Goal: Information Seeking & Learning: Learn about a topic

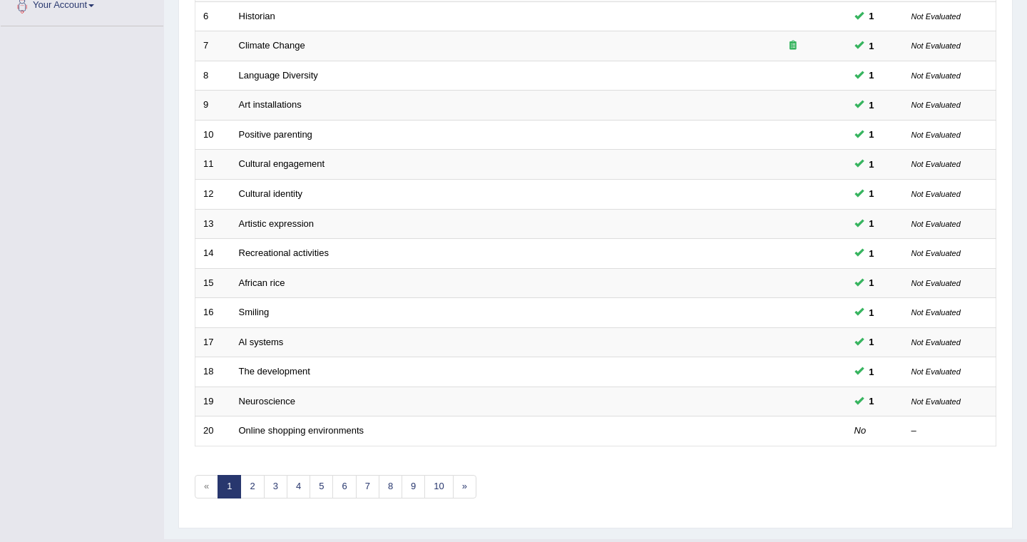
scroll to position [402, 0]
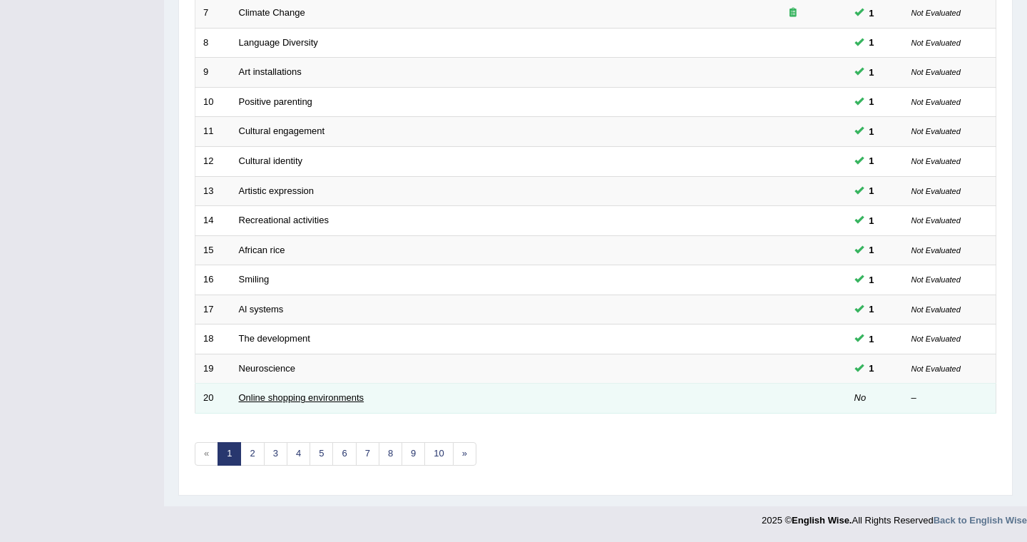
click at [302, 397] on link "Online shopping environments" at bounding box center [301, 397] width 125 height 11
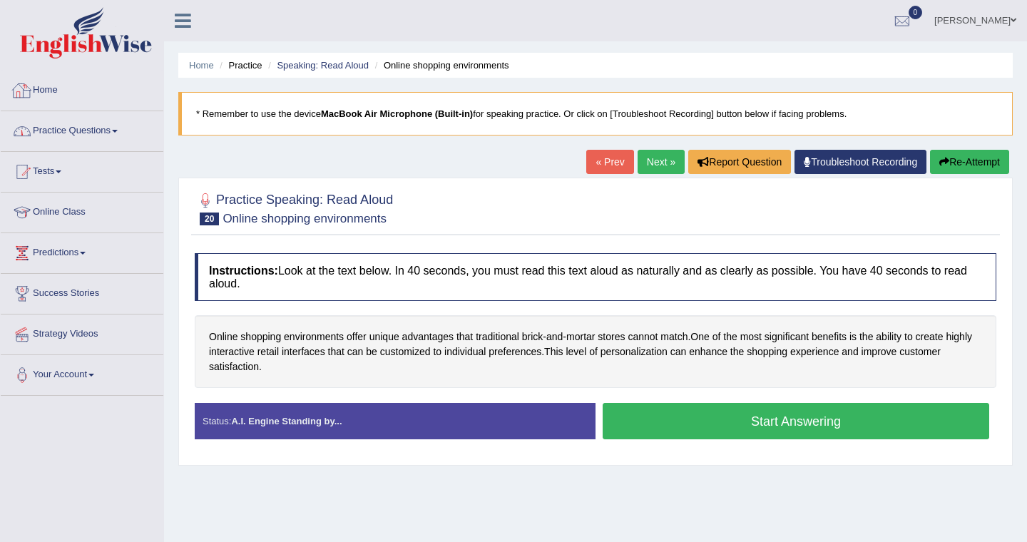
click at [51, 86] on link "Home" at bounding box center [82, 89] width 163 height 36
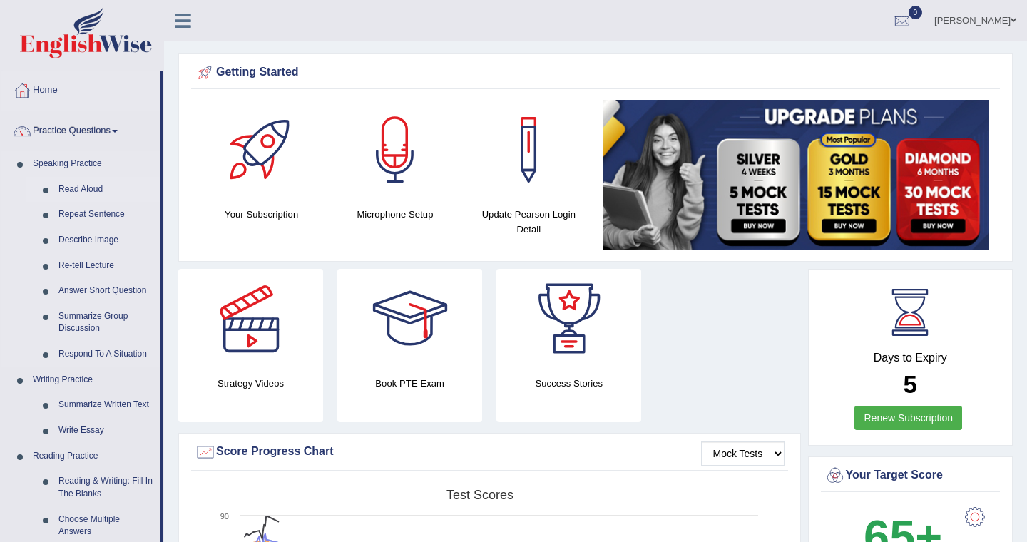
click at [83, 188] on link "Read Aloud" at bounding box center [106, 190] width 108 height 26
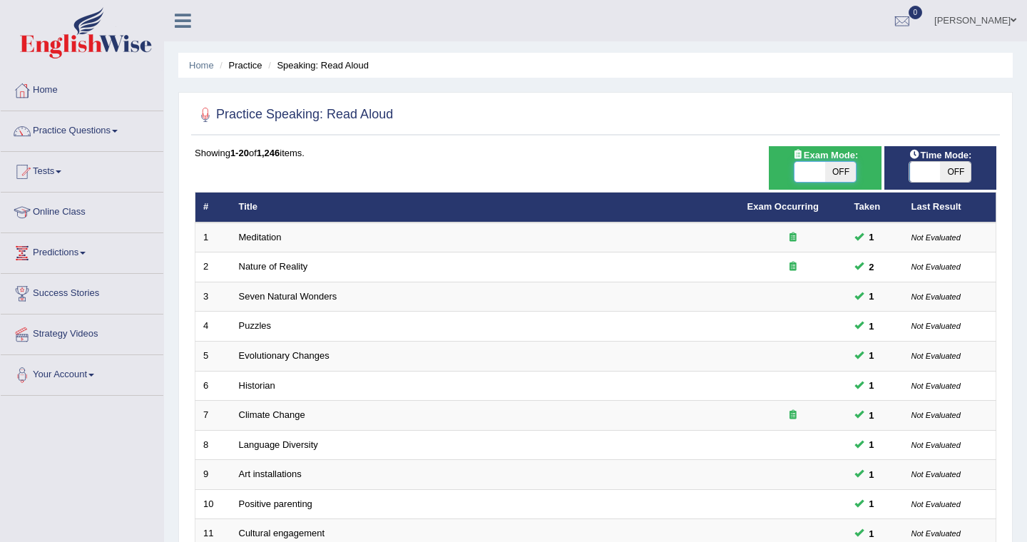
click at [809, 172] on span at bounding box center [809, 172] width 31 height 20
checkbox input "true"
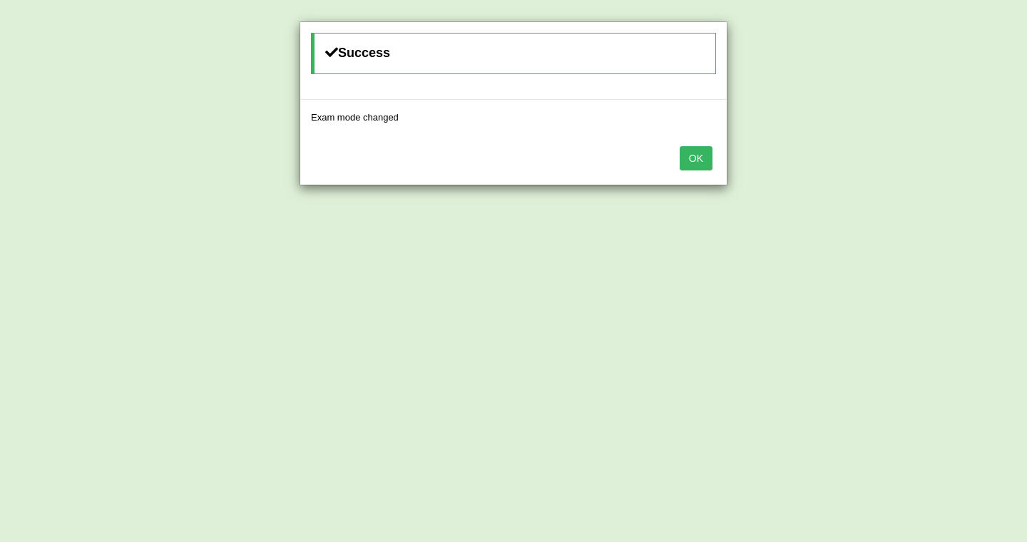
click at [700, 160] on button "OK" at bounding box center [695, 158] width 33 height 24
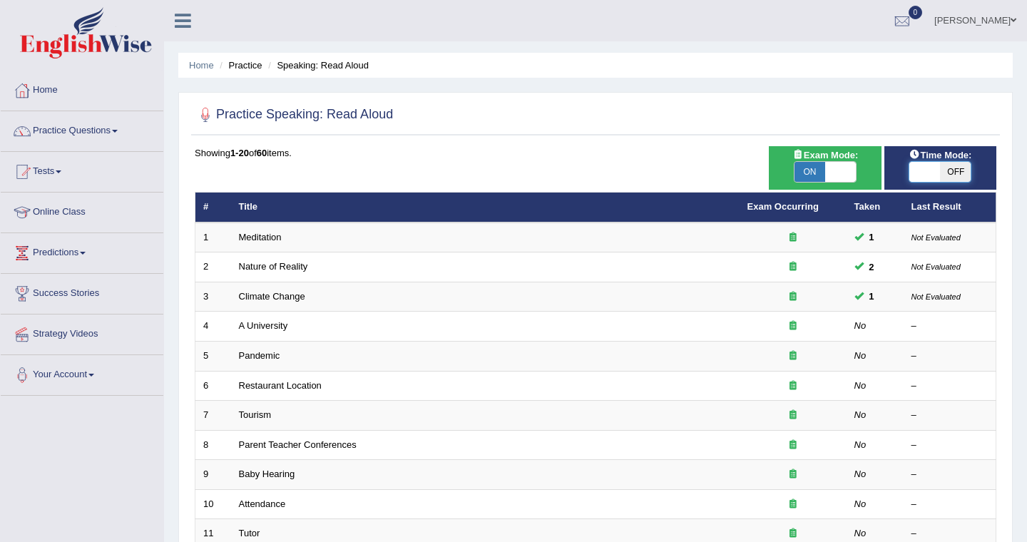
click at [920, 171] on span at bounding box center [924, 172] width 31 height 20
checkbox input "true"
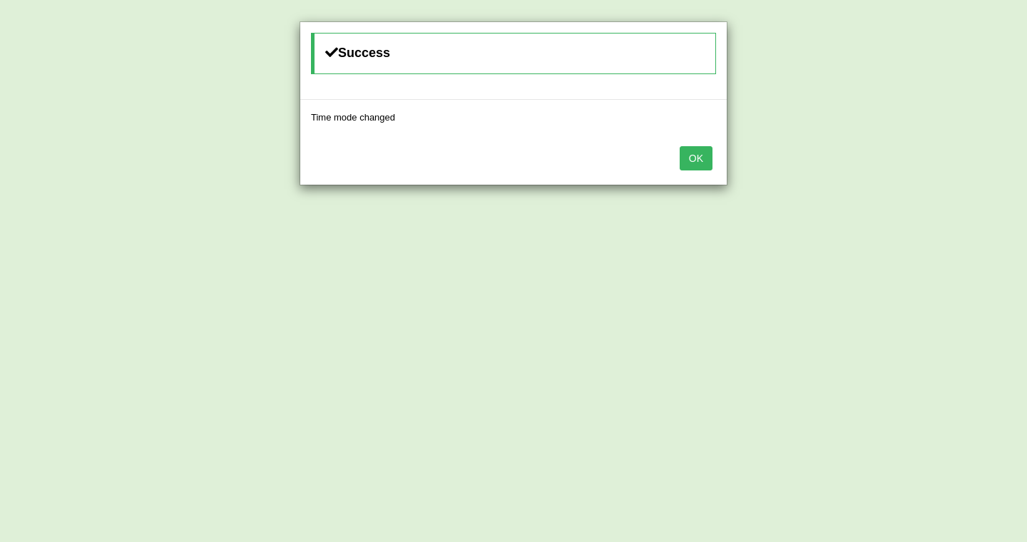
click at [696, 161] on button "OK" at bounding box center [695, 158] width 33 height 24
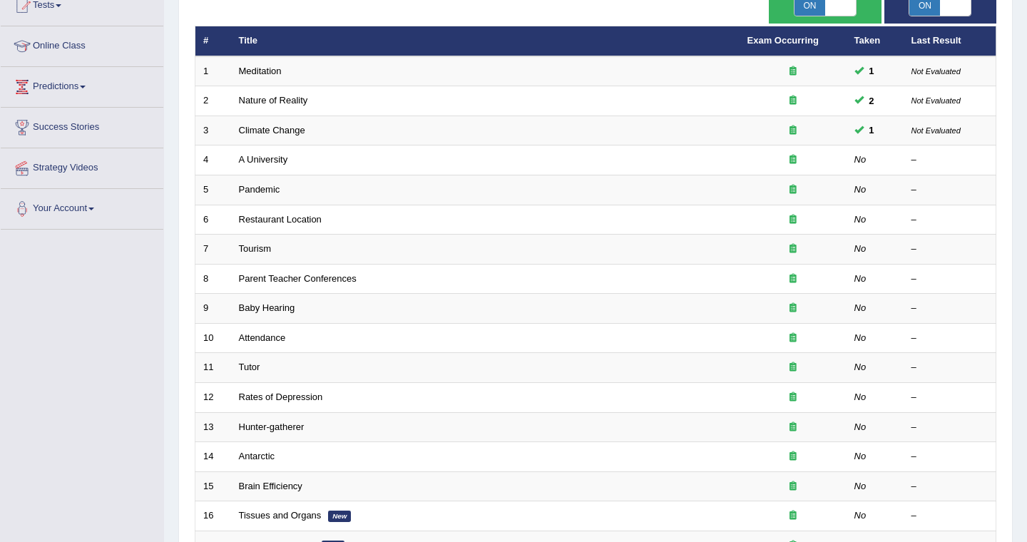
scroll to position [165, 0]
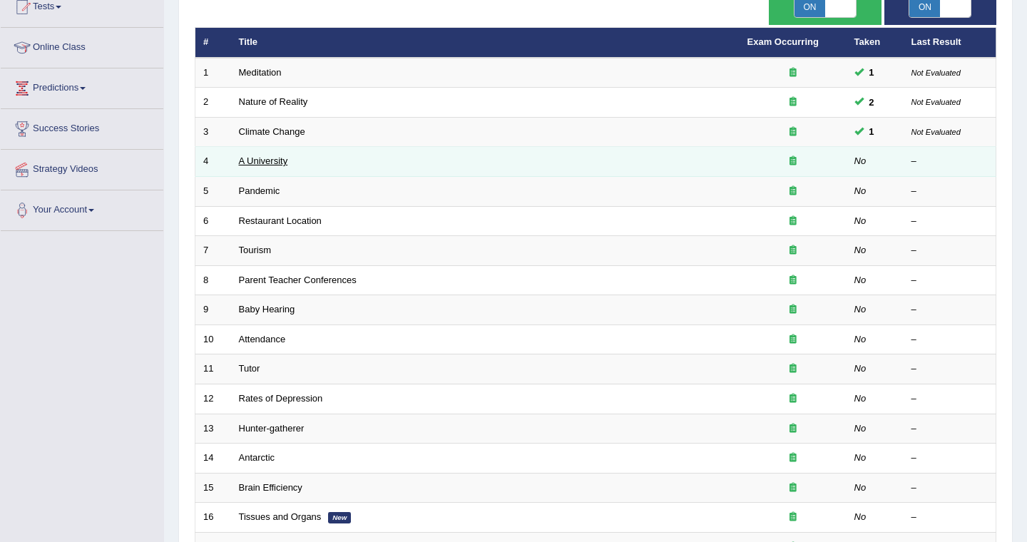
click at [272, 163] on link "A University" at bounding box center [263, 160] width 49 height 11
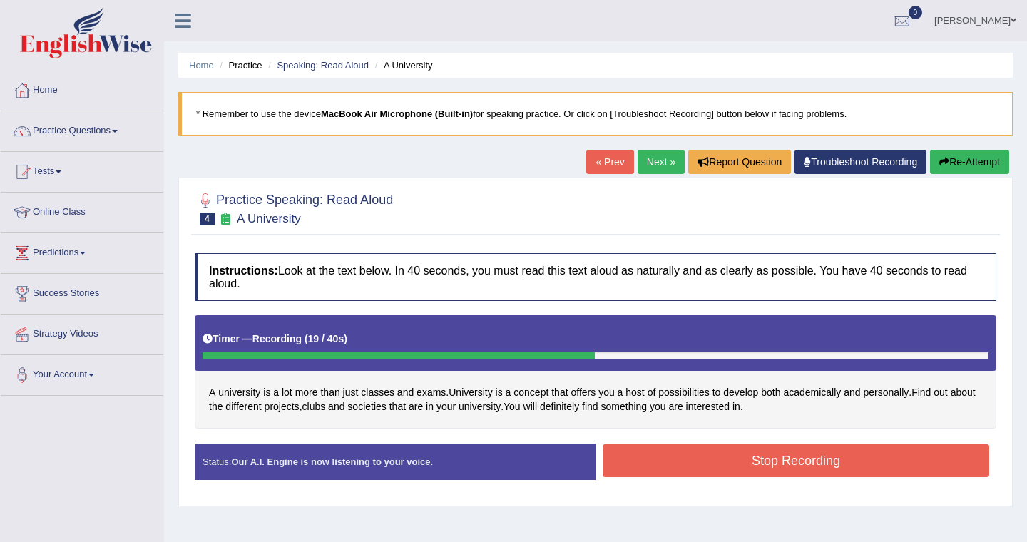
click at [783, 470] on button "Stop Recording" at bounding box center [795, 460] width 386 height 33
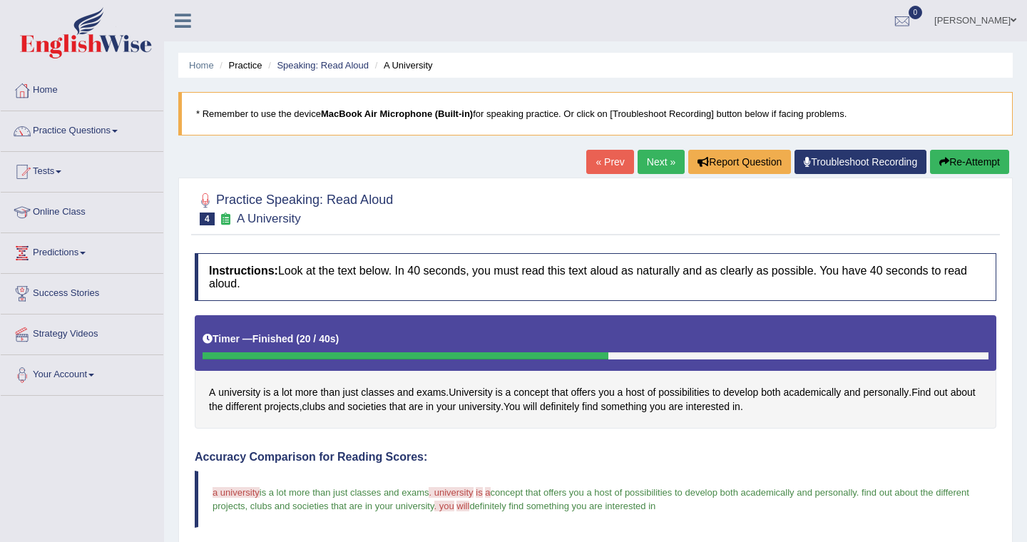
click at [652, 160] on link "Next »" at bounding box center [660, 162] width 47 height 24
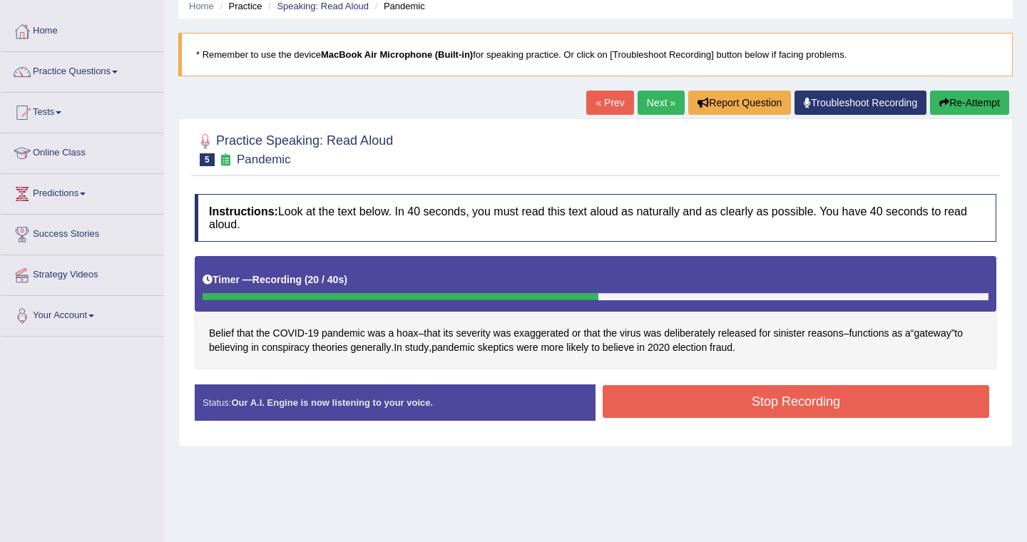
click at [776, 396] on button "Stop Recording" at bounding box center [795, 401] width 386 height 33
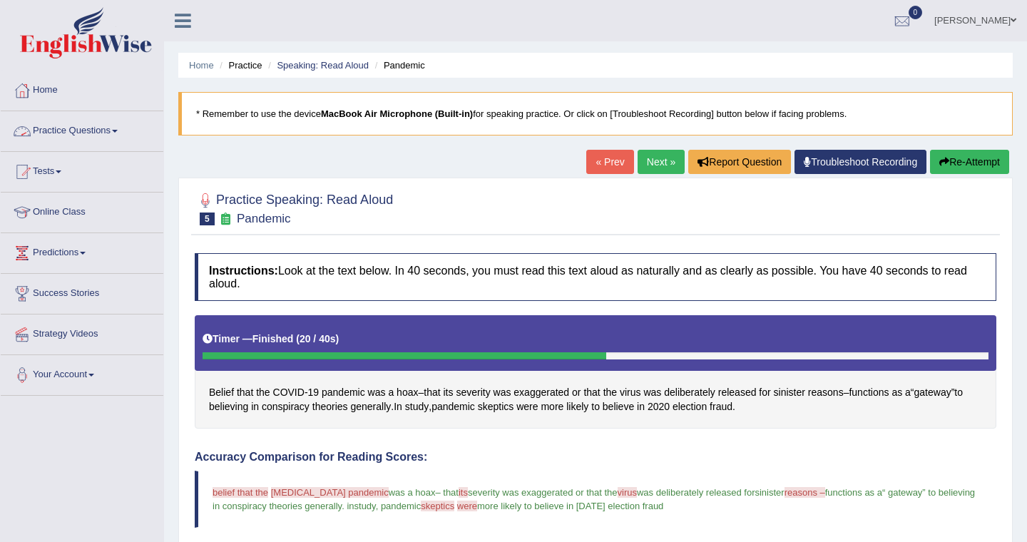
click at [70, 130] on link "Practice Questions" at bounding box center [82, 129] width 163 height 36
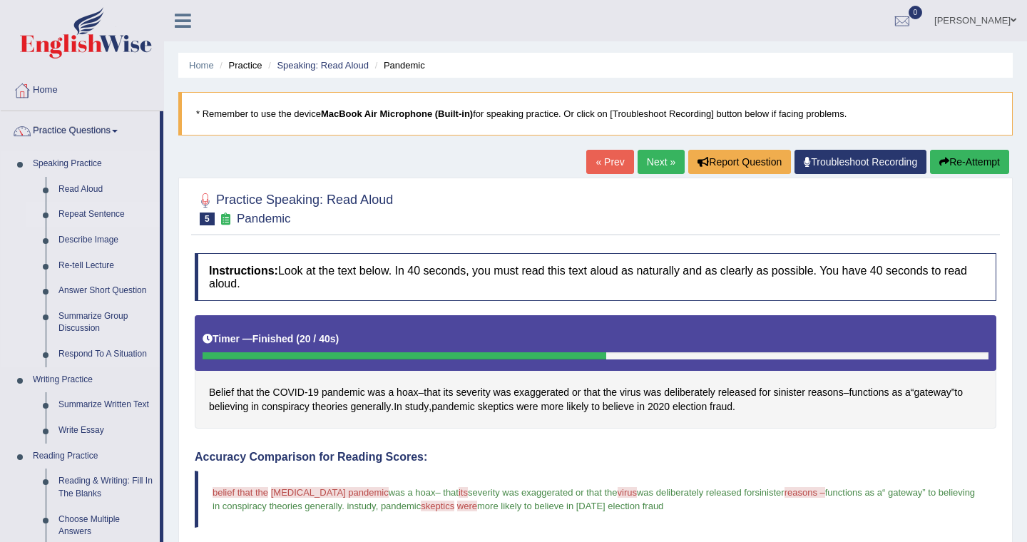
click at [84, 217] on link "Repeat Sentence" at bounding box center [106, 215] width 108 height 26
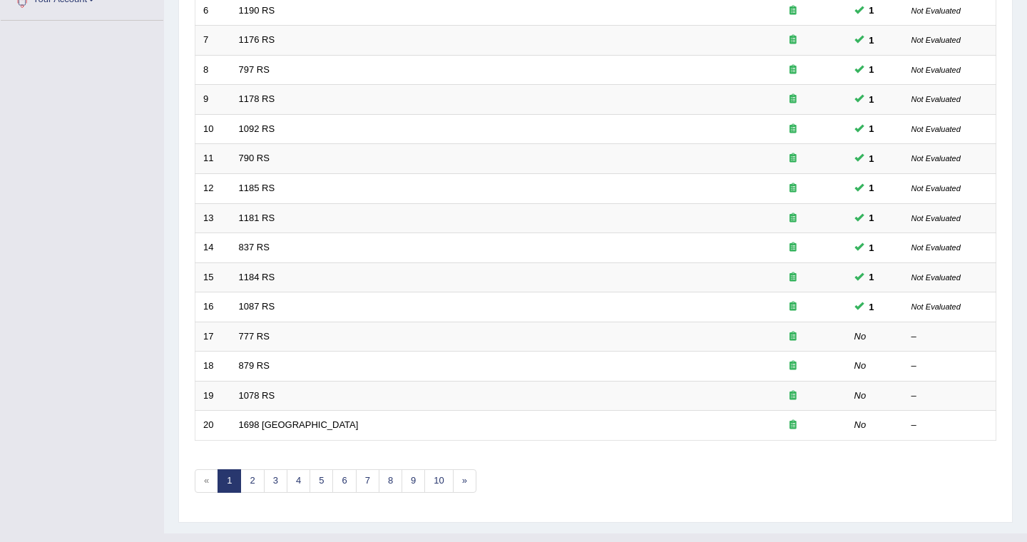
scroll to position [402, 0]
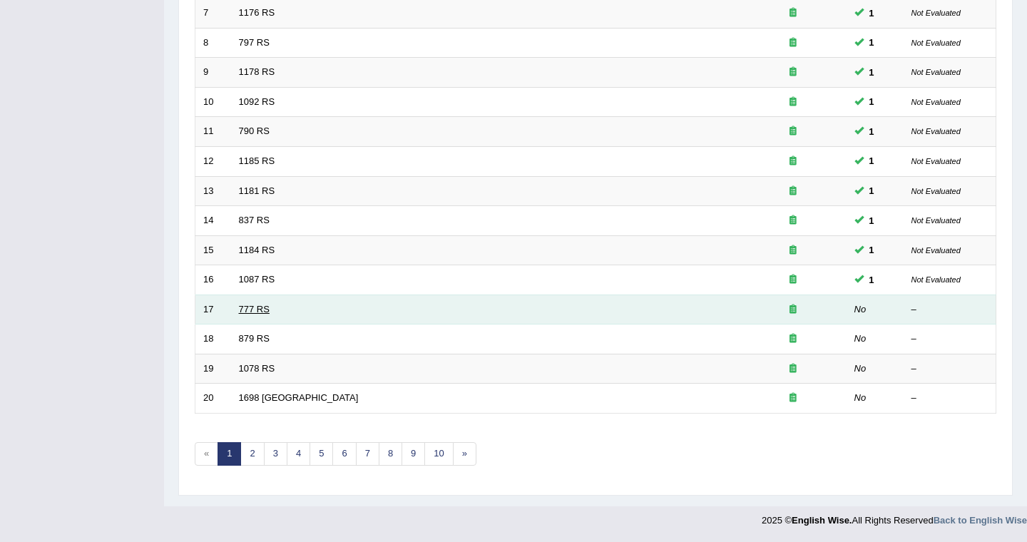
click at [260, 312] on link "777 RS" at bounding box center [254, 309] width 31 height 11
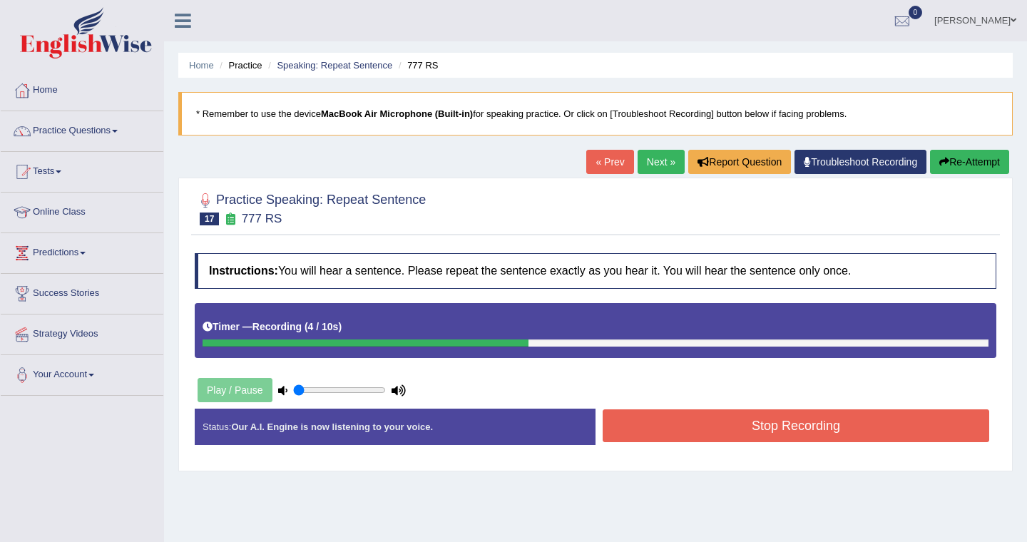
click at [687, 423] on button "Stop Recording" at bounding box center [795, 425] width 386 height 33
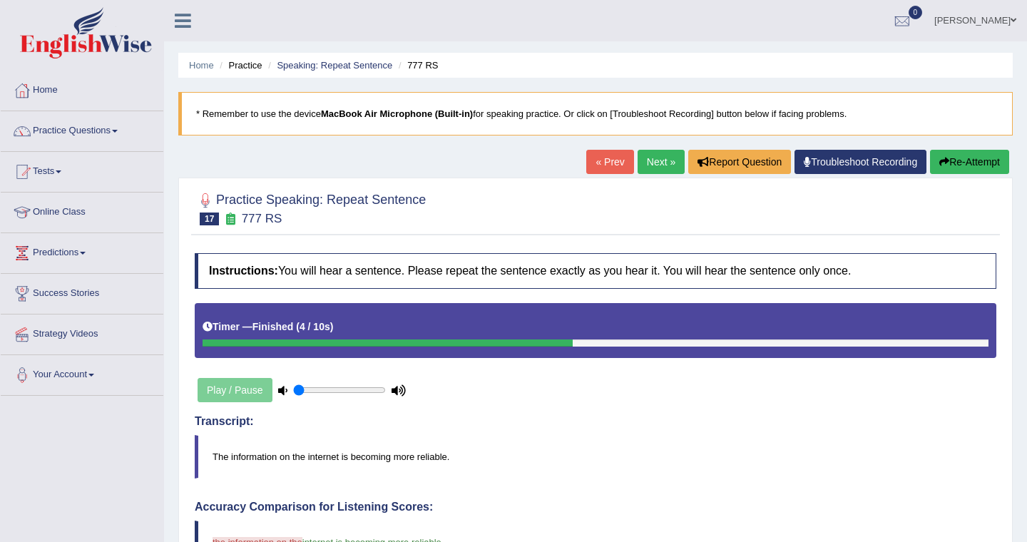
click at [657, 155] on link "Next »" at bounding box center [660, 162] width 47 height 24
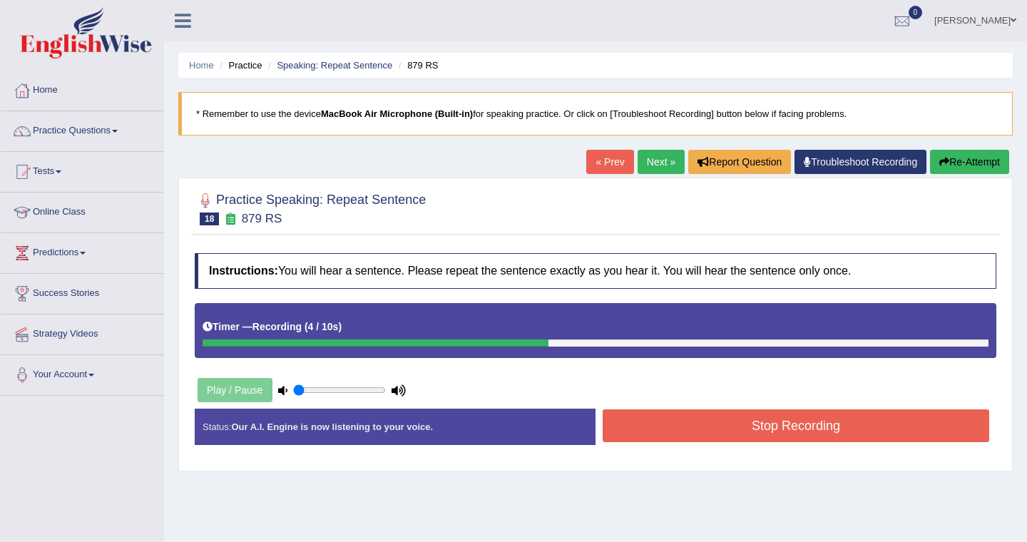
click at [744, 423] on button "Stop Recording" at bounding box center [795, 425] width 386 height 33
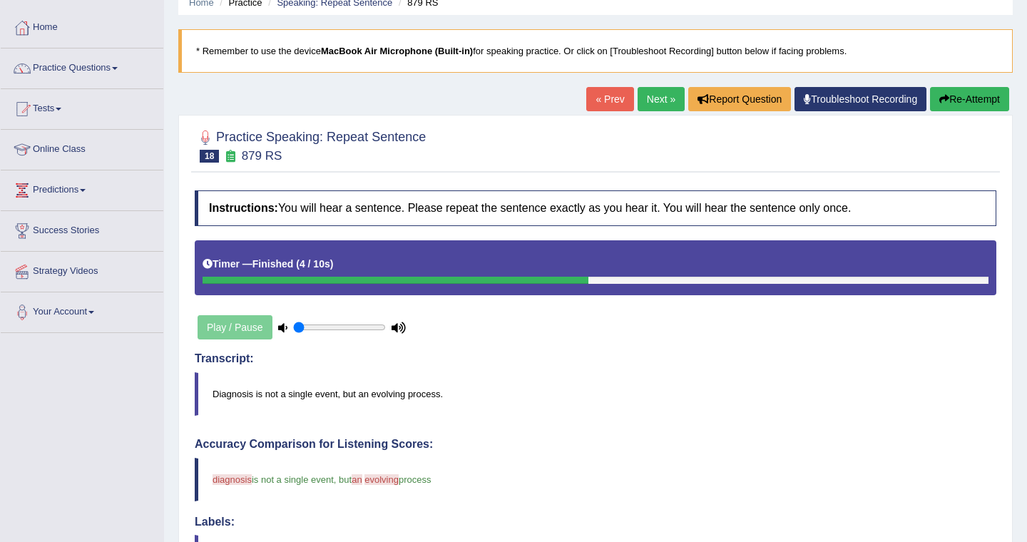
scroll to position [29, 0]
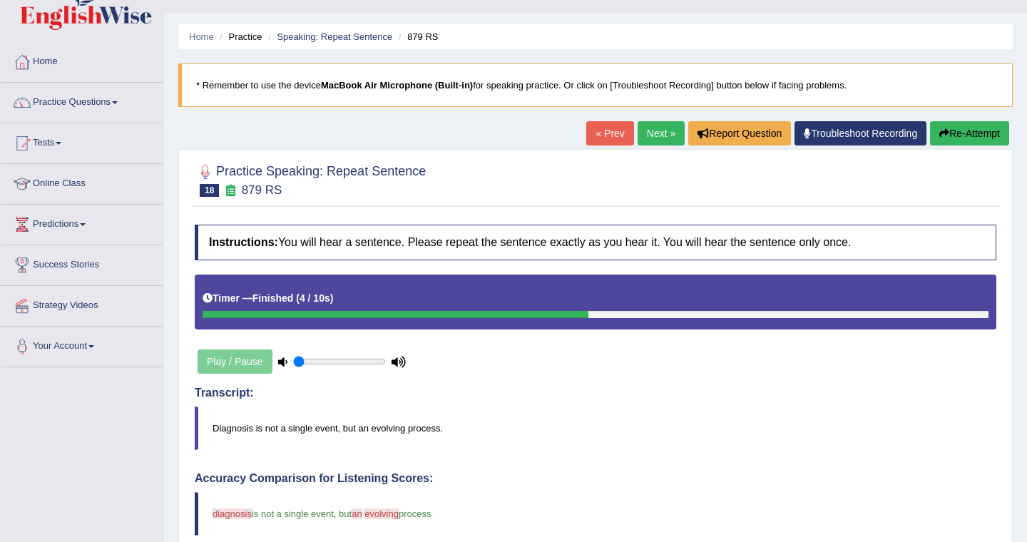
click at [664, 138] on link "Next »" at bounding box center [660, 133] width 47 height 24
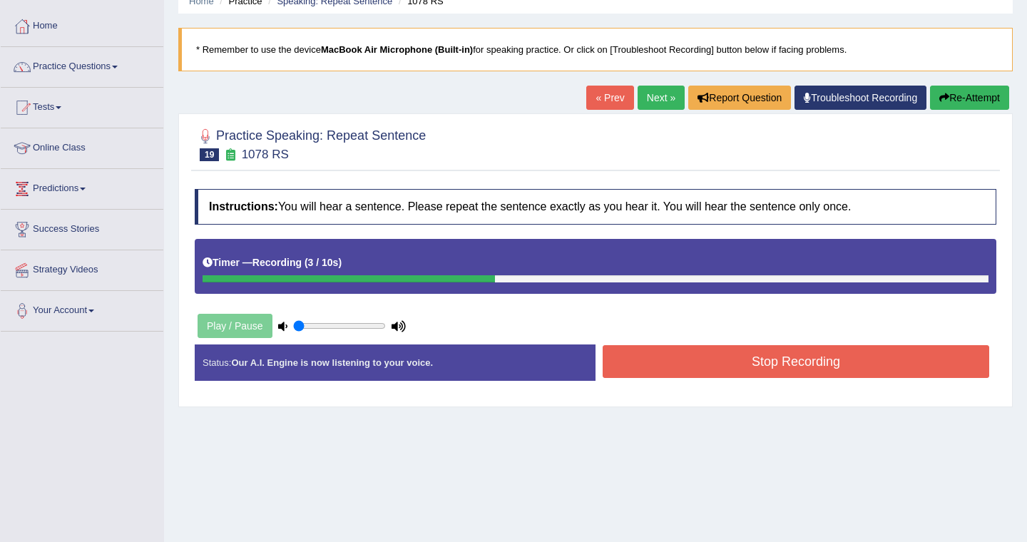
click at [751, 361] on button "Stop Recording" at bounding box center [795, 361] width 386 height 33
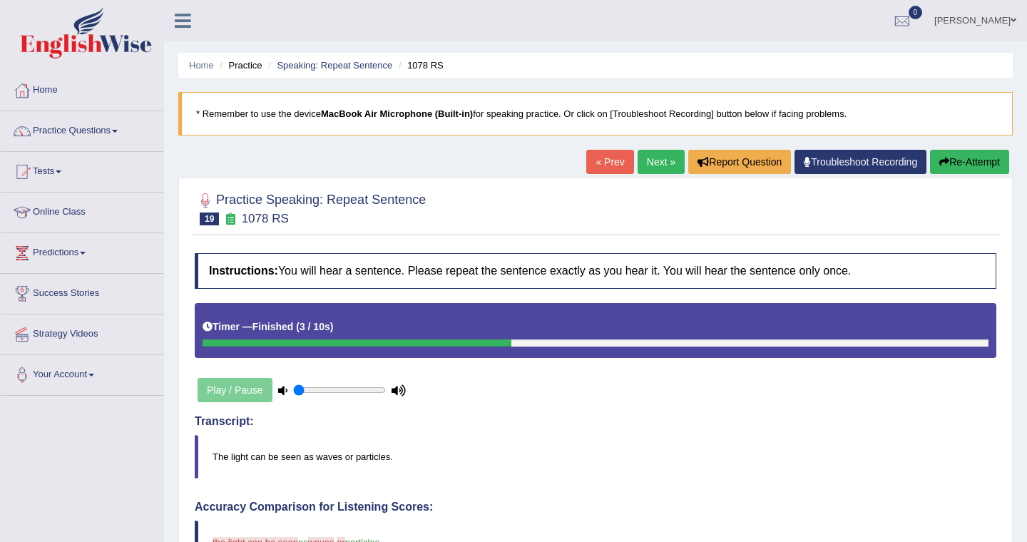
click at [656, 156] on link "Next »" at bounding box center [660, 162] width 47 height 24
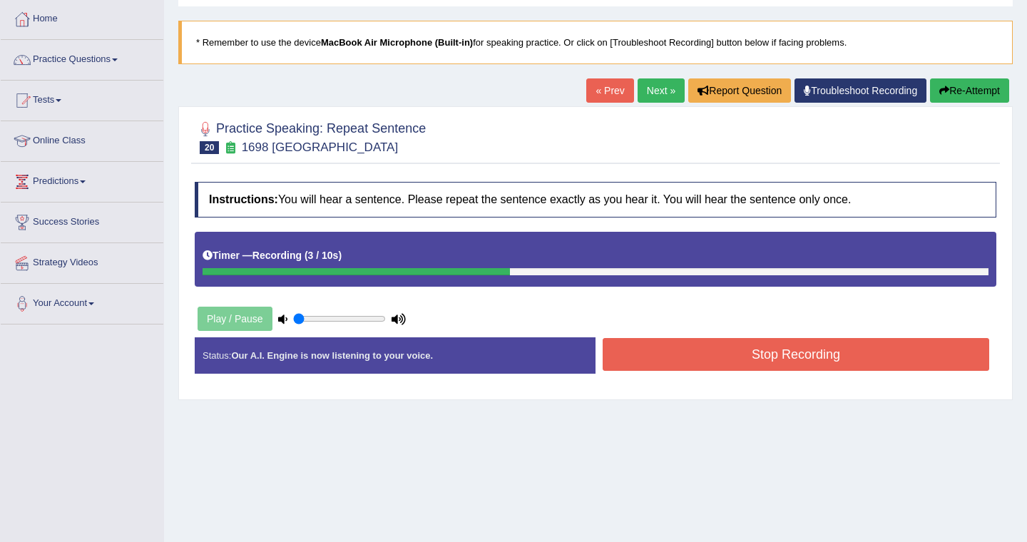
click at [736, 356] on button "Stop Recording" at bounding box center [795, 354] width 386 height 33
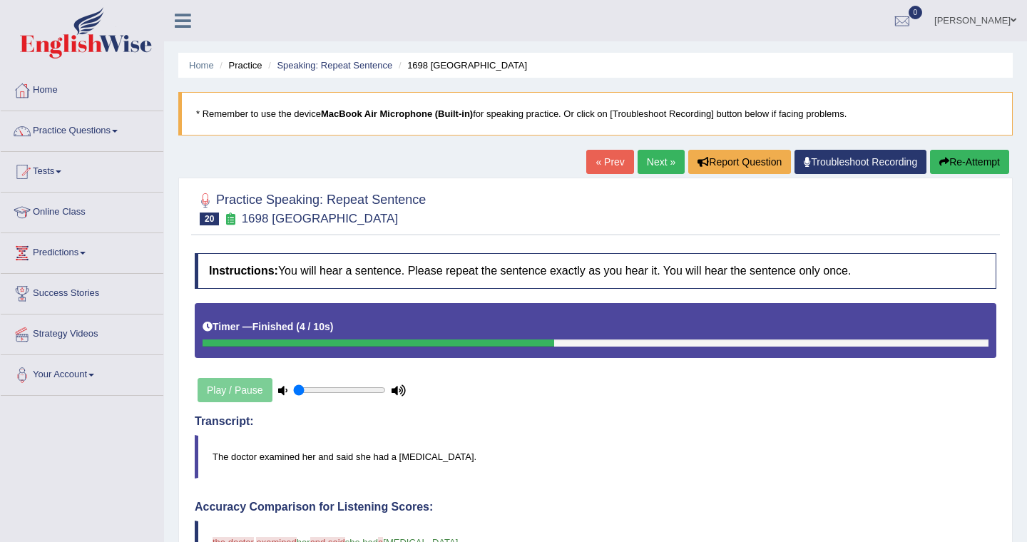
click at [650, 156] on link "Next »" at bounding box center [660, 162] width 47 height 24
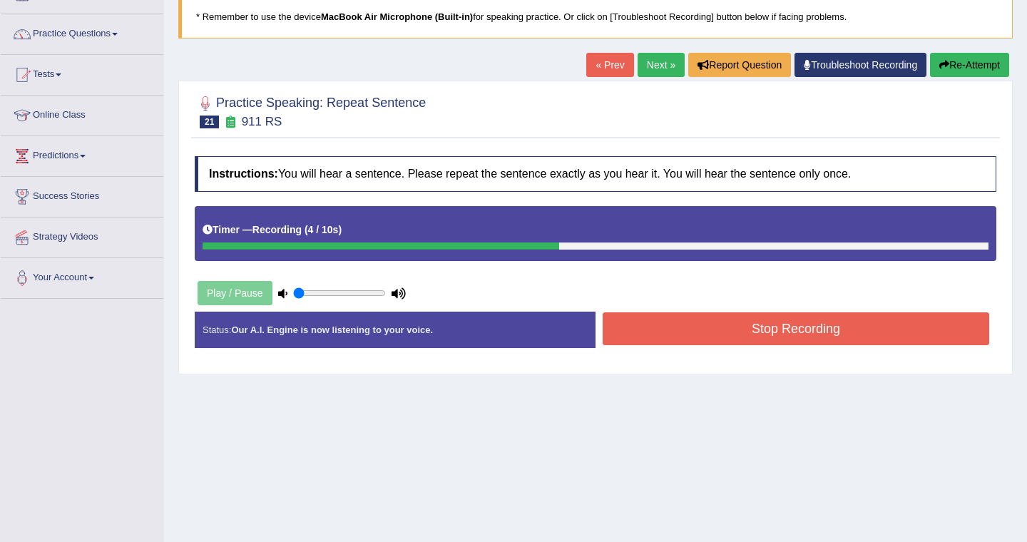
click at [718, 320] on button "Stop Recording" at bounding box center [795, 328] width 386 height 33
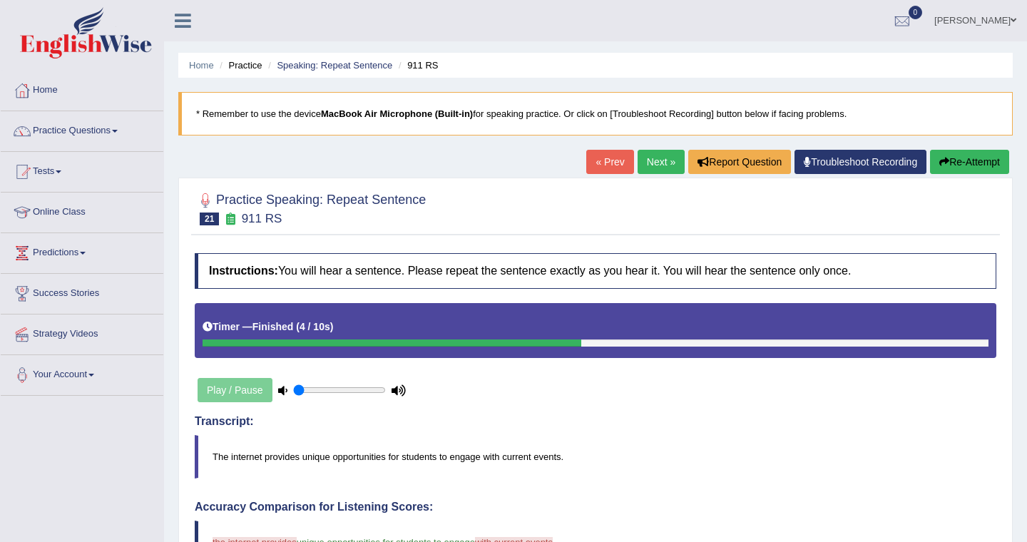
click at [652, 168] on link "Next »" at bounding box center [660, 162] width 47 height 24
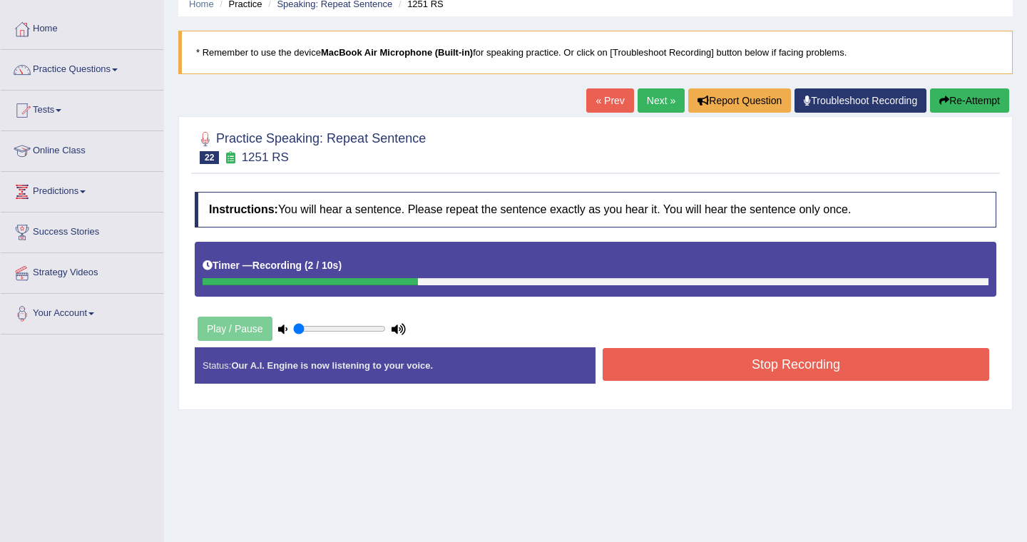
click at [710, 366] on button "Stop Recording" at bounding box center [795, 364] width 386 height 33
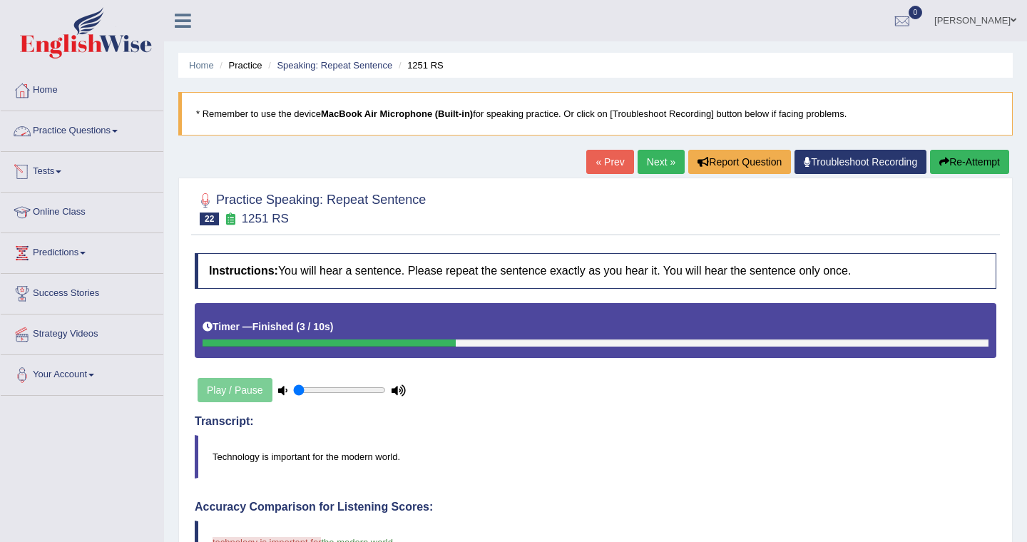
click at [70, 129] on link "Practice Questions" at bounding box center [82, 129] width 163 height 36
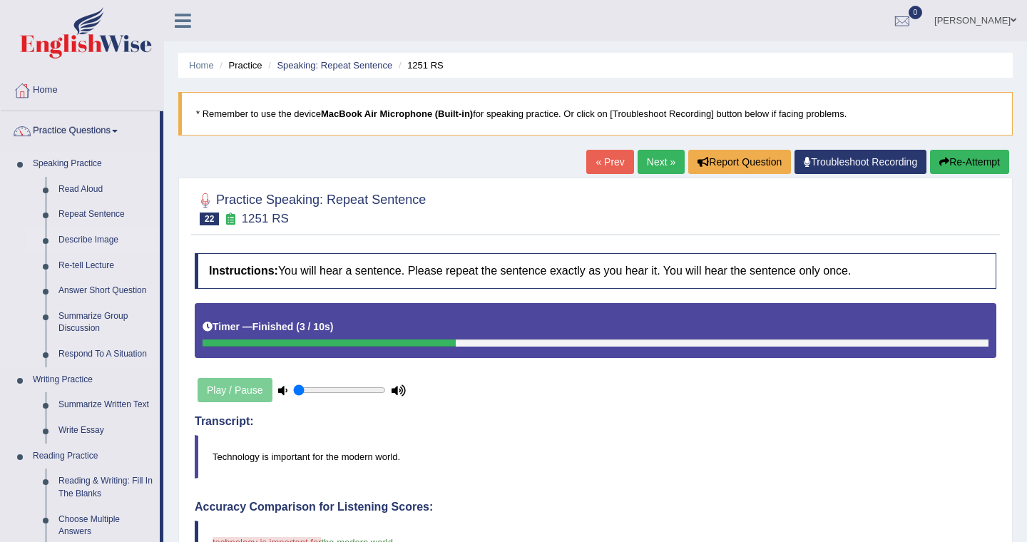
click at [94, 238] on link "Describe Image" at bounding box center [106, 240] width 108 height 26
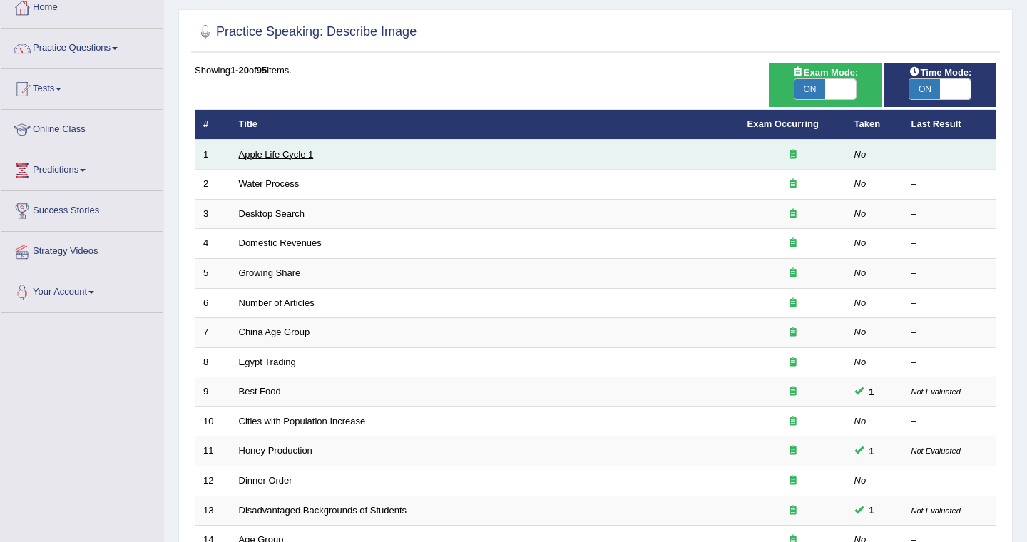
click at [288, 157] on link "Apple Life Cycle 1" at bounding box center [276, 154] width 75 height 11
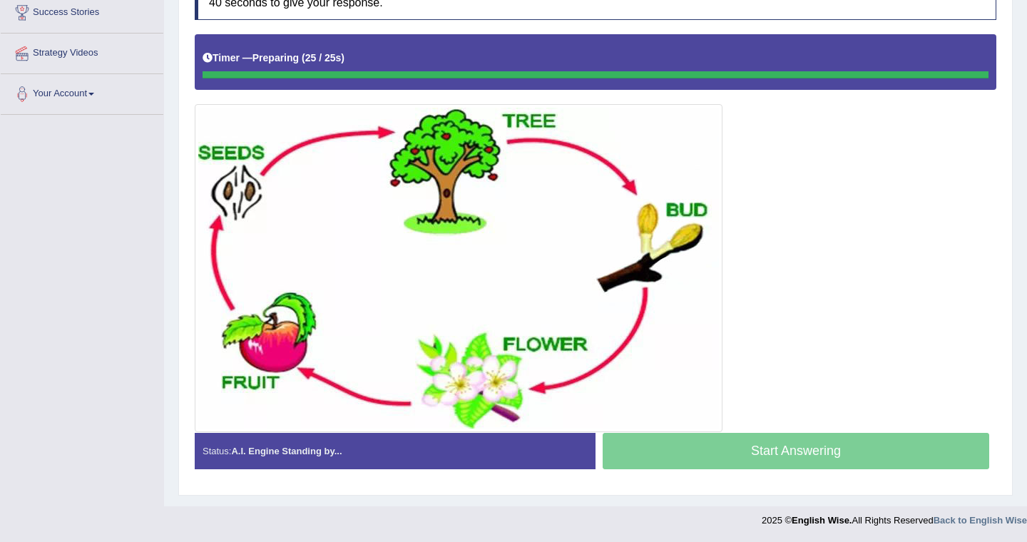
scroll to position [281, 0]
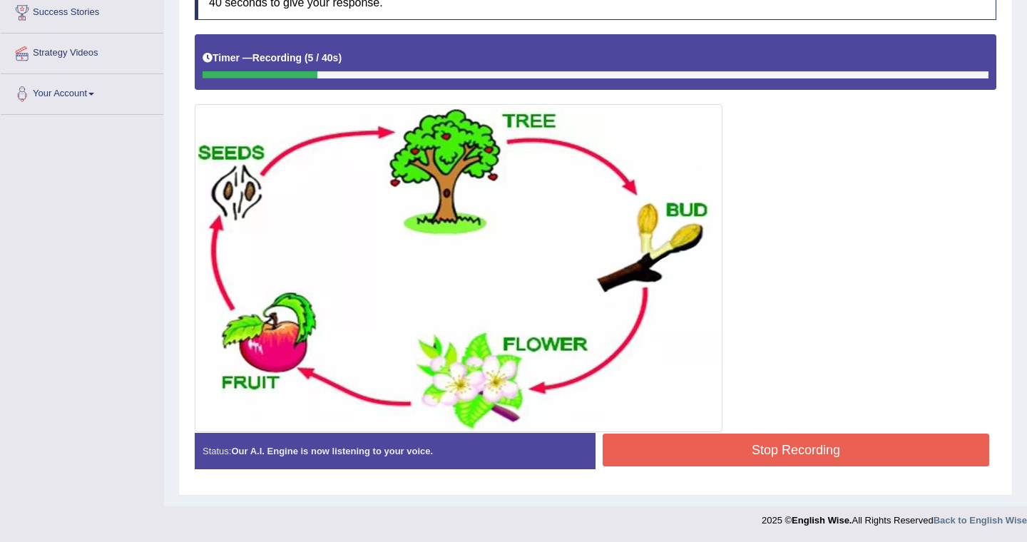
click at [741, 448] on button "Stop Recording" at bounding box center [795, 449] width 386 height 33
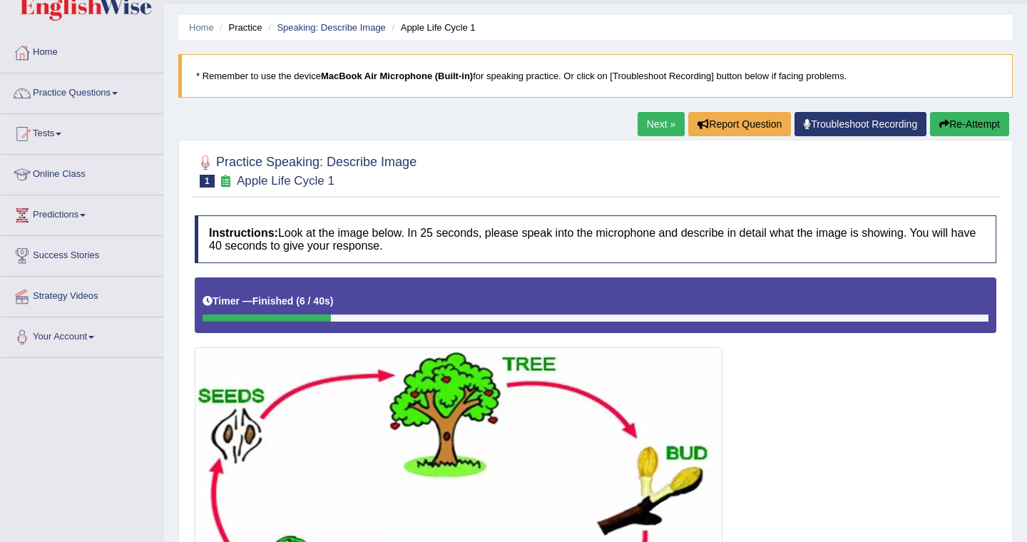
scroll to position [32, 0]
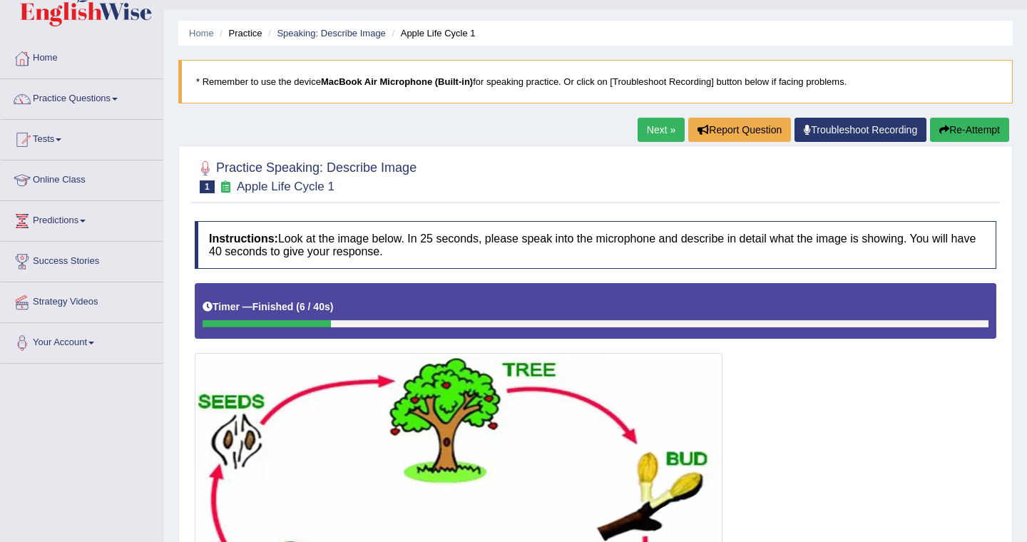
click at [969, 123] on button "Re-Attempt" at bounding box center [969, 130] width 79 height 24
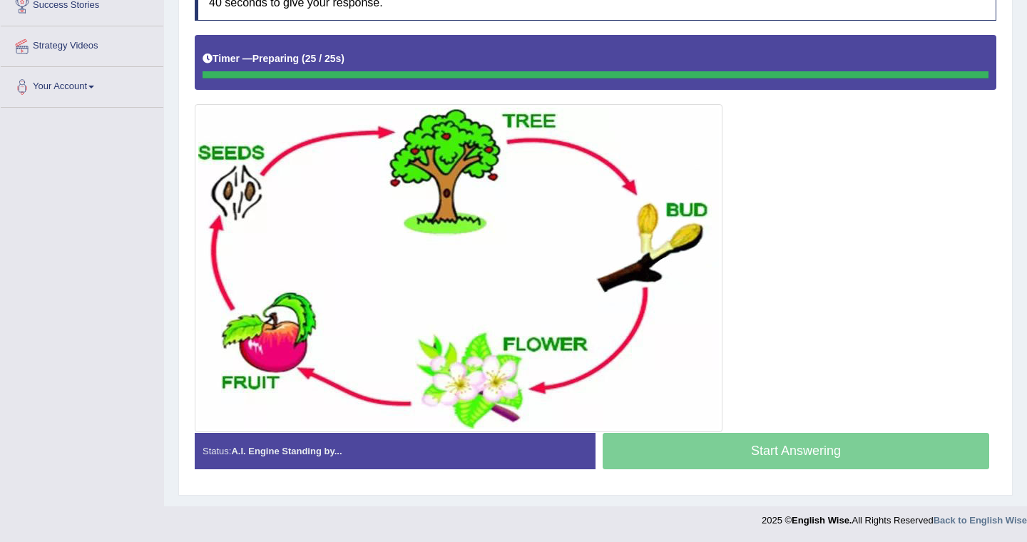
scroll to position [288, 0]
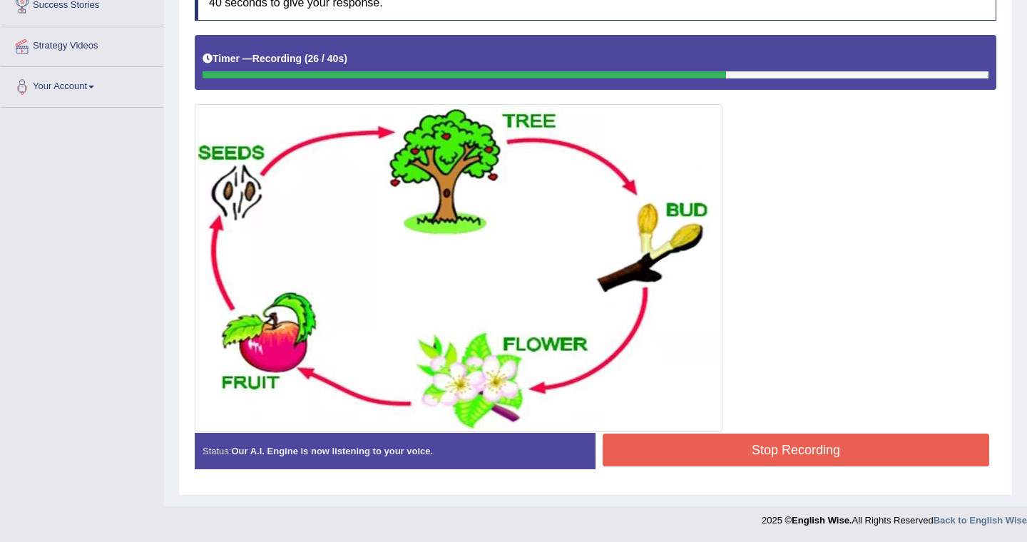
click at [764, 444] on button "Stop Recording" at bounding box center [795, 449] width 386 height 33
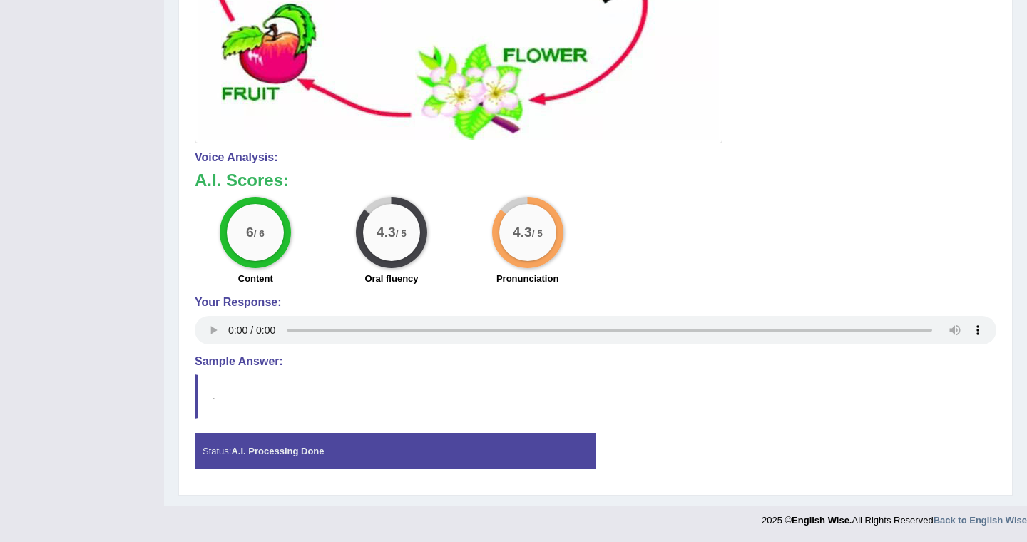
scroll to position [0, 0]
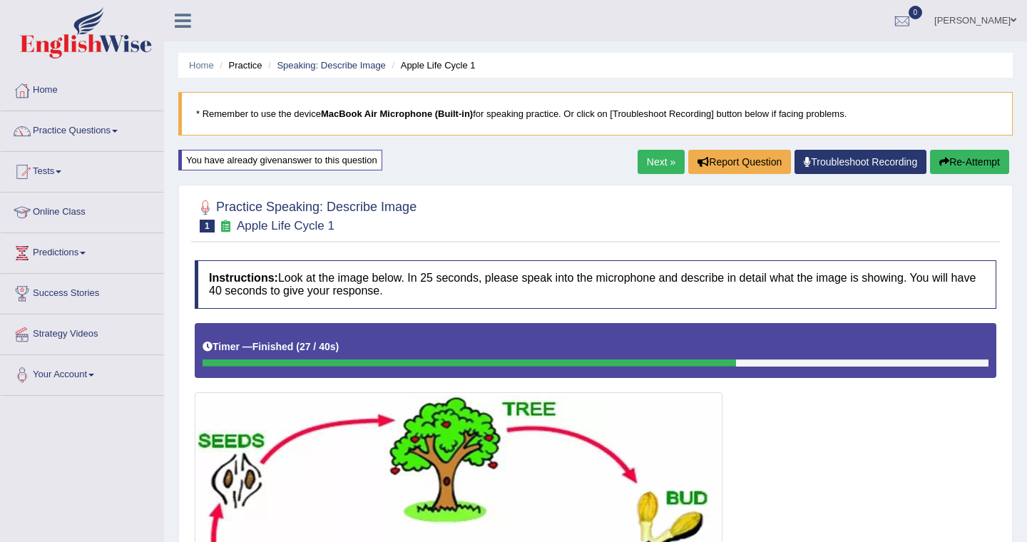
click at [649, 158] on link "Next »" at bounding box center [660, 162] width 47 height 24
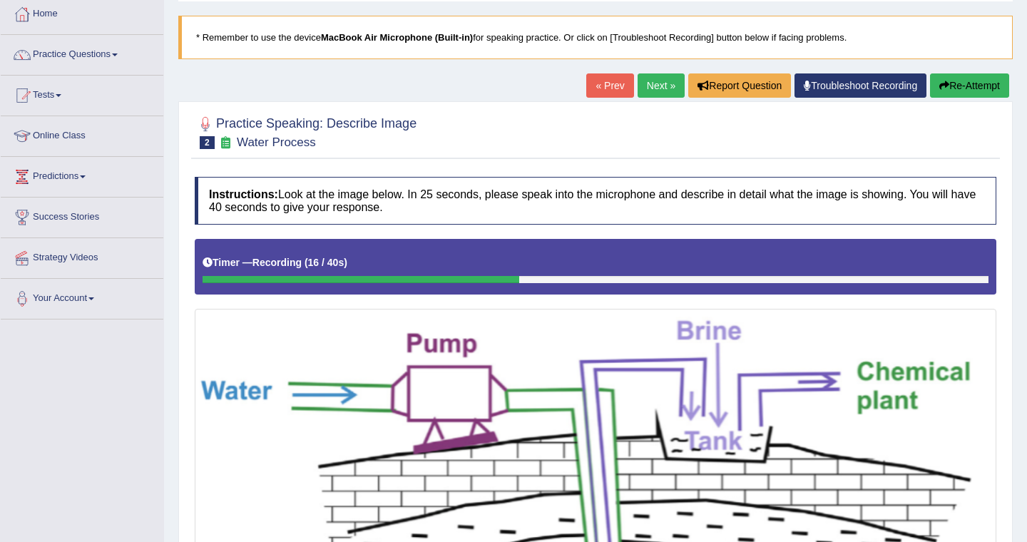
scroll to position [496, 0]
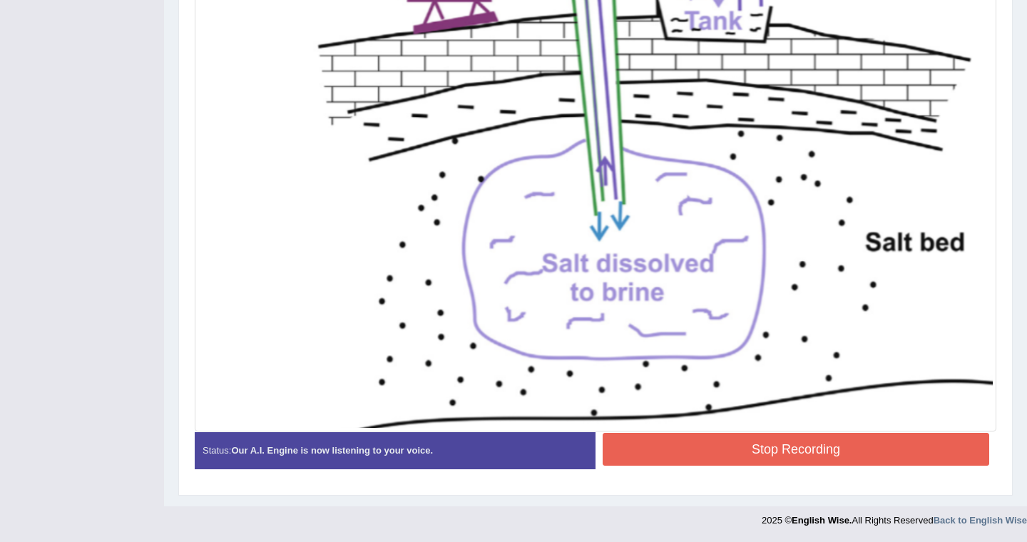
click at [769, 443] on button "Stop Recording" at bounding box center [795, 449] width 386 height 33
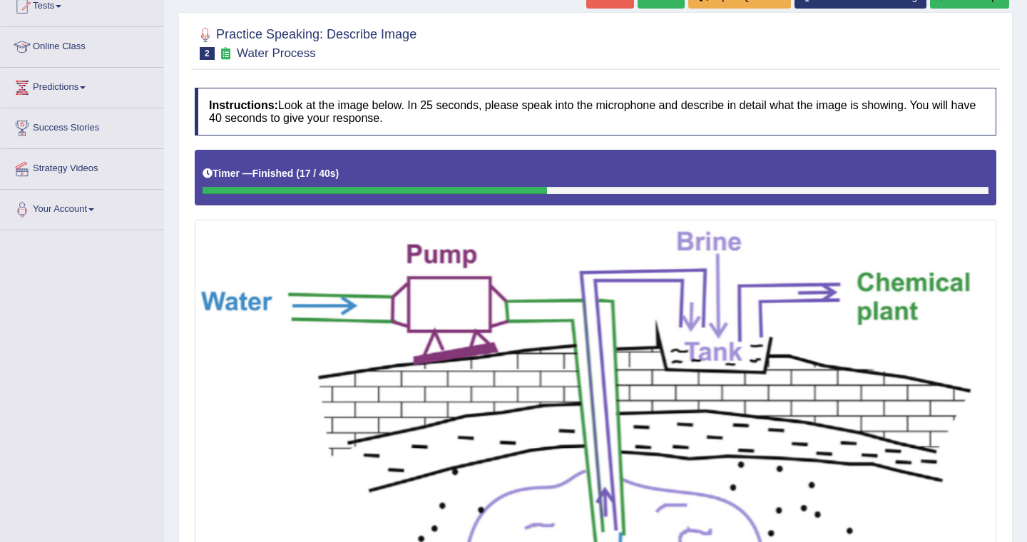
scroll to position [0, 0]
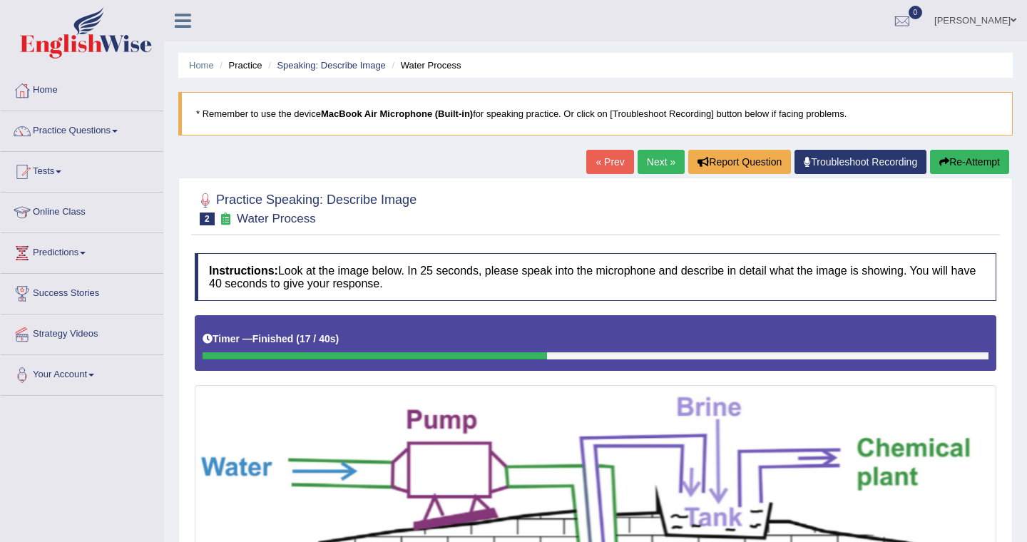
click at [963, 164] on button "Re-Attempt" at bounding box center [969, 162] width 79 height 24
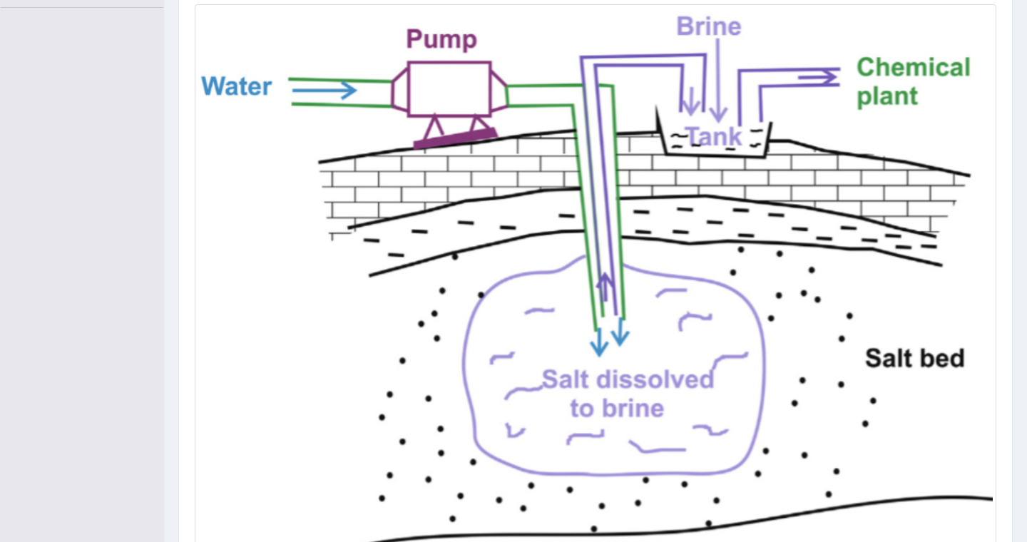
scroll to position [503, 0]
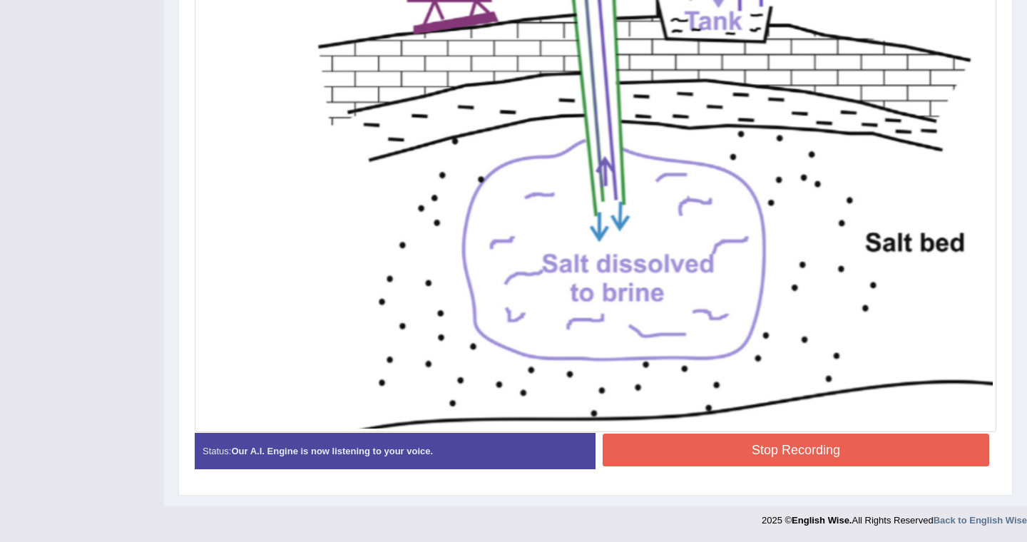
click at [785, 444] on button "Stop Recording" at bounding box center [795, 449] width 386 height 33
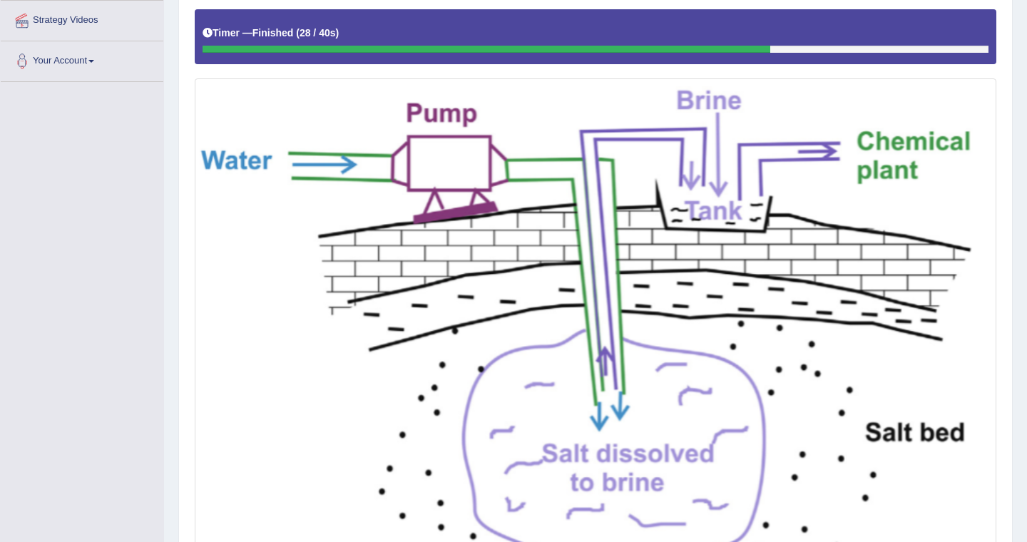
scroll to position [0, 0]
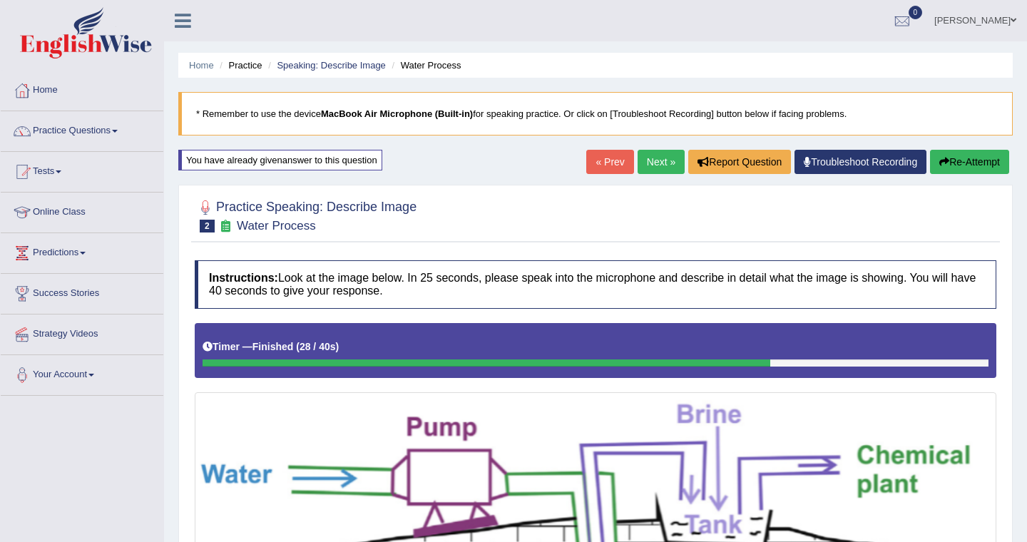
click at [652, 158] on link "Next »" at bounding box center [660, 162] width 47 height 24
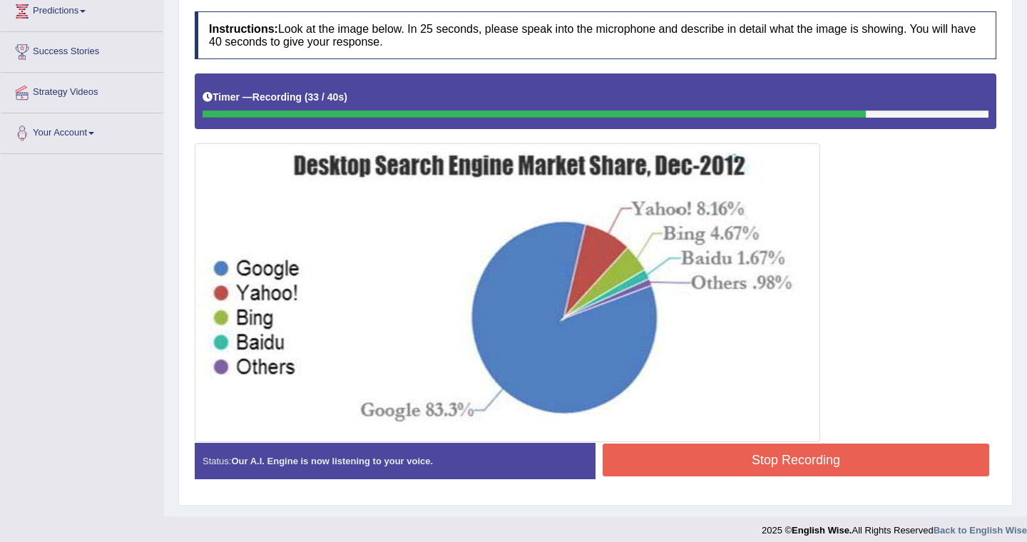
click at [806, 456] on button "Stop Recording" at bounding box center [795, 459] width 386 height 33
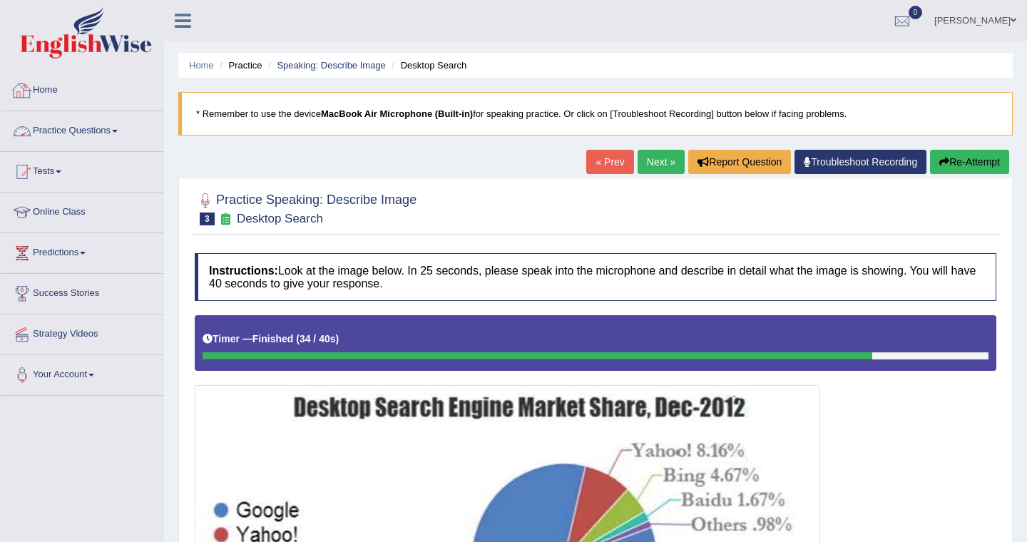
click at [77, 134] on link "Practice Questions" at bounding box center [82, 129] width 163 height 36
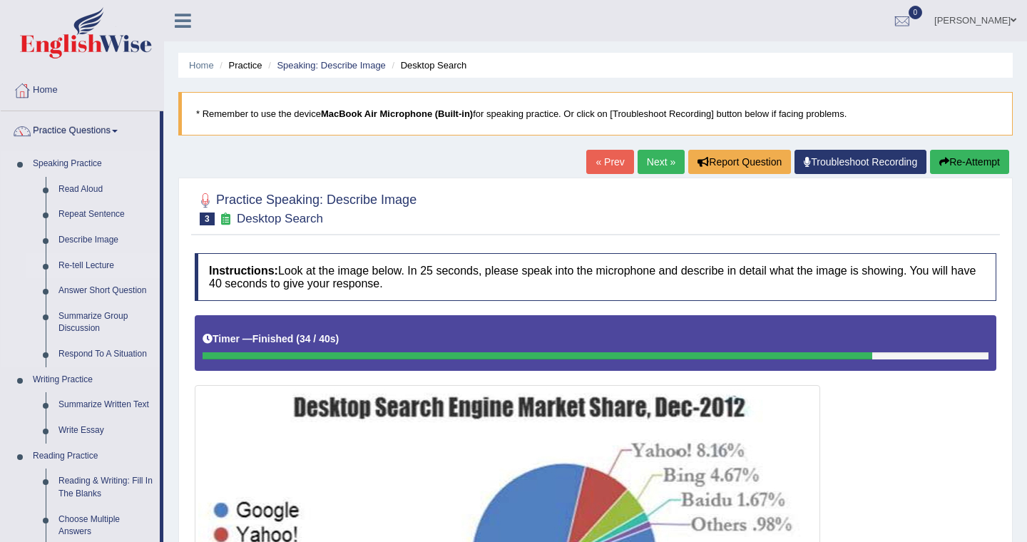
click at [91, 266] on link "Re-tell Lecture" at bounding box center [106, 266] width 108 height 26
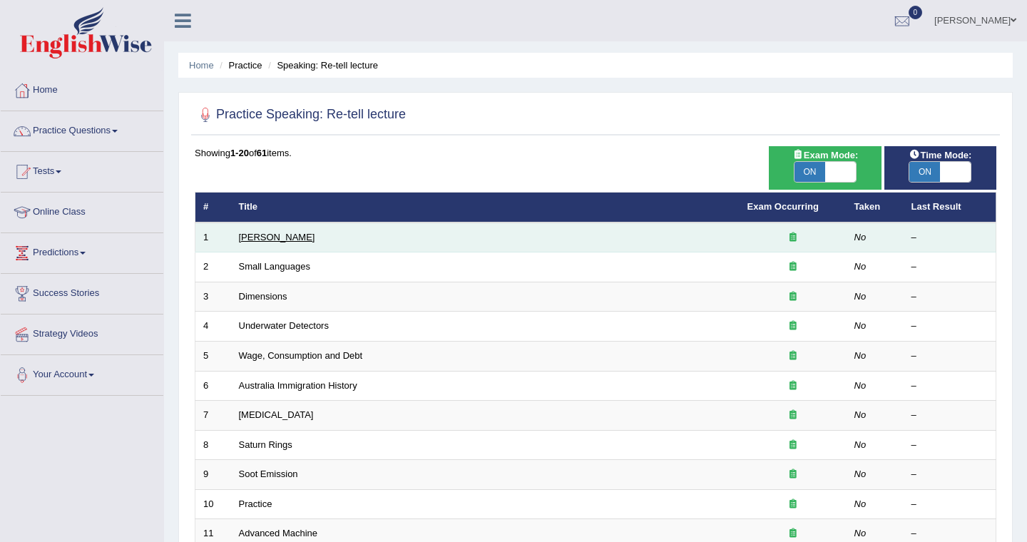
click at [284, 238] on link "[PERSON_NAME]" at bounding box center [277, 237] width 76 height 11
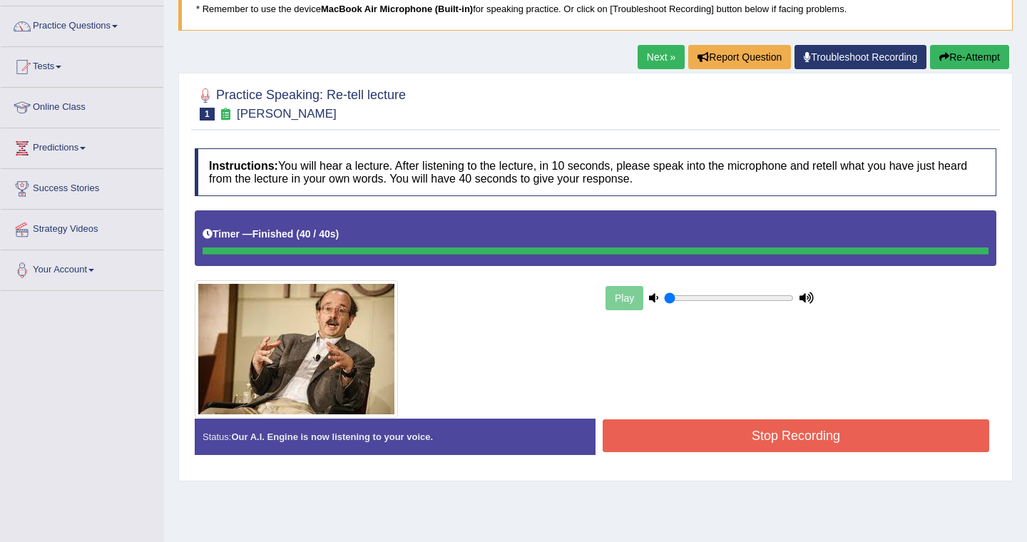
click at [786, 431] on button "Stop Recording" at bounding box center [795, 435] width 386 height 33
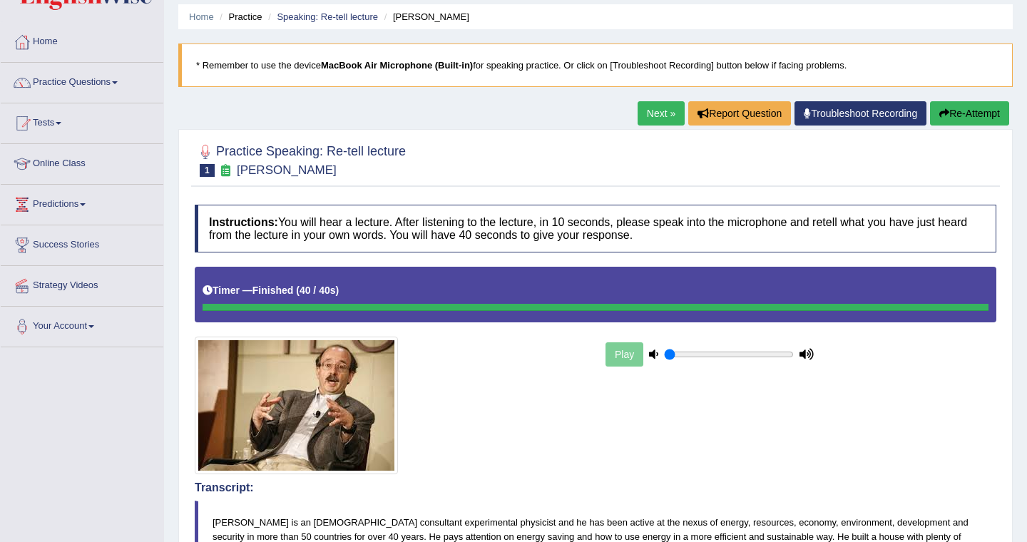
scroll to position [49, 0]
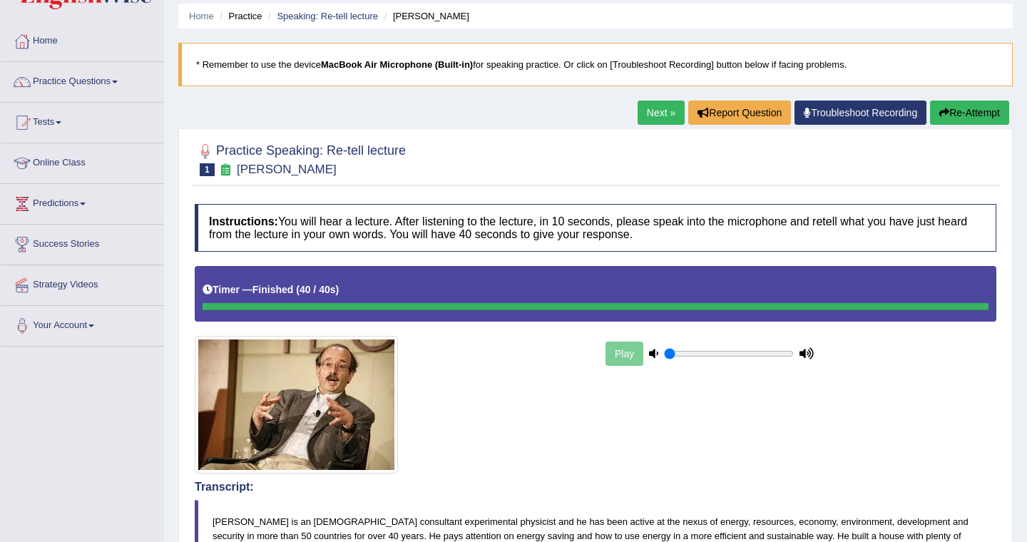
click at [656, 111] on link "Next »" at bounding box center [660, 113] width 47 height 24
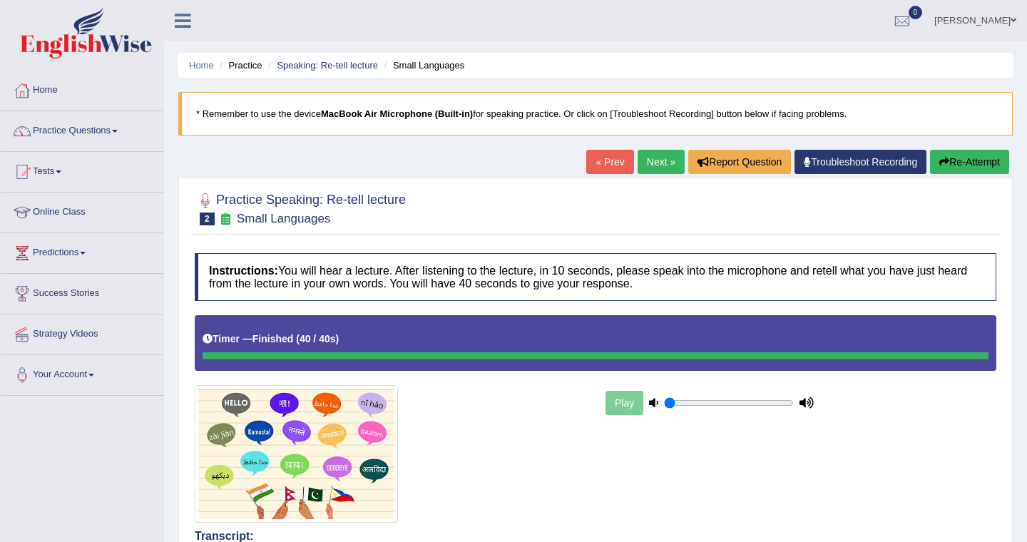
click at [649, 163] on link "Next »" at bounding box center [660, 162] width 47 height 24
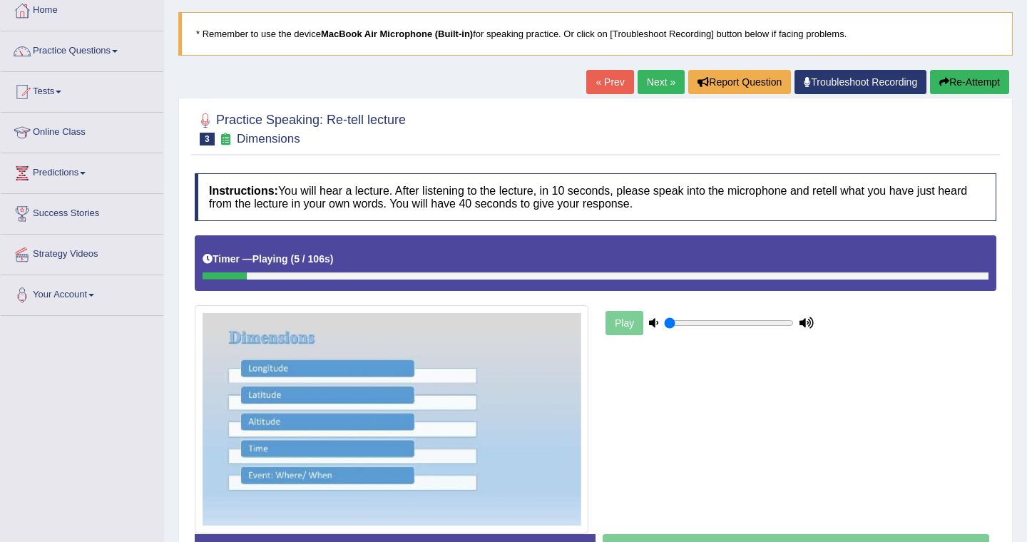
scroll to position [78, 0]
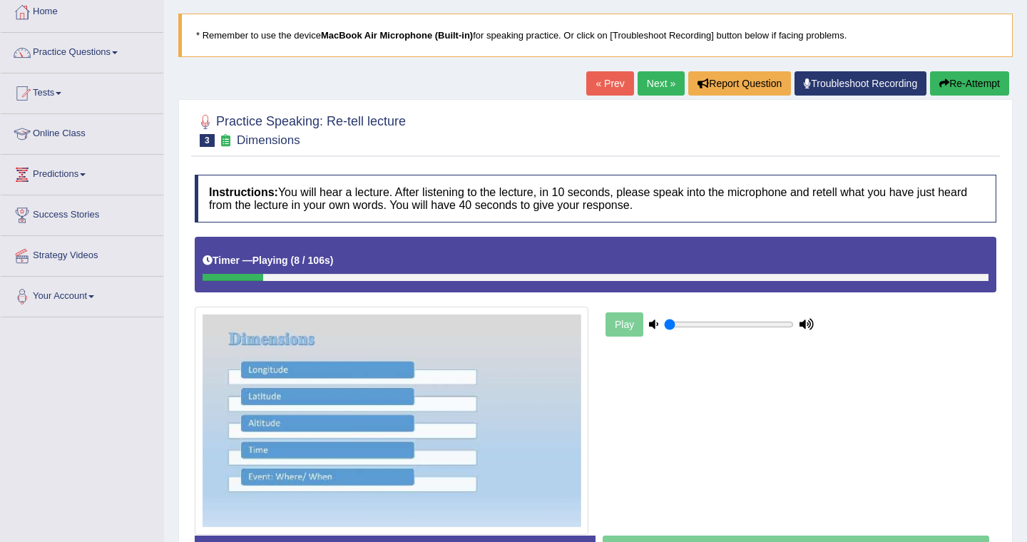
click at [652, 81] on link "Next »" at bounding box center [660, 83] width 47 height 24
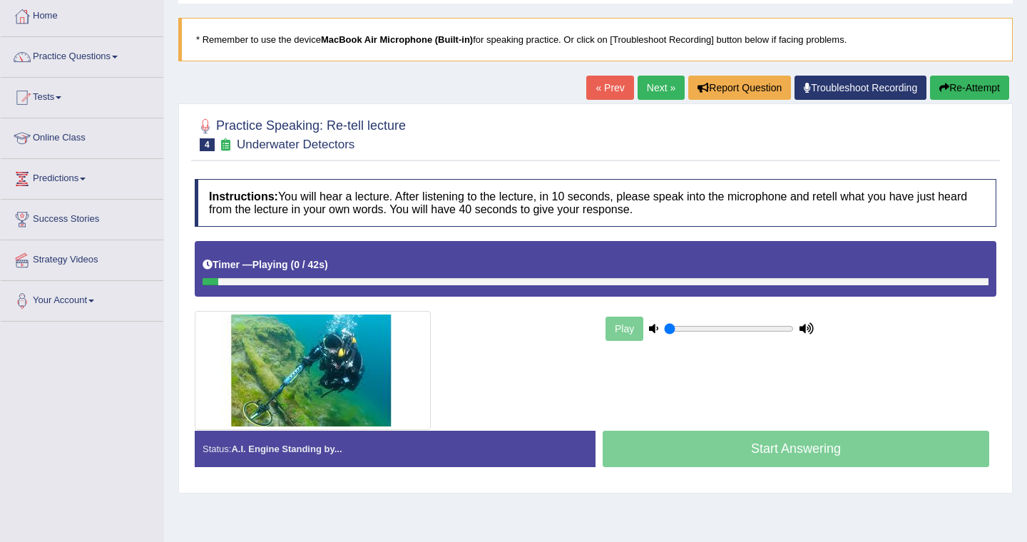
scroll to position [74, 0]
click at [603, 86] on link "« Prev" at bounding box center [609, 88] width 47 height 24
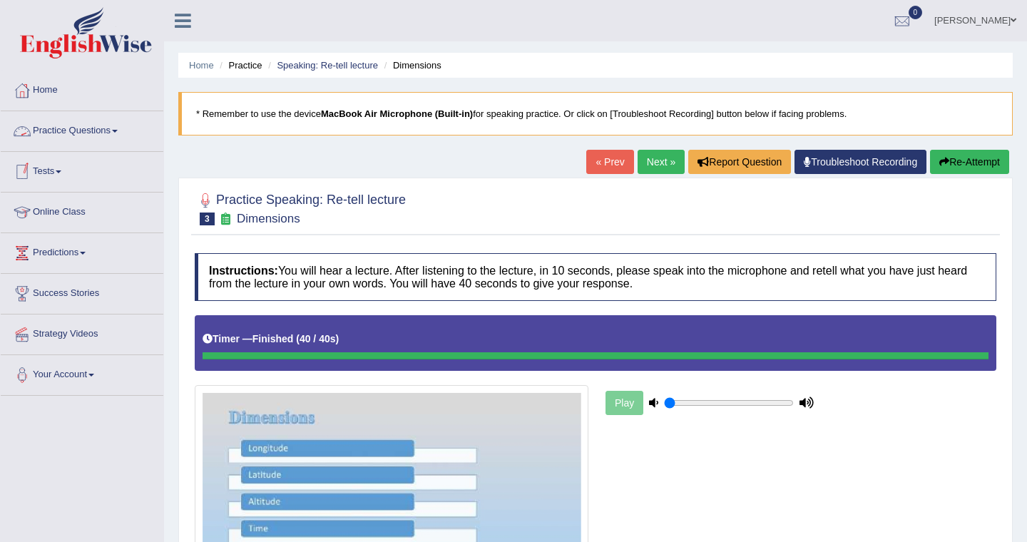
click at [91, 133] on link "Practice Questions" at bounding box center [82, 129] width 163 height 36
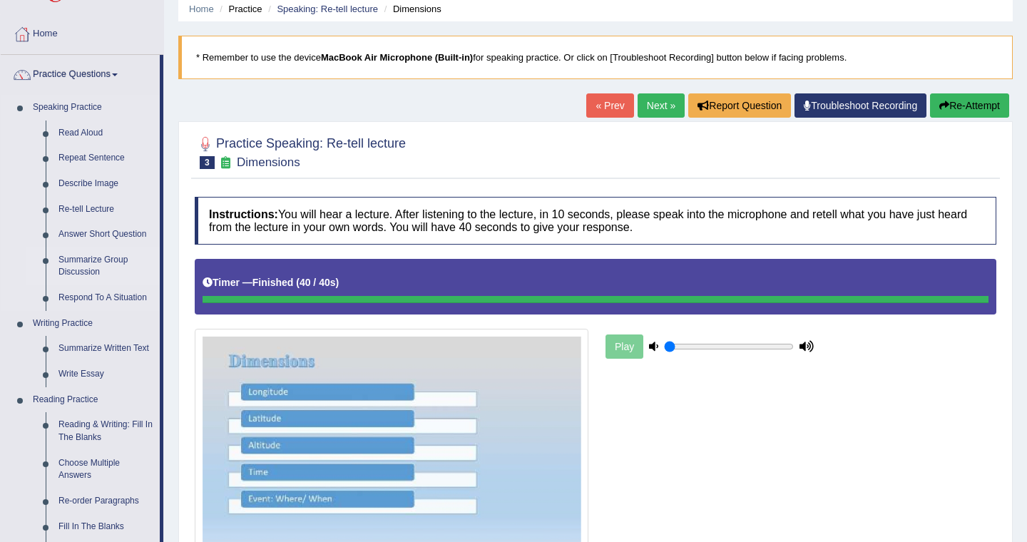
scroll to position [63, 0]
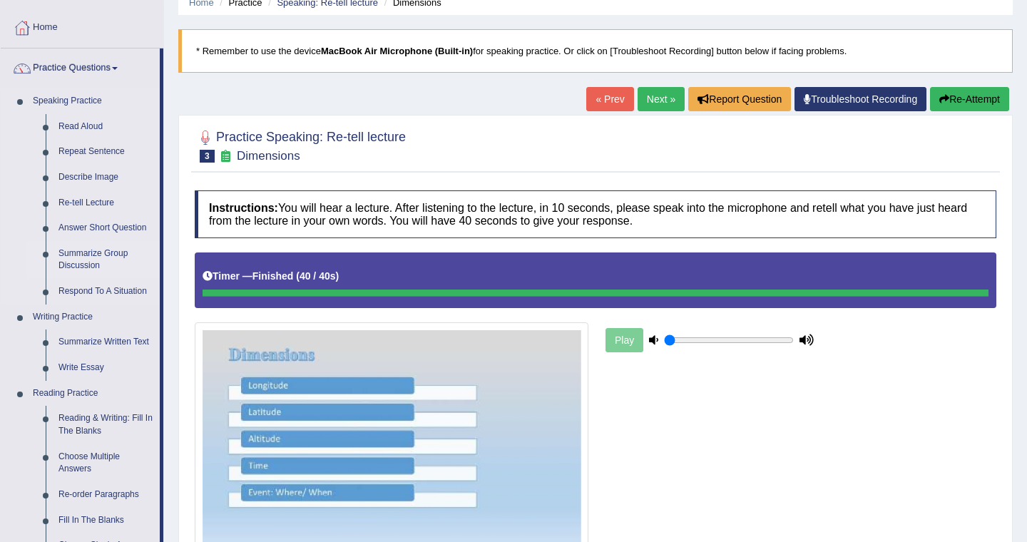
click at [88, 254] on link "Summarize Group Discussion" at bounding box center [106, 260] width 108 height 38
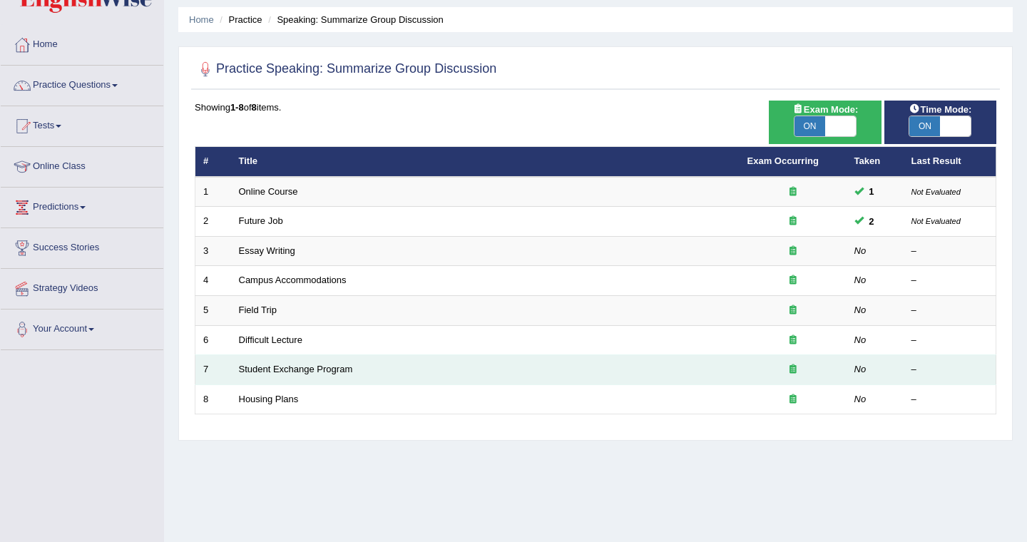
scroll to position [28, 0]
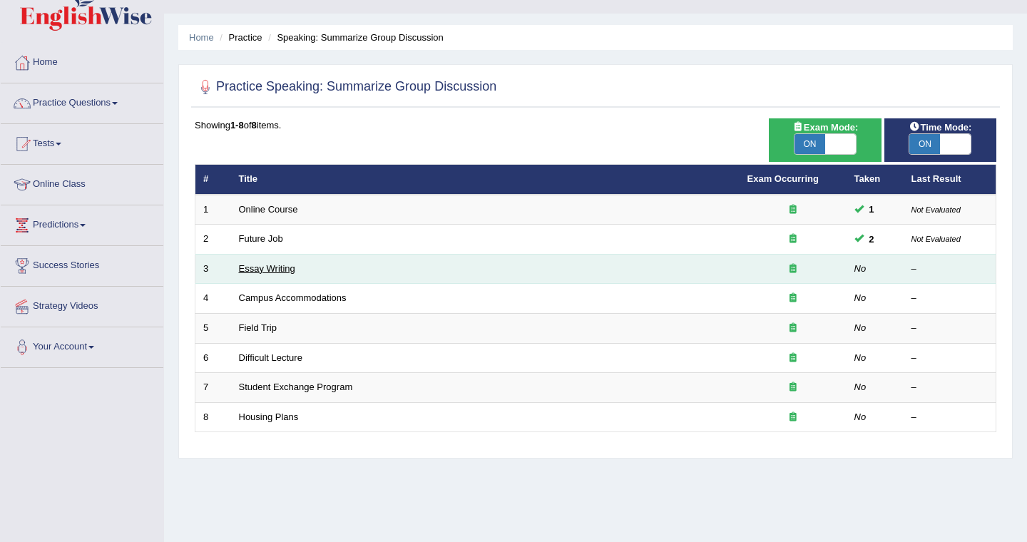
click at [283, 272] on link "Essay Writing" at bounding box center [267, 268] width 56 height 11
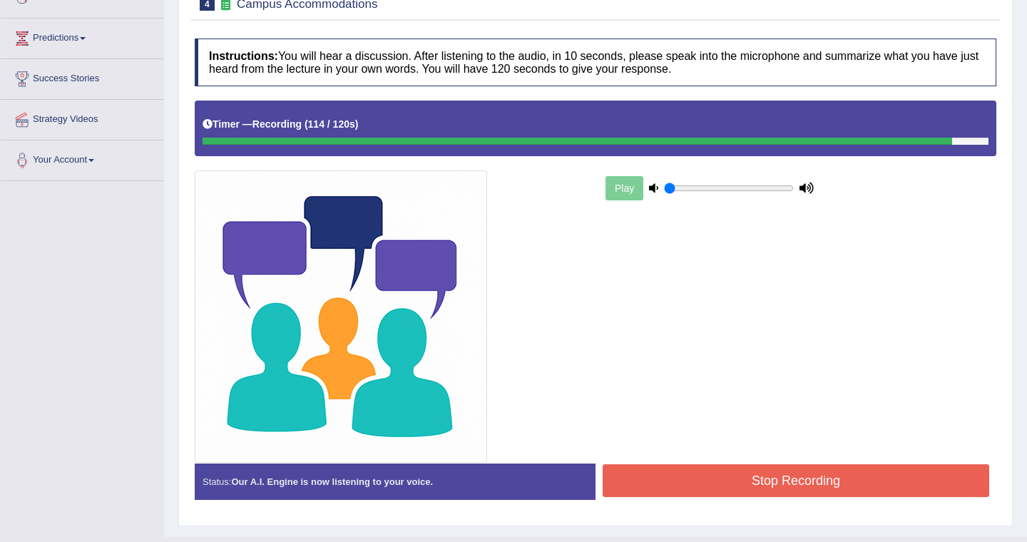
scroll to position [245, 0]
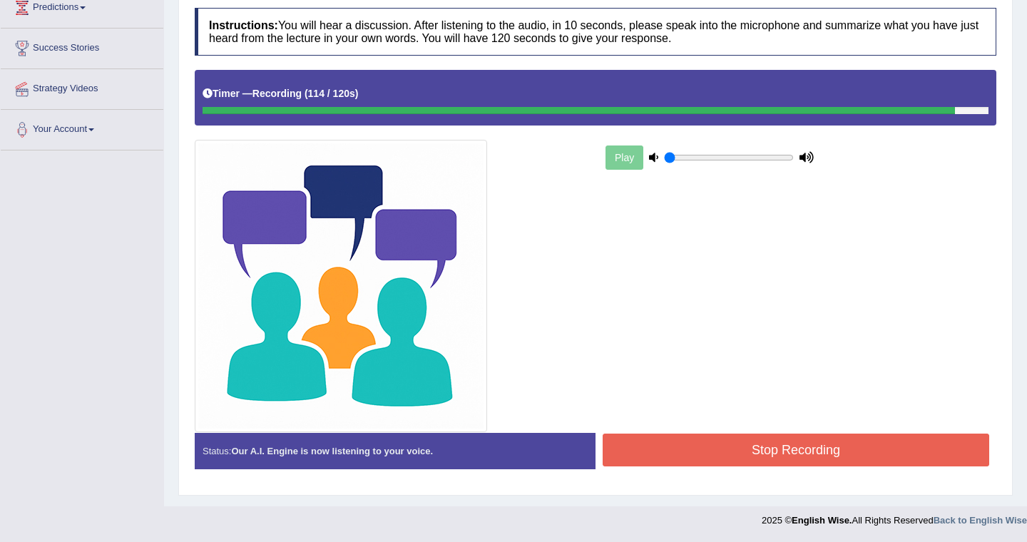
click at [810, 440] on button "Stop Recording" at bounding box center [795, 449] width 386 height 33
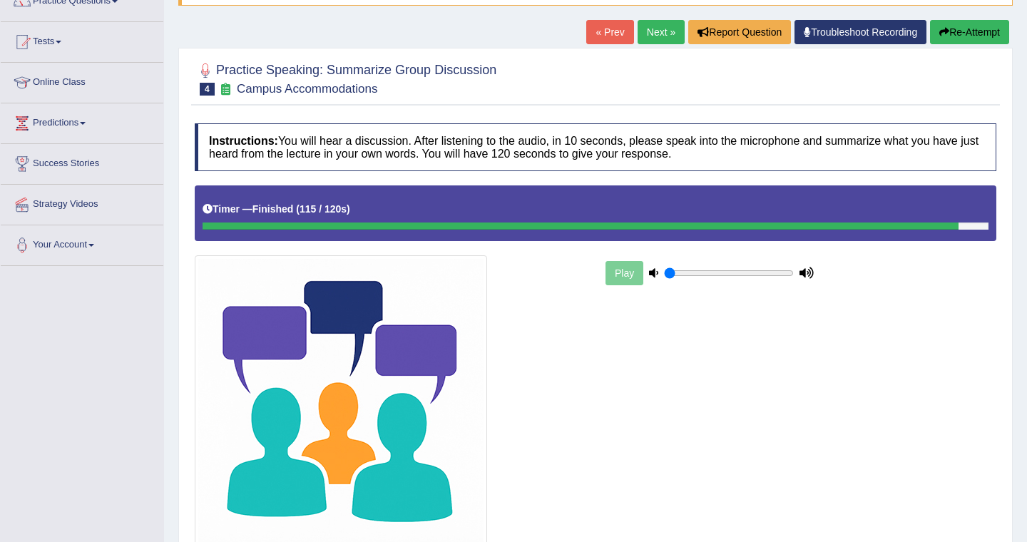
scroll to position [0, 0]
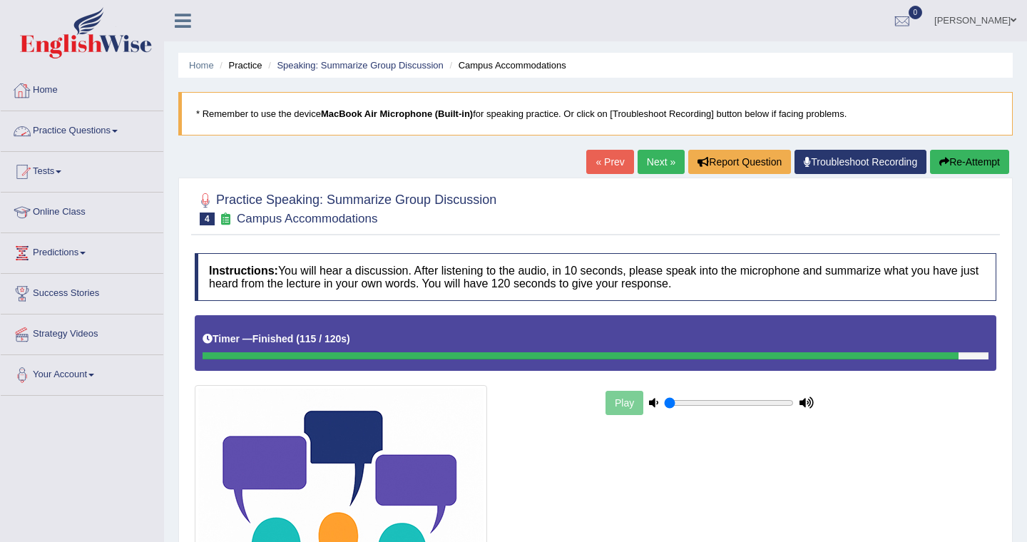
click at [95, 125] on link "Practice Questions" at bounding box center [82, 129] width 163 height 36
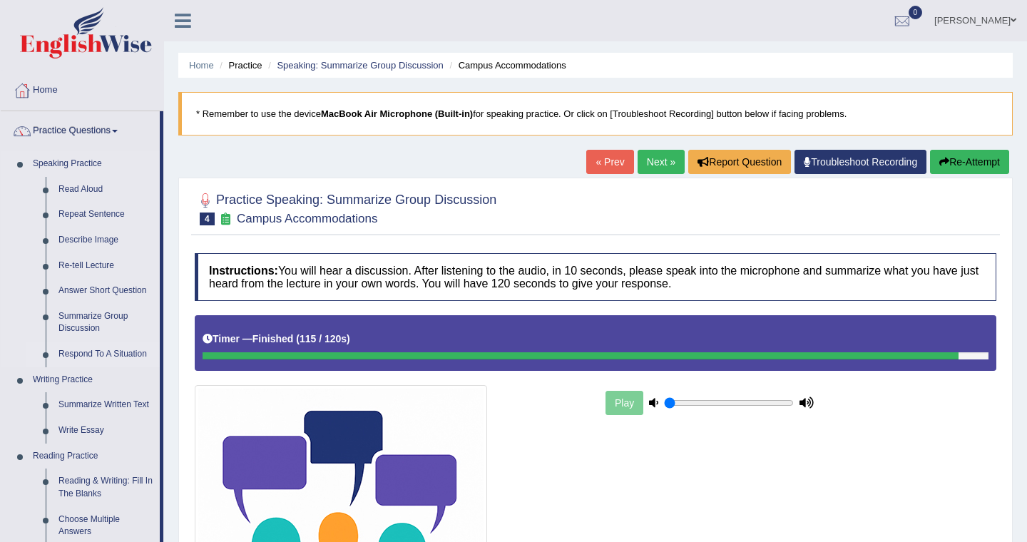
click at [103, 354] on link "Respond To A Situation" at bounding box center [106, 354] width 108 height 26
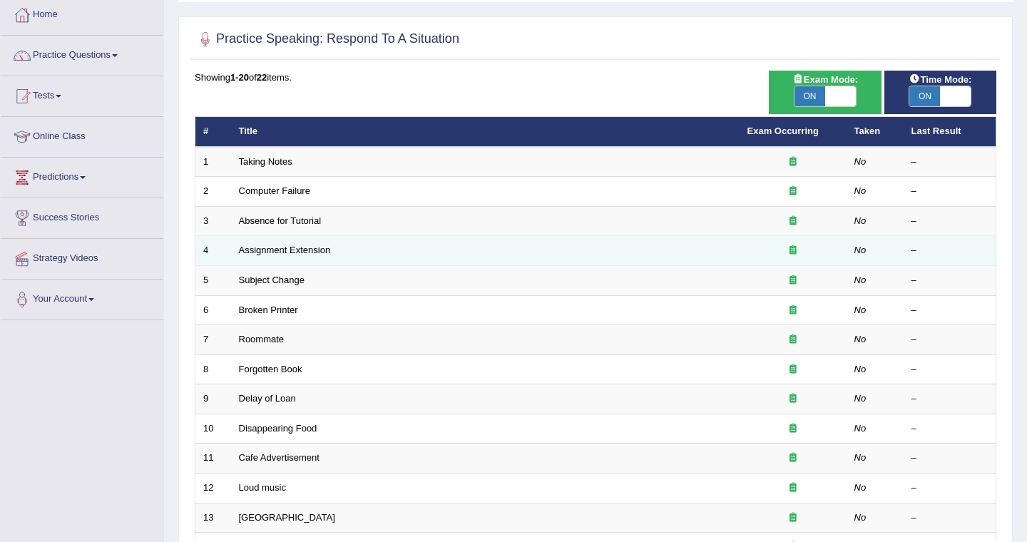
scroll to position [61, 0]
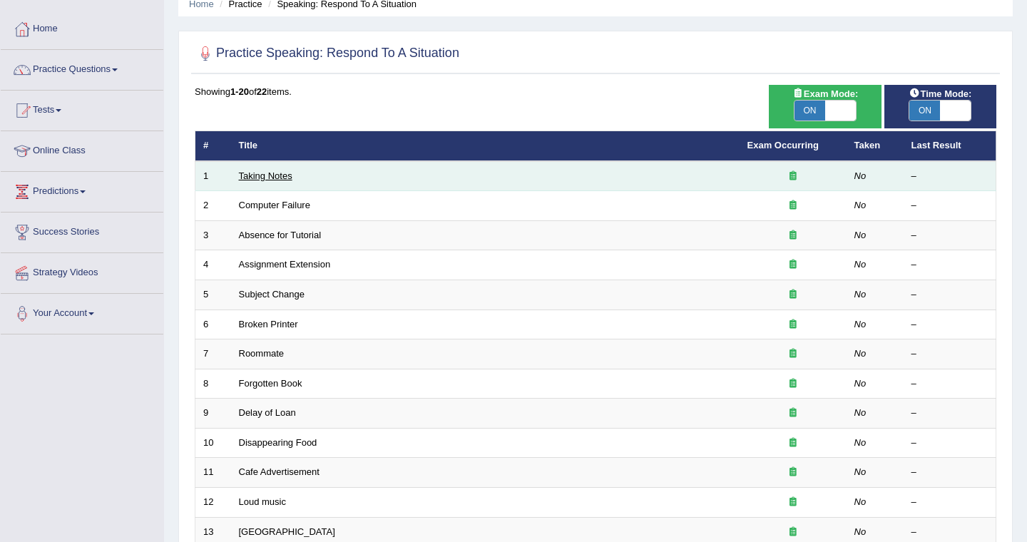
click at [280, 179] on link "Taking Notes" at bounding box center [265, 175] width 53 height 11
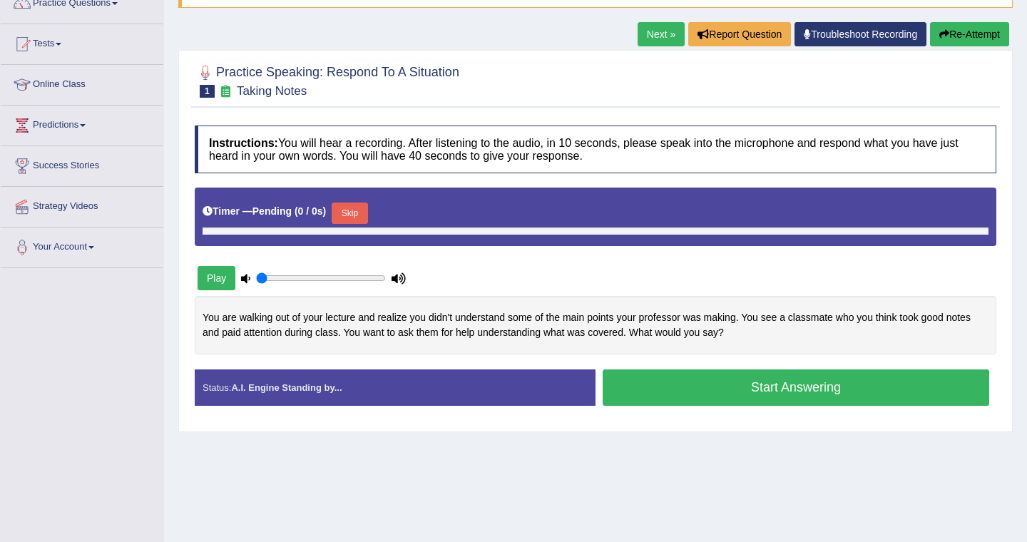
scroll to position [130, 0]
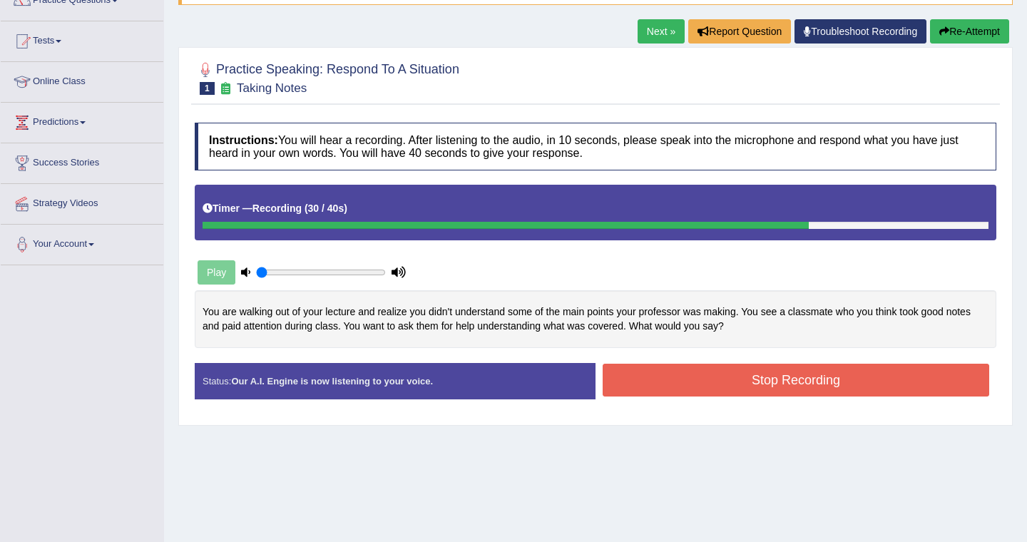
click at [794, 380] on button "Stop Recording" at bounding box center [795, 380] width 386 height 33
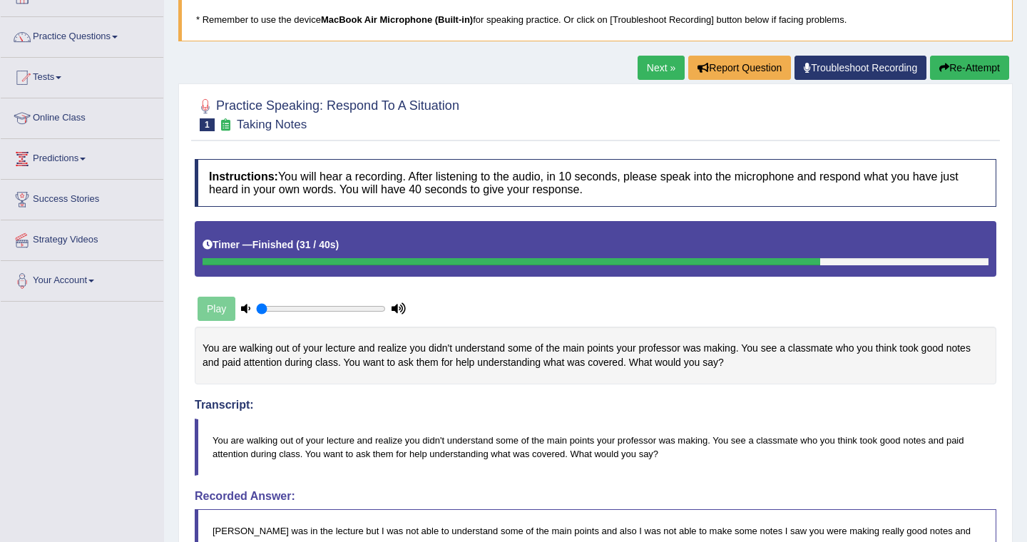
scroll to position [83, 0]
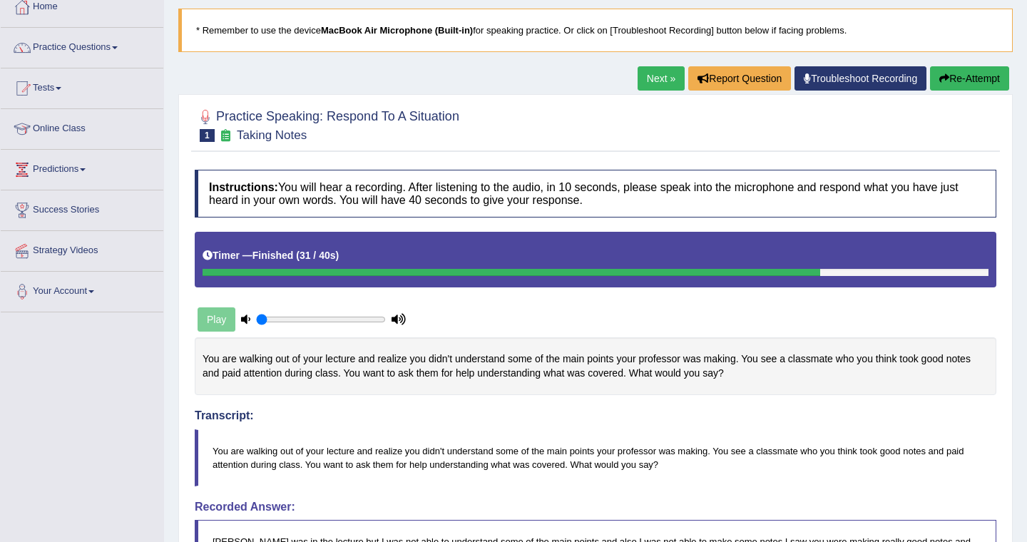
click at [644, 76] on link "Next »" at bounding box center [660, 78] width 47 height 24
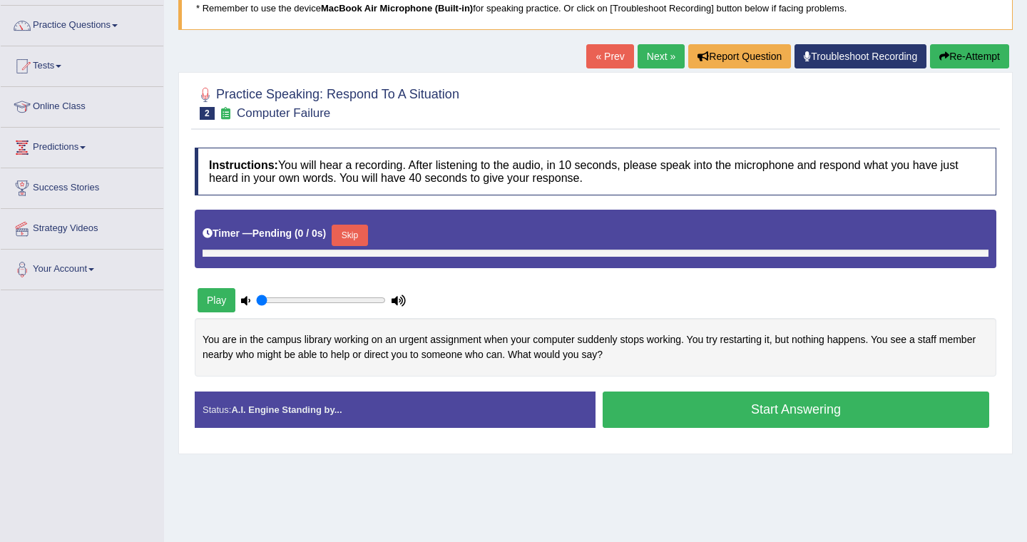
scroll to position [123, 0]
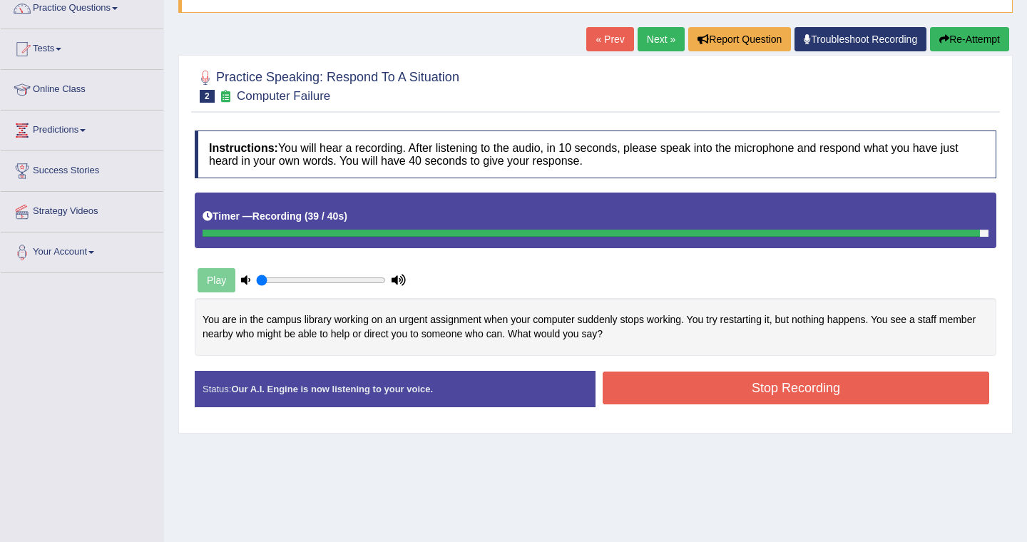
click at [752, 385] on button "Stop Recording" at bounding box center [795, 387] width 386 height 33
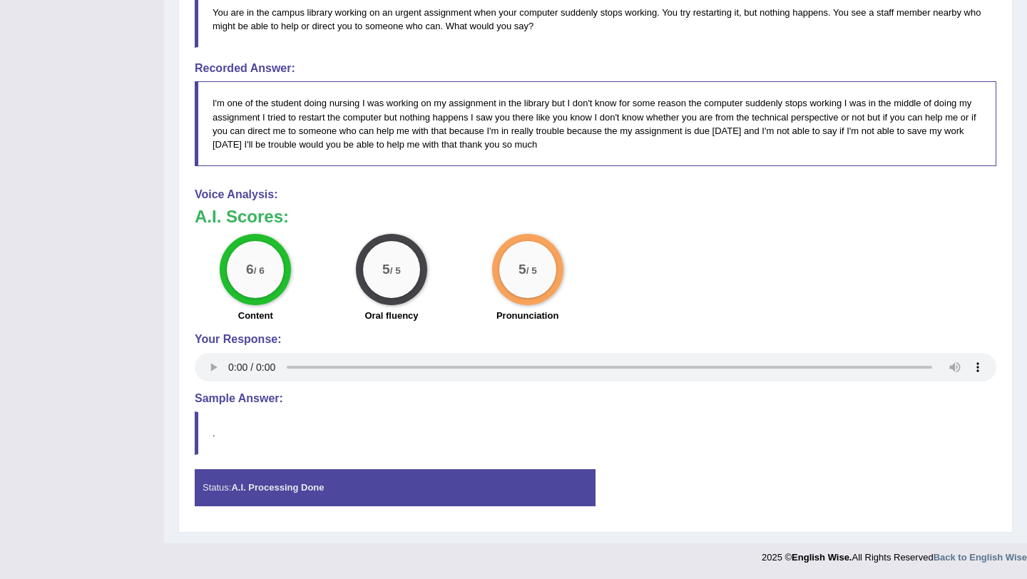
scroll to position [0, 0]
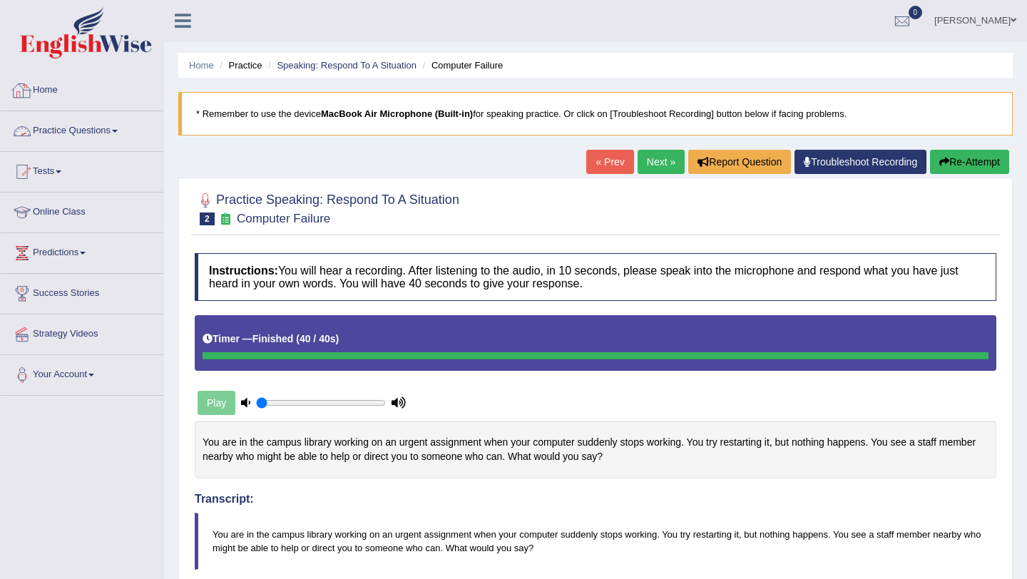
click at [91, 130] on link "Practice Questions" at bounding box center [82, 129] width 163 height 36
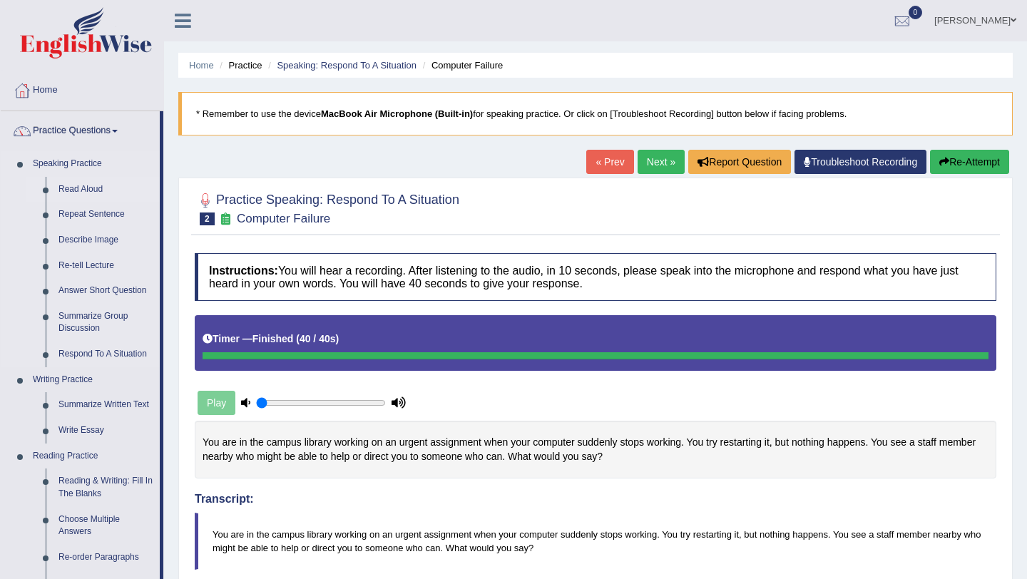
click at [91, 190] on link "Read Aloud" at bounding box center [106, 190] width 108 height 26
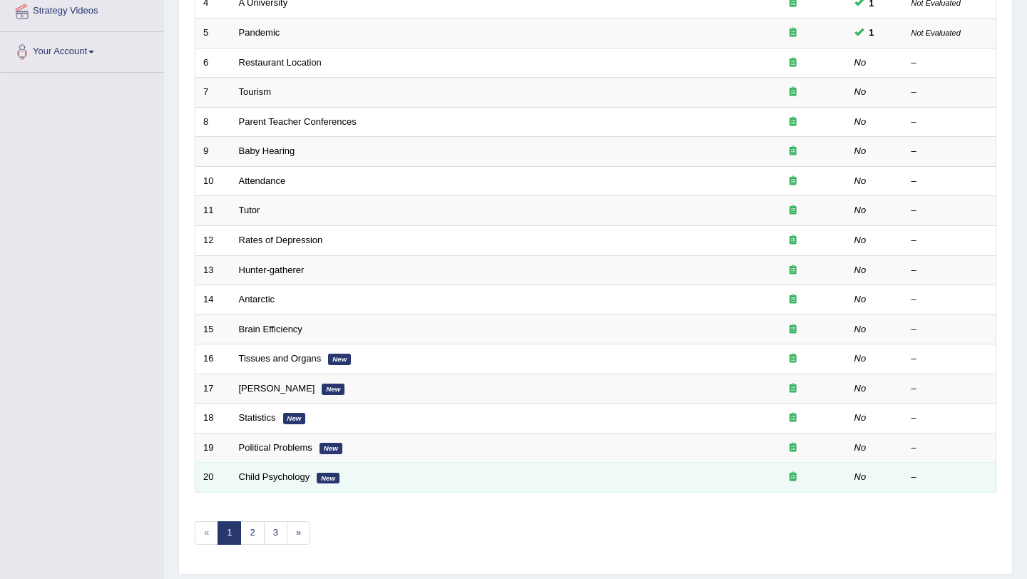
scroll to position [365, 0]
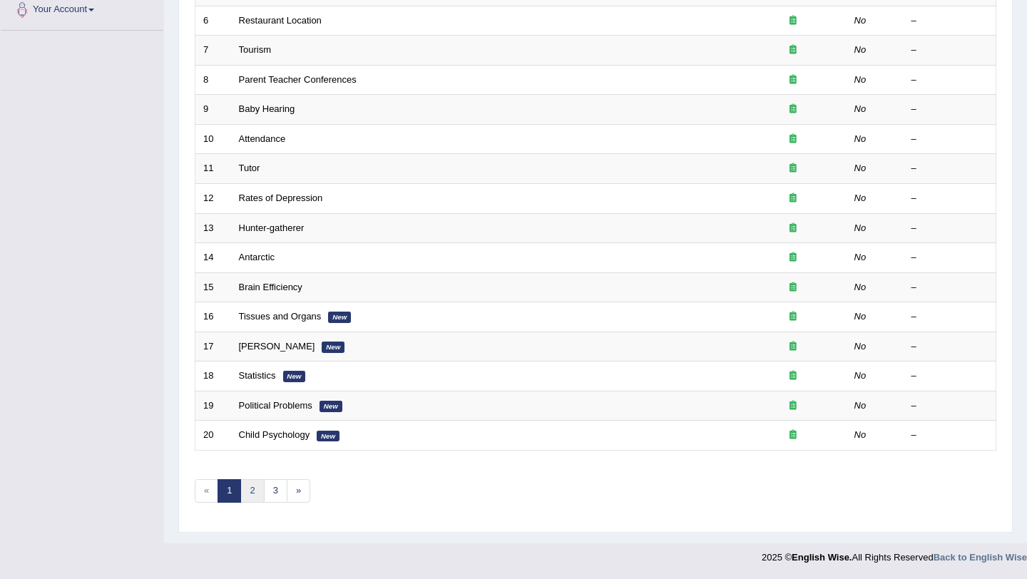
click at [249, 500] on link "2" at bounding box center [252, 491] width 24 height 24
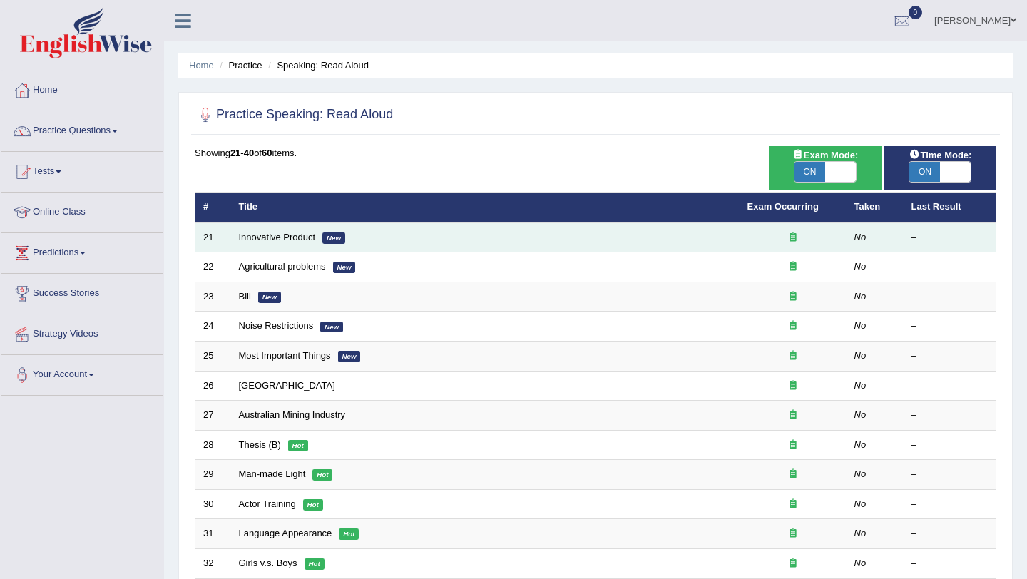
click at [272, 244] on td "Innovative Product New" at bounding box center [485, 237] width 508 height 30
click at [266, 232] on link "Innovative Product" at bounding box center [277, 237] width 77 height 11
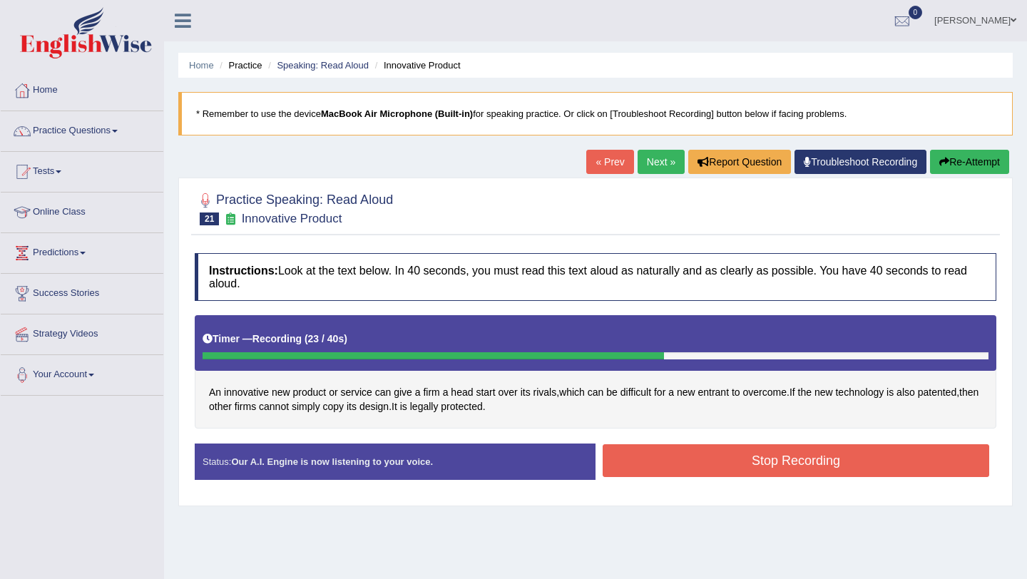
click at [651, 450] on button "Stop Recording" at bounding box center [795, 460] width 386 height 33
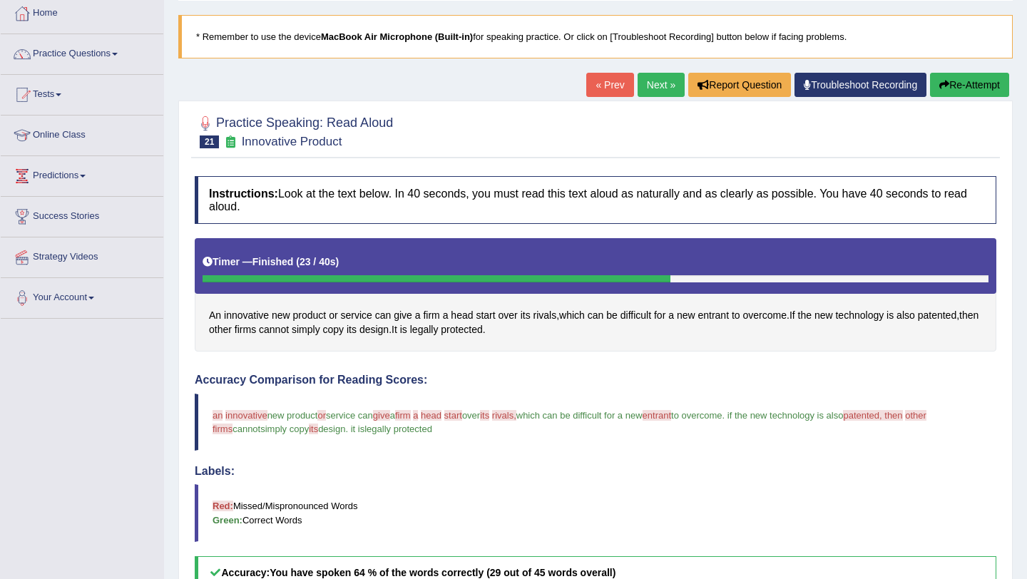
scroll to position [76, 0]
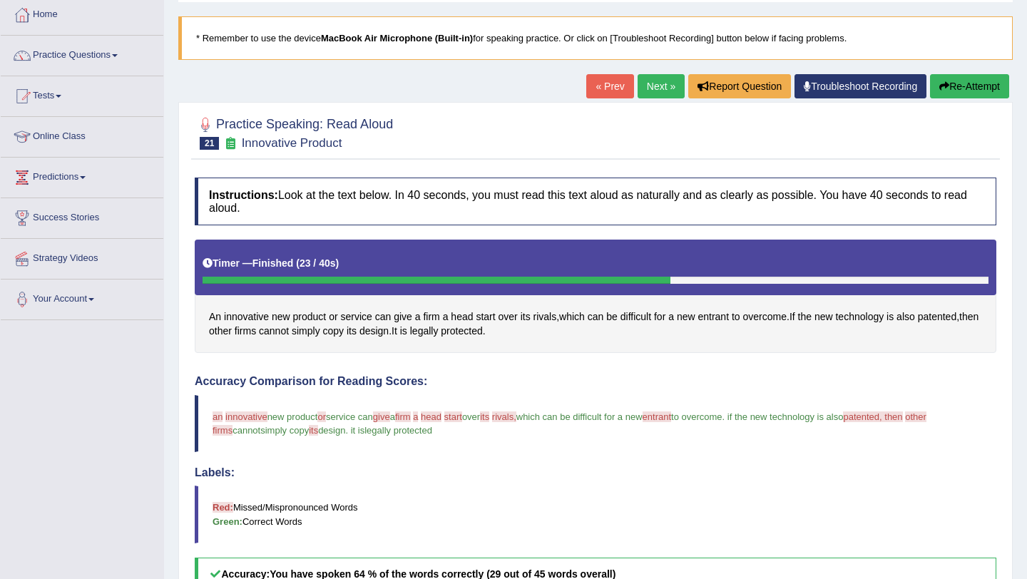
click at [649, 88] on link "Next »" at bounding box center [660, 86] width 47 height 24
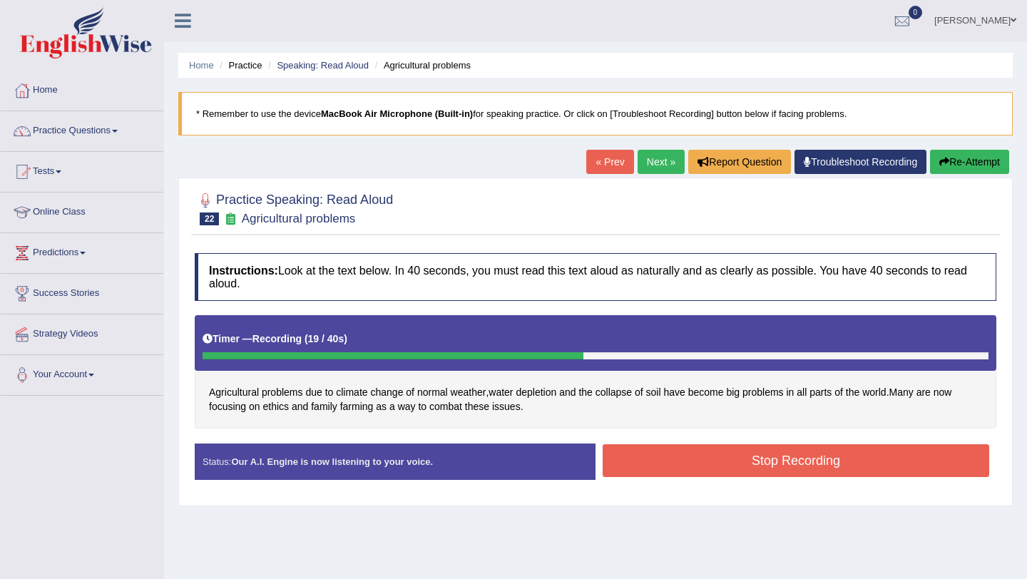
click at [644, 456] on button "Stop Recording" at bounding box center [795, 460] width 386 height 33
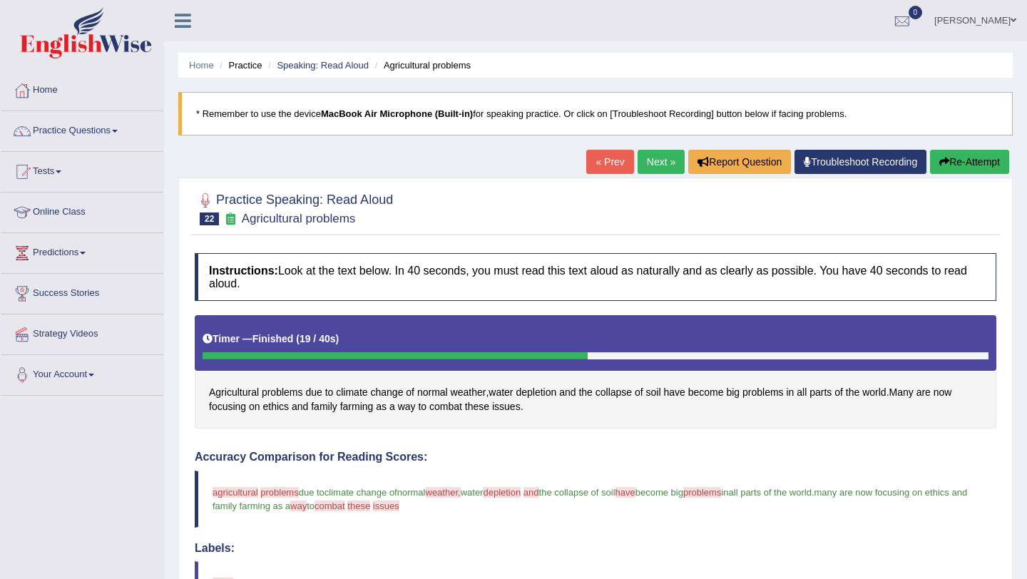
click at [658, 168] on link "Next »" at bounding box center [660, 162] width 47 height 24
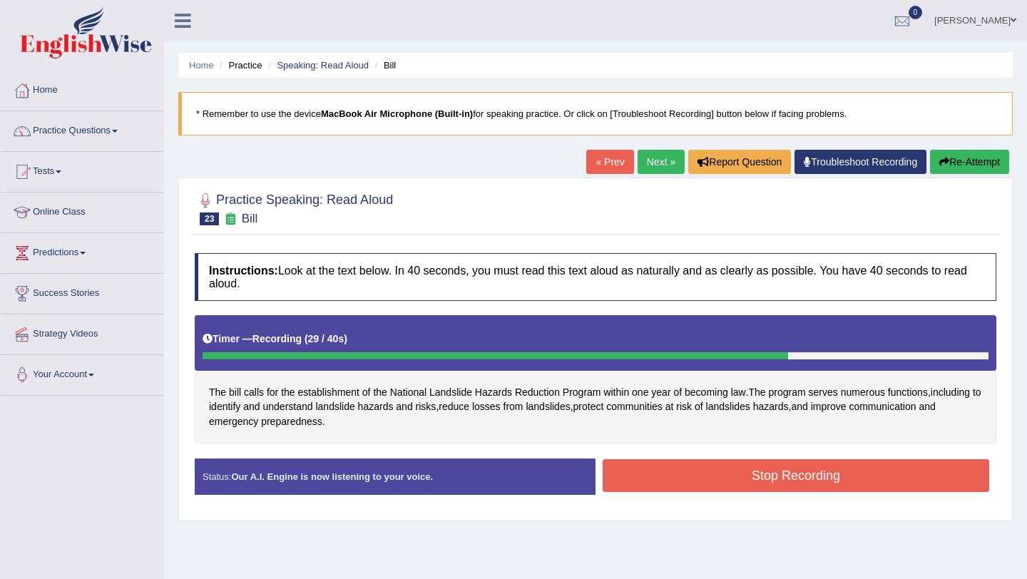
click at [679, 483] on button "Stop Recording" at bounding box center [795, 475] width 386 height 33
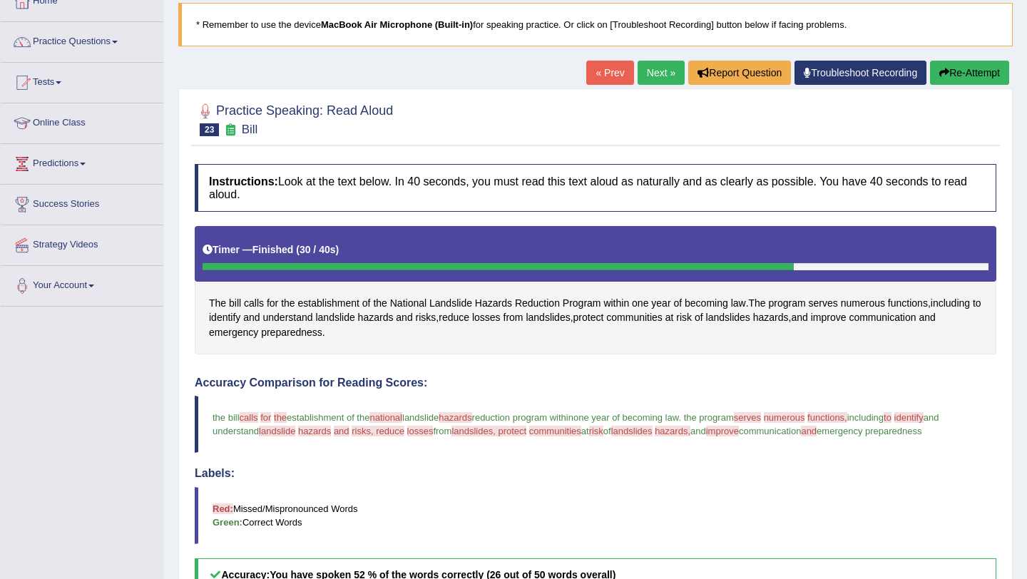
scroll to position [91, 0]
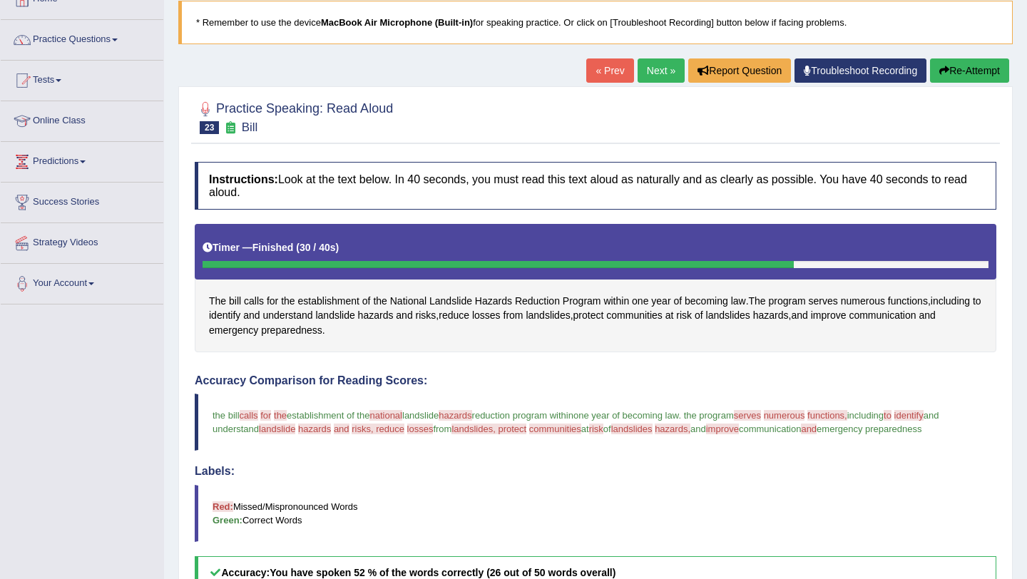
click at [657, 68] on link "Next »" at bounding box center [660, 70] width 47 height 24
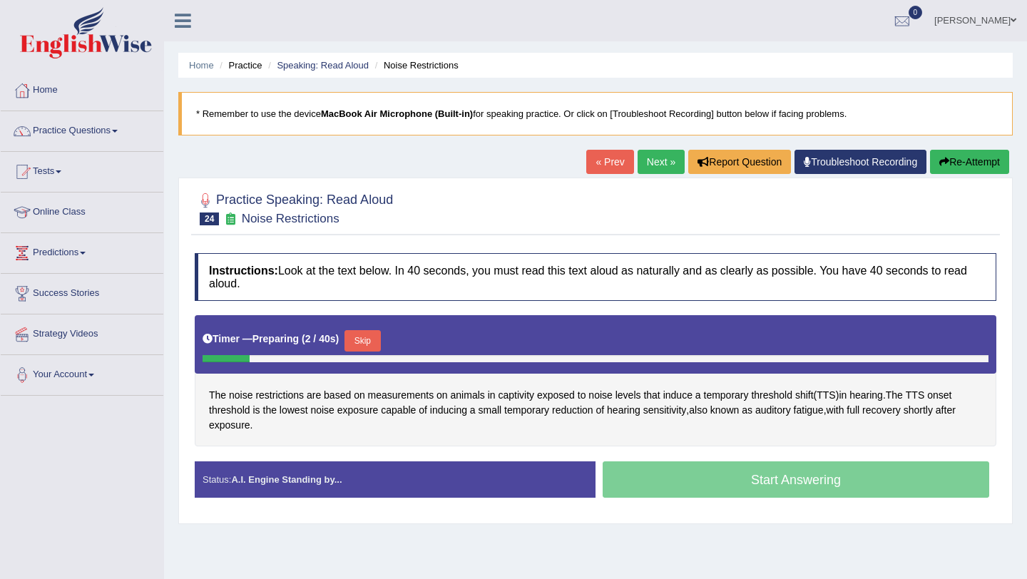
click at [376, 349] on button "Skip" at bounding box center [362, 340] width 36 height 21
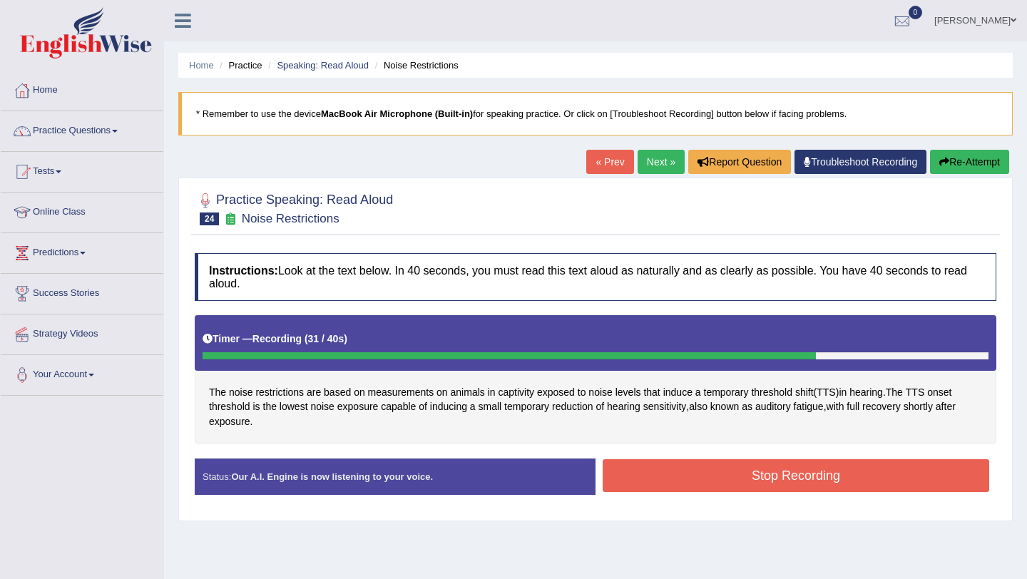
click at [646, 470] on button "Stop Recording" at bounding box center [795, 475] width 386 height 33
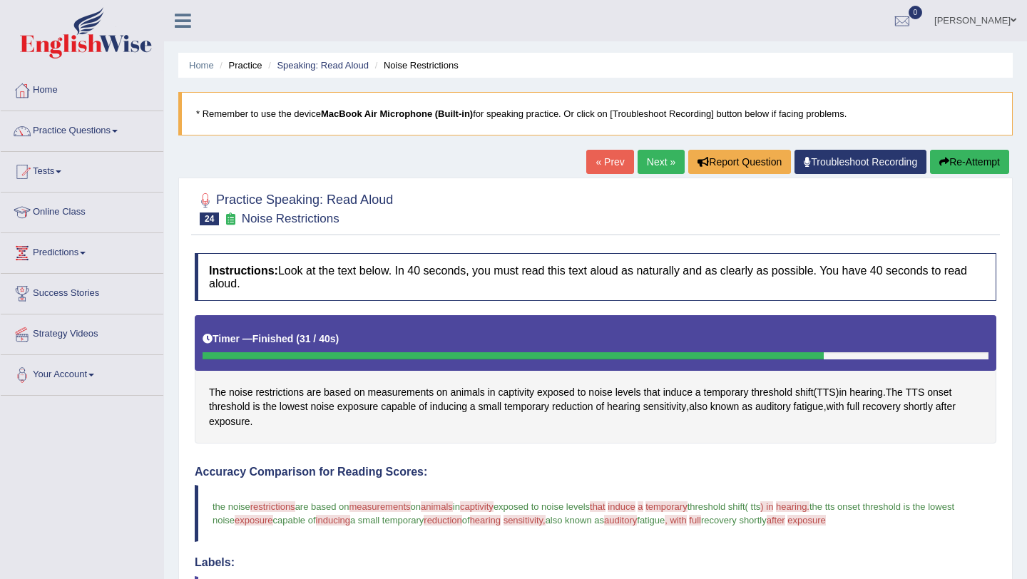
click at [658, 173] on link "Next »" at bounding box center [660, 162] width 47 height 24
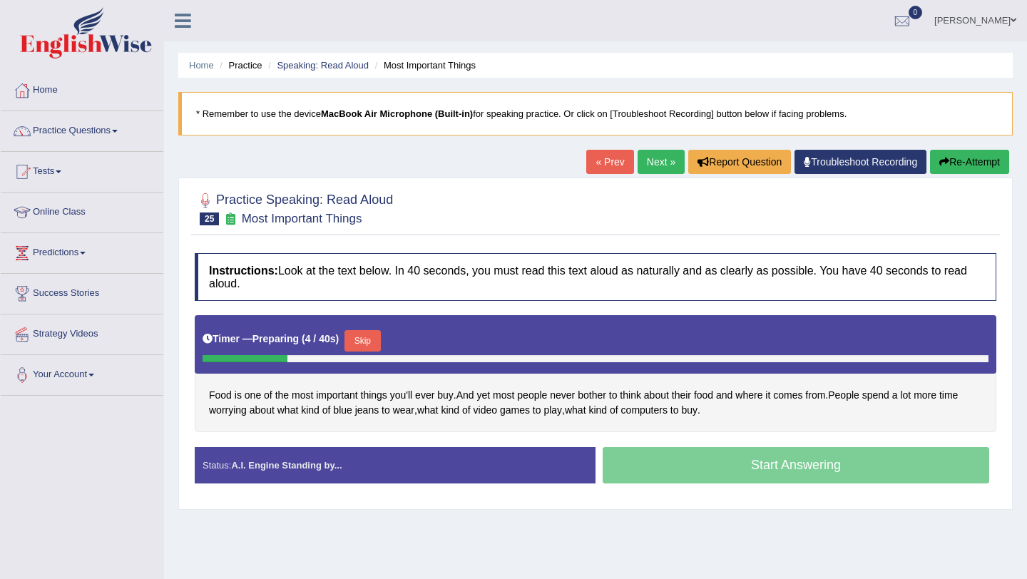
click at [369, 339] on button "Skip" at bounding box center [362, 340] width 36 height 21
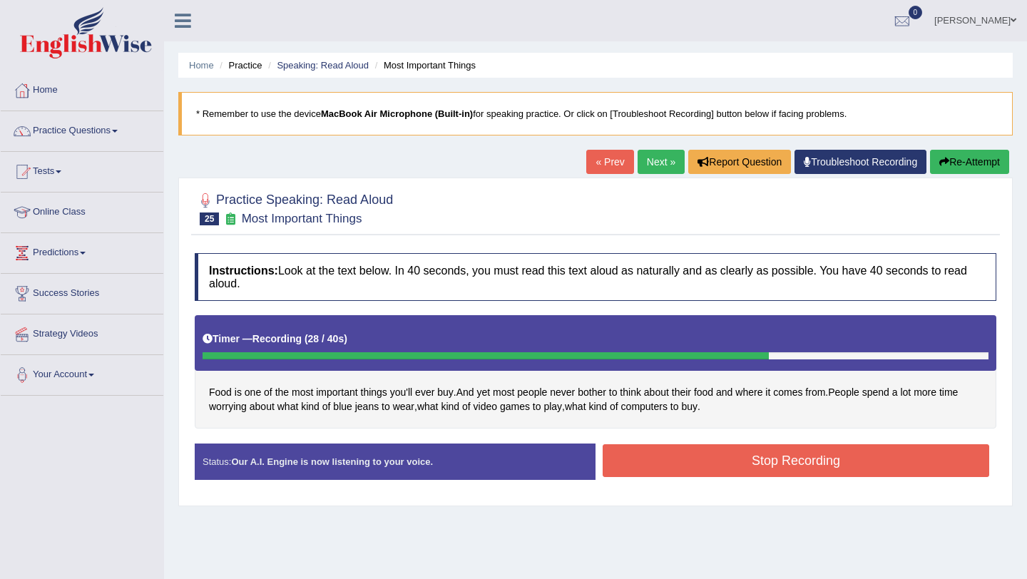
click at [667, 447] on button "Stop Recording" at bounding box center [795, 460] width 386 height 33
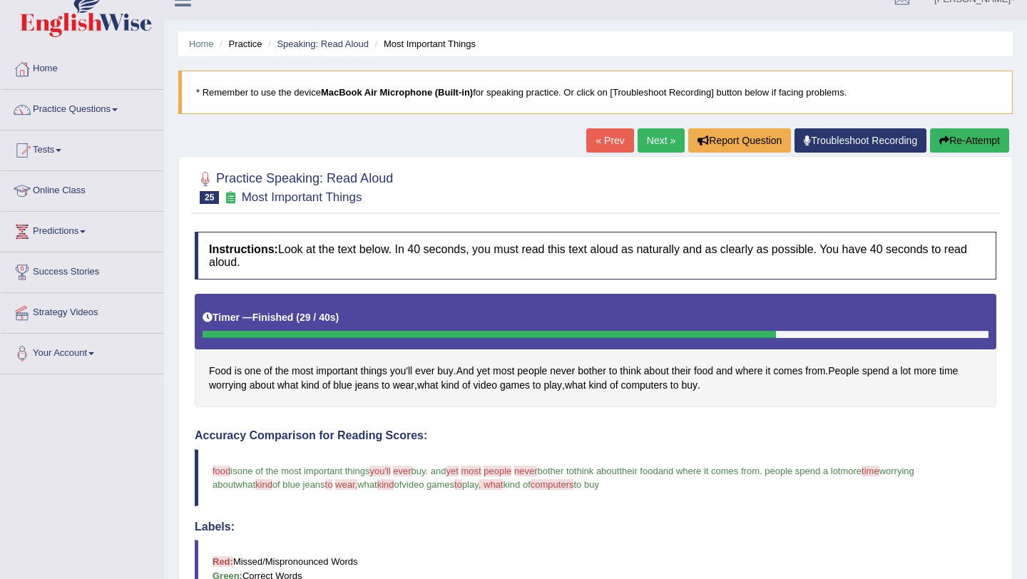
scroll to position [18, 0]
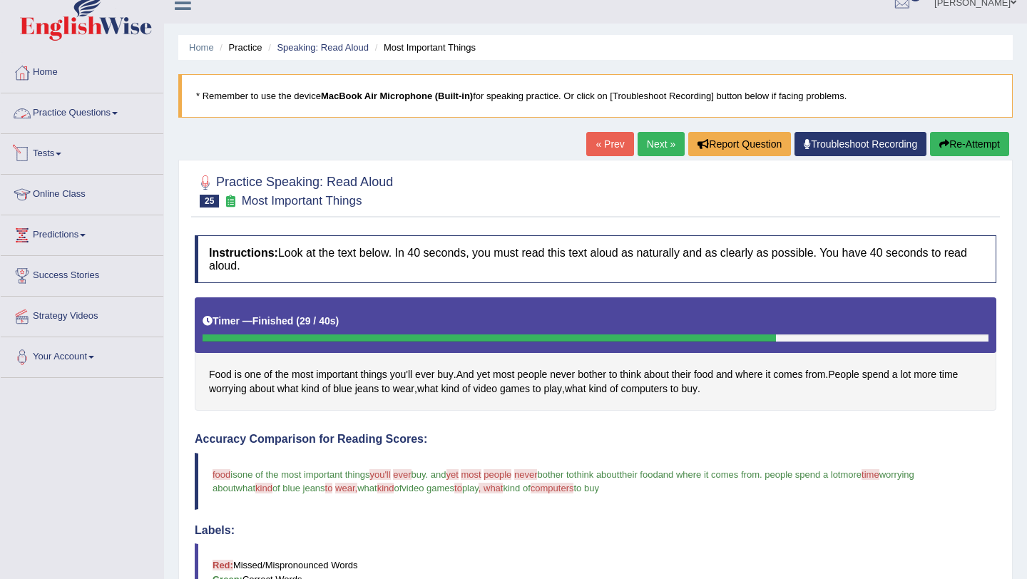
click at [119, 117] on link "Practice Questions" at bounding box center [82, 111] width 163 height 36
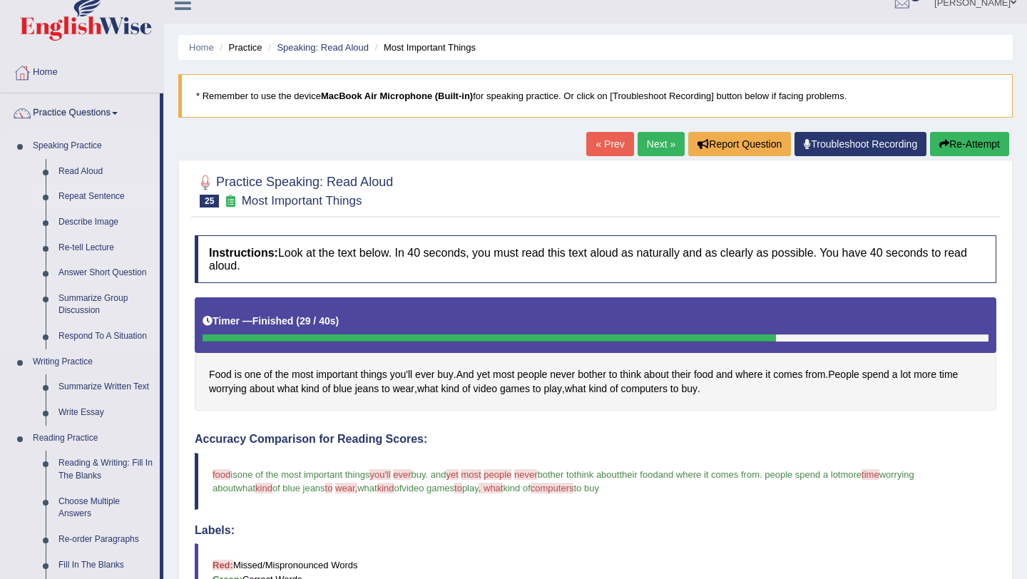
click at [96, 200] on link "Repeat Sentence" at bounding box center [106, 197] width 108 height 26
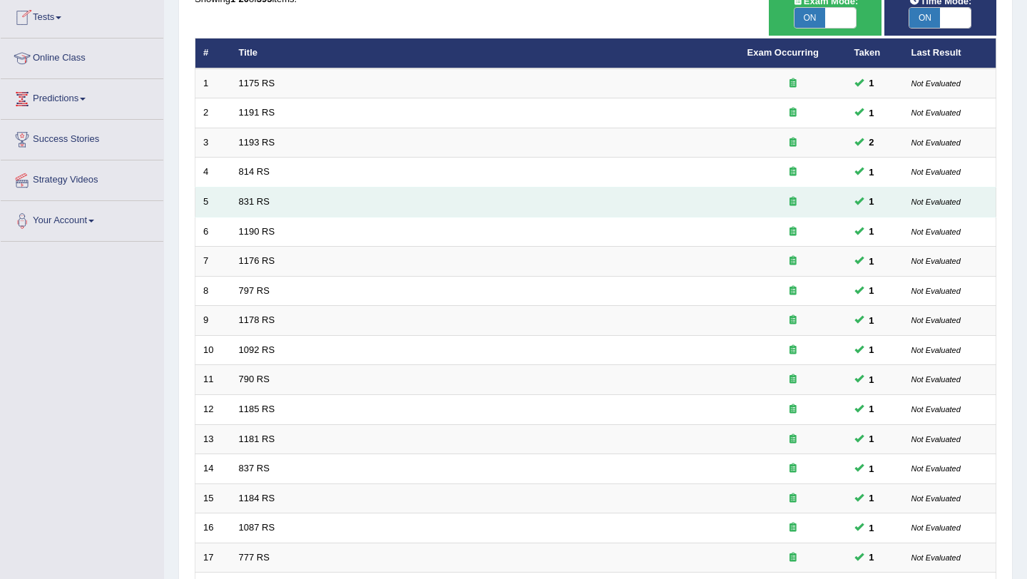
scroll to position [365, 0]
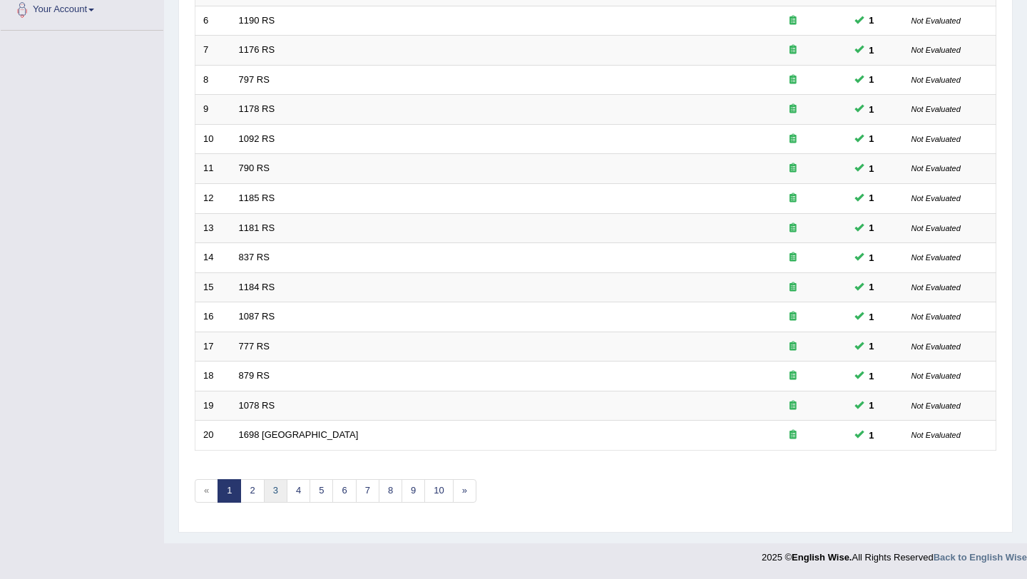
click at [278, 488] on link "3" at bounding box center [276, 491] width 24 height 24
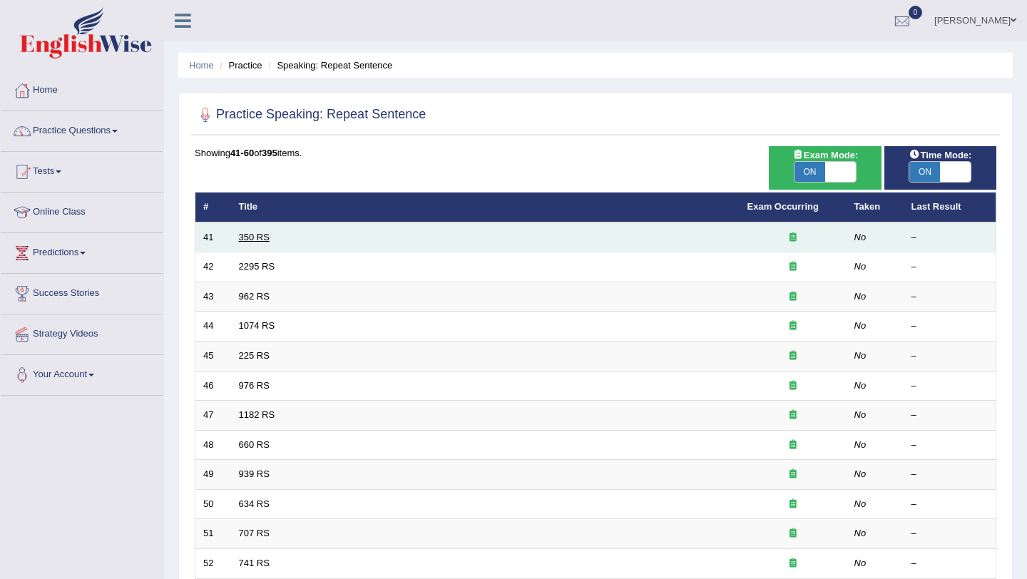
click at [252, 242] on link "350 RS" at bounding box center [254, 237] width 31 height 11
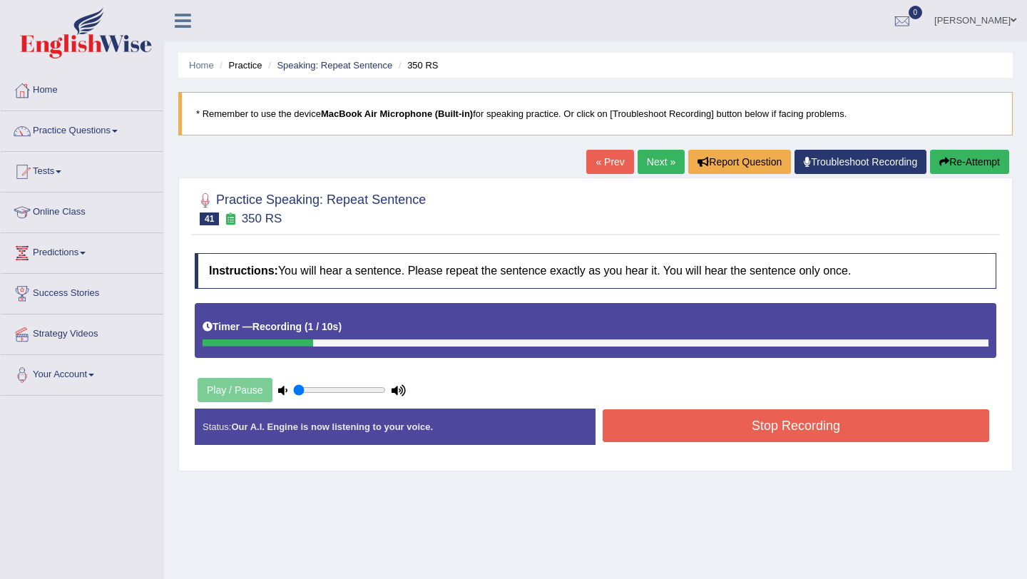
click at [669, 438] on button "Stop Recording" at bounding box center [795, 425] width 386 height 33
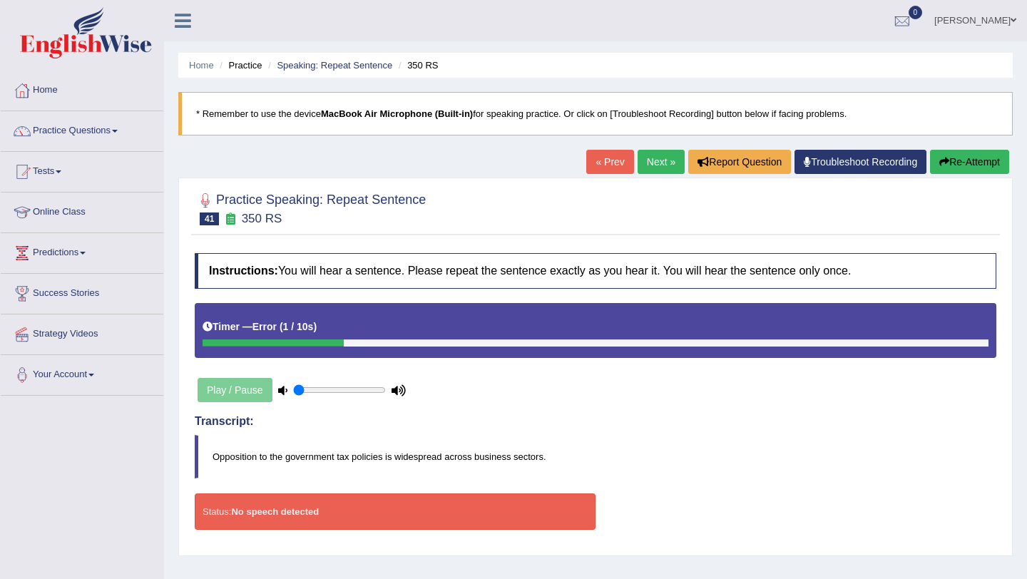
click at [968, 168] on button "Re-Attempt" at bounding box center [969, 162] width 79 height 24
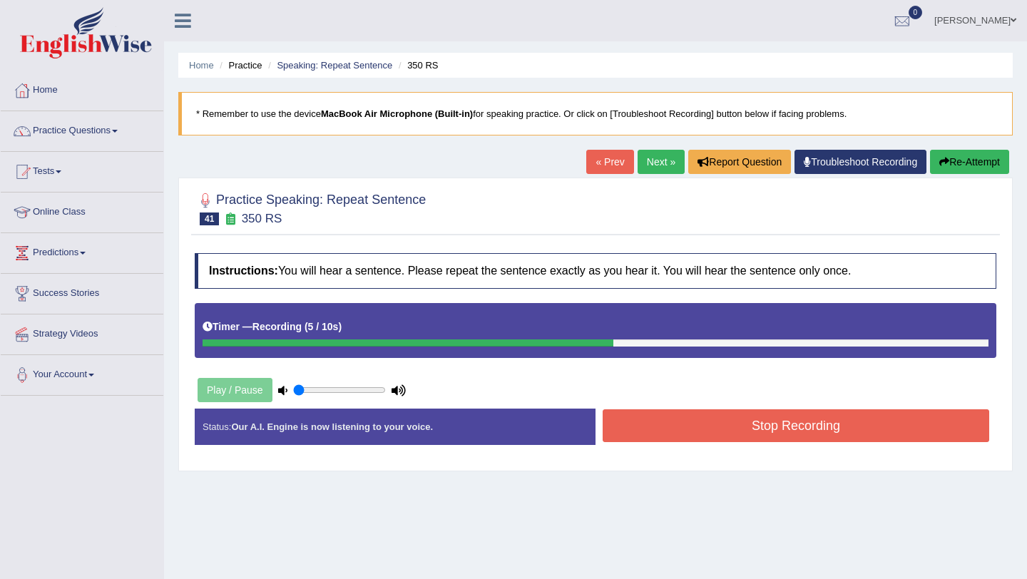
click at [647, 436] on button "Stop Recording" at bounding box center [795, 425] width 386 height 33
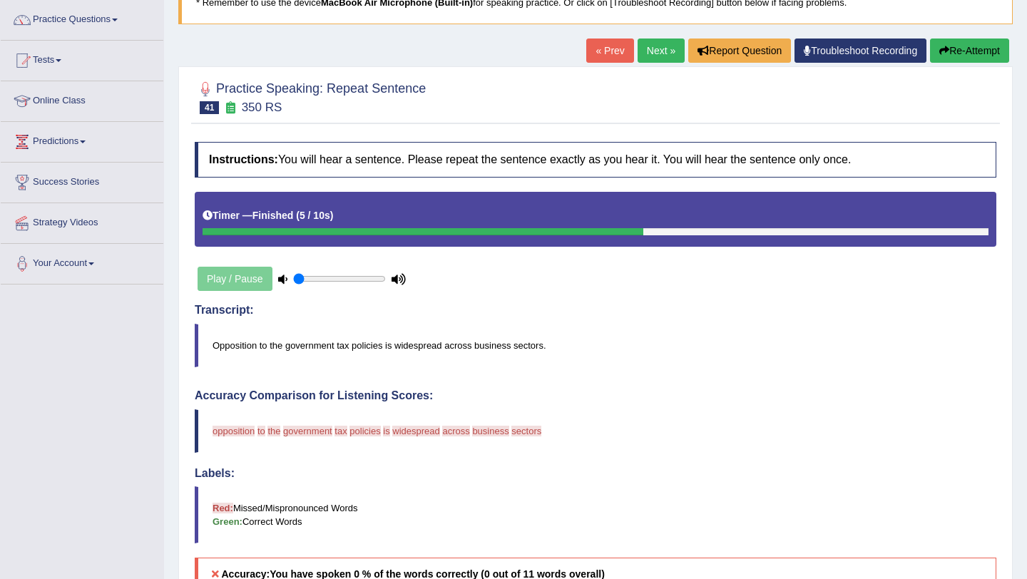
scroll to position [99, 0]
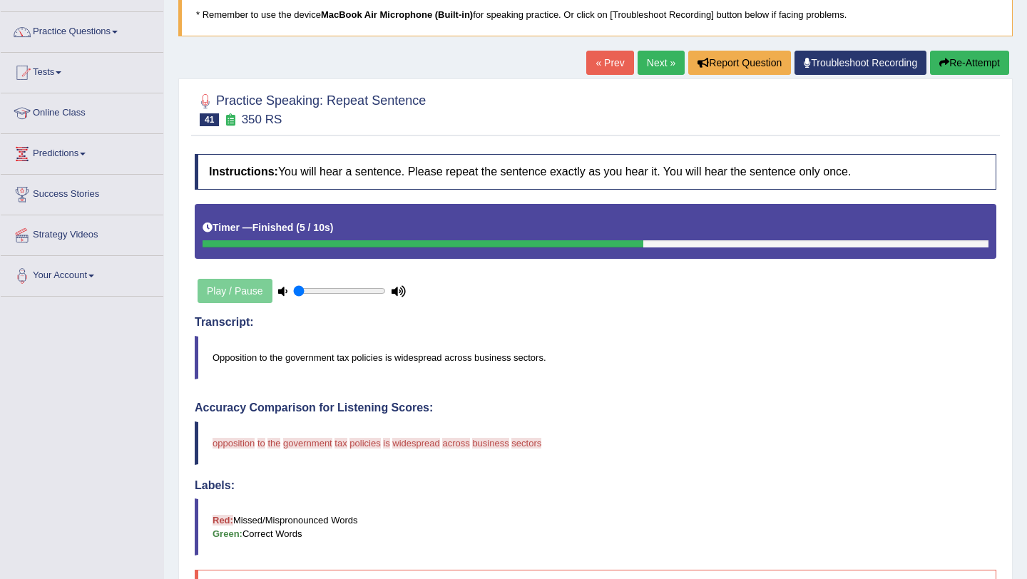
click at [659, 70] on link "Next »" at bounding box center [660, 63] width 47 height 24
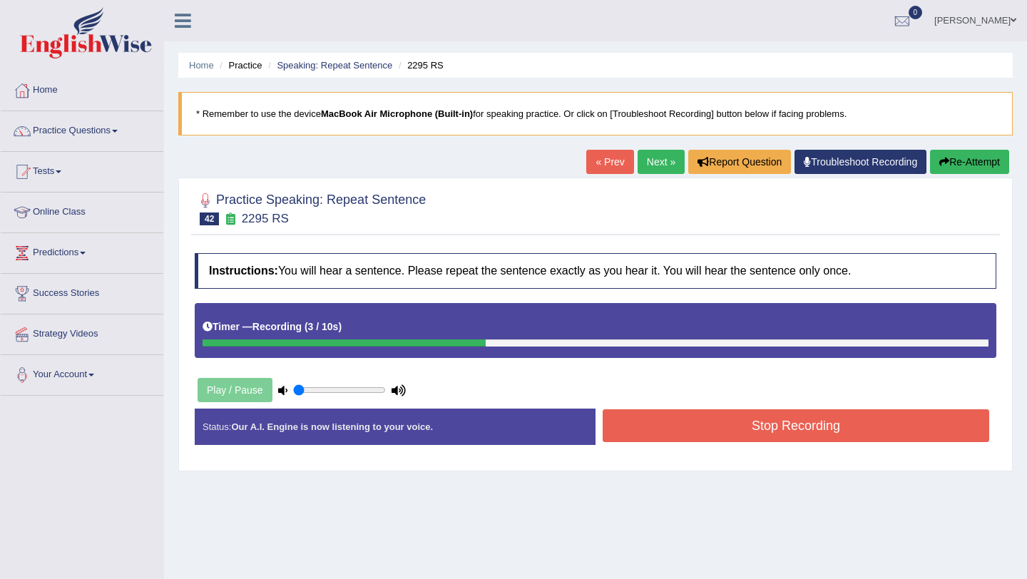
click at [721, 422] on button "Stop Recording" at bounding box center [795, 425] width 386 height 33
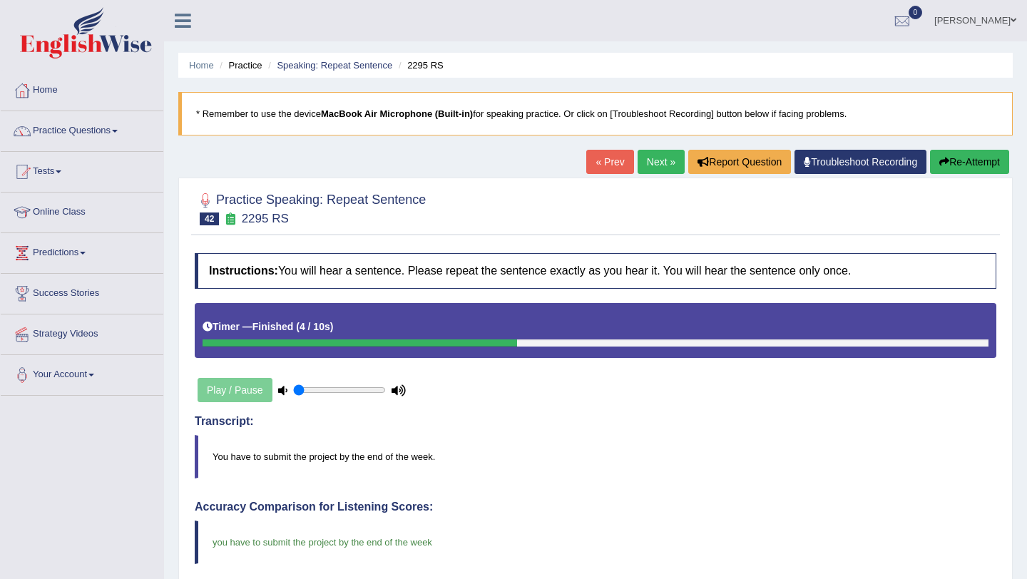
click at [655, 158] on link "Next »" at bounding box center [660, 162] width 47 height 24
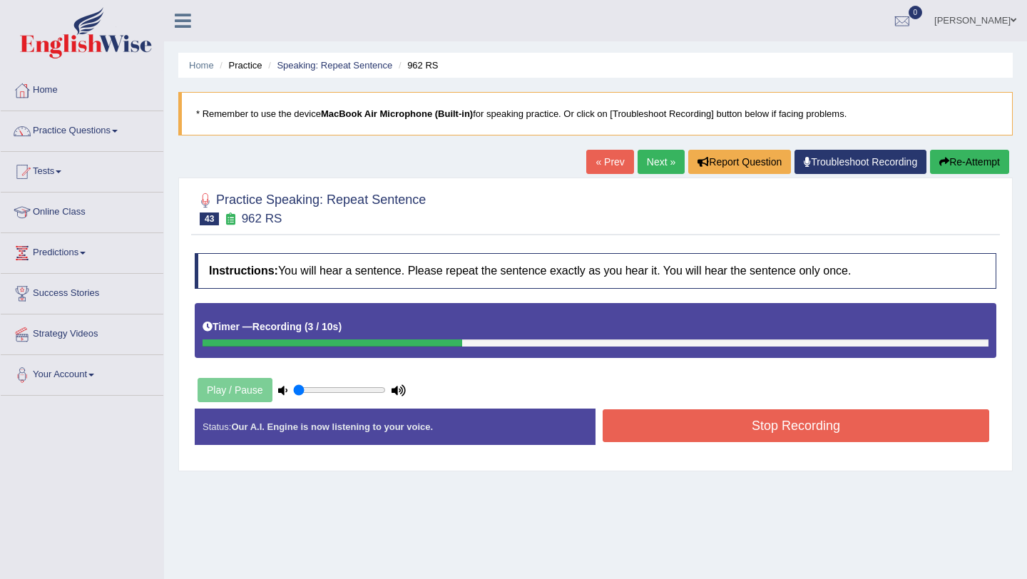
click at [647, 430] on button "Stop Recording" at bounding box center [795, 425] width 386 height 33
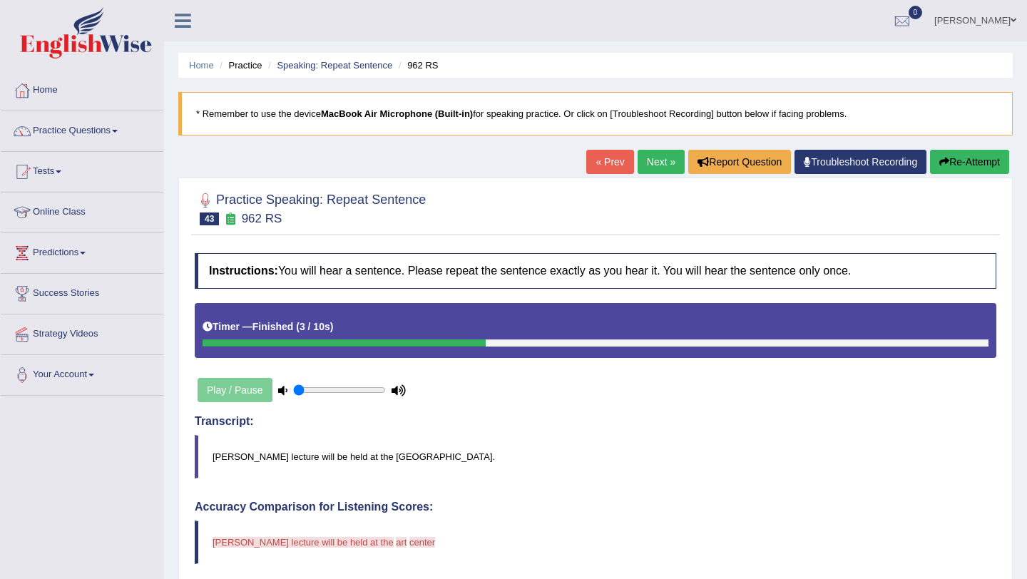
click at [655, 169] on link "Next »" at bounding box center [660, 162] width 47 height 24
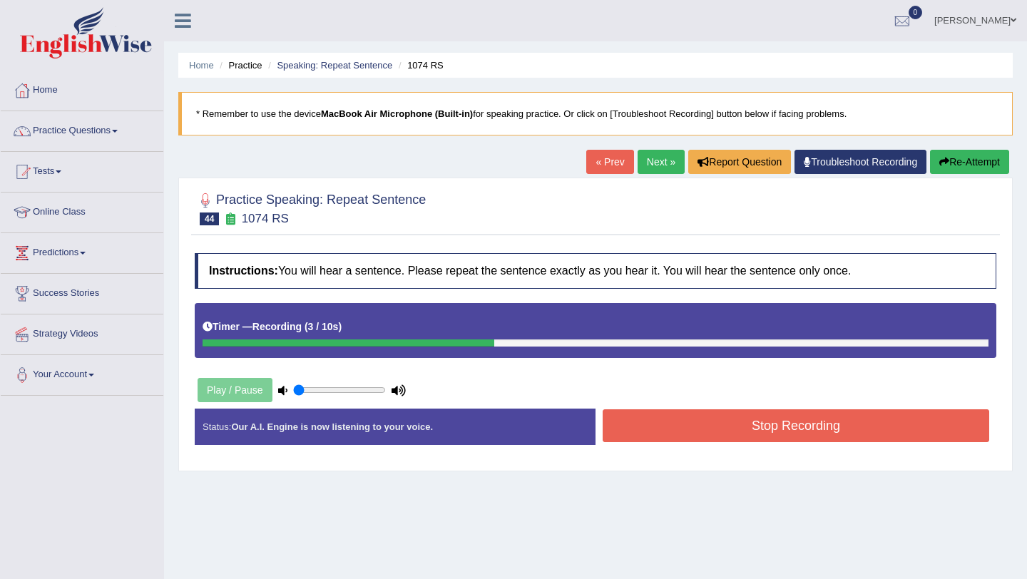
click at [632, 418] on button "Stop Recording" at bounding box center [795, 425] width 386 height 33
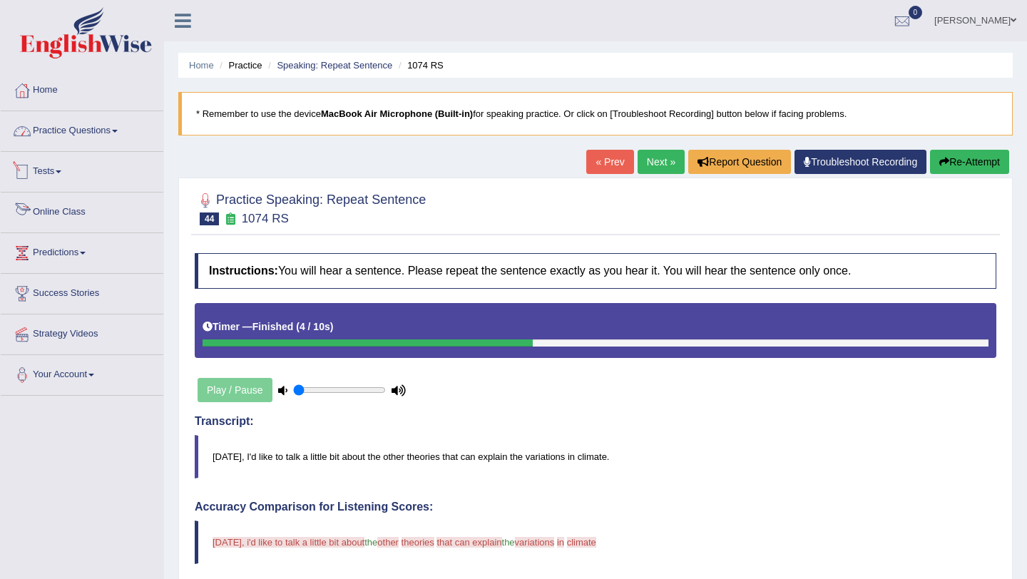
click at [91, 138] on link "Practice Questions" at bounding box center [82, 129] width 163 height 36
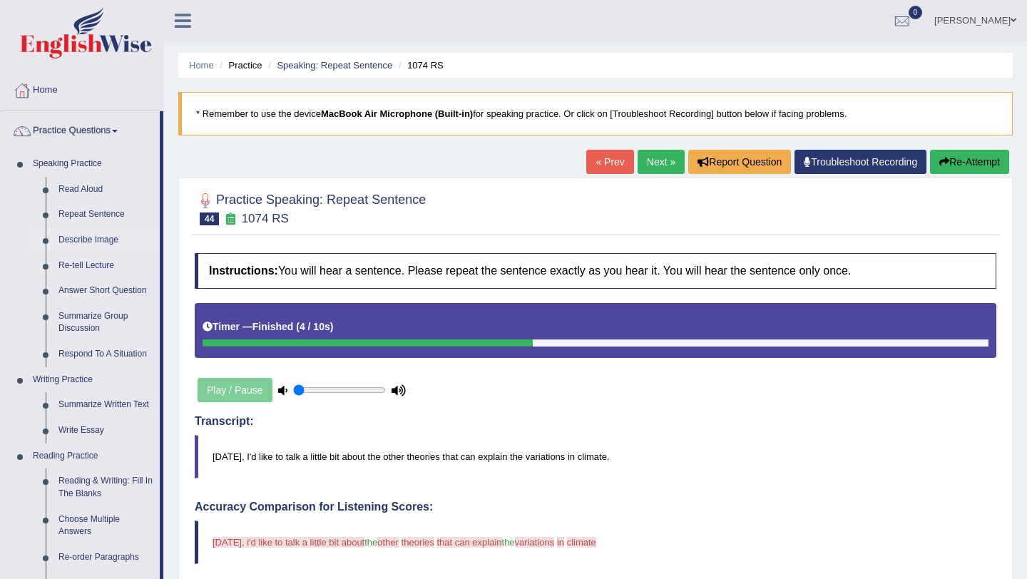
click at [96, 238] on link "Describe Image" at bounding box center [106, 240] width 108 height 26
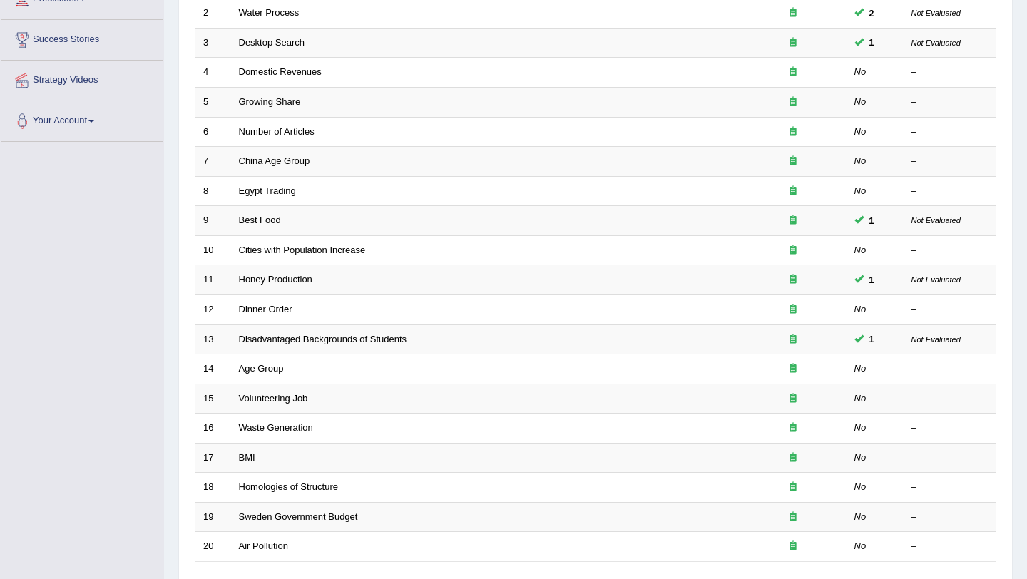
scroll to position [365, 0]
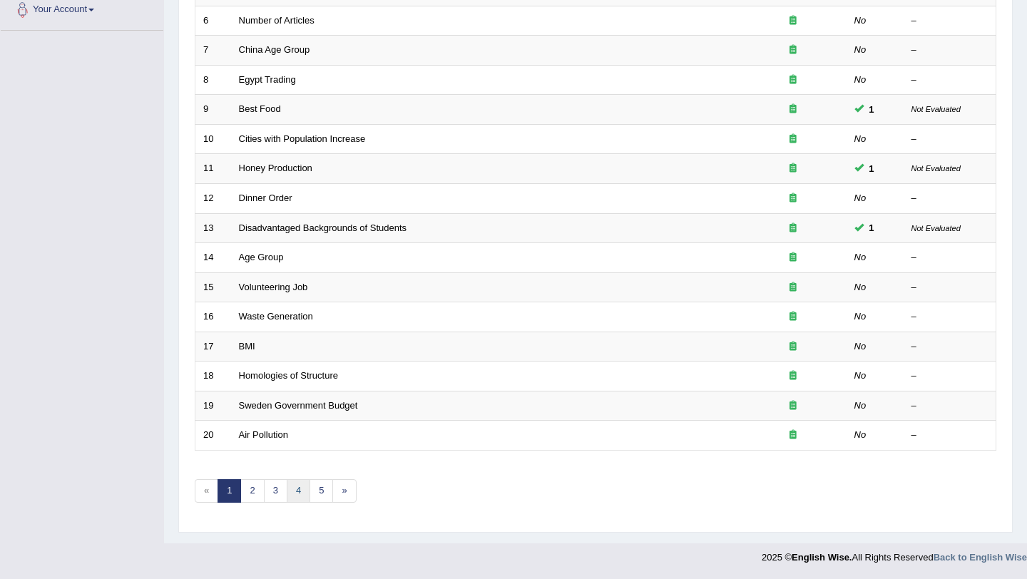
click at [293, 490] on link "4" at bounding box center [299, 491] width 24 height 24
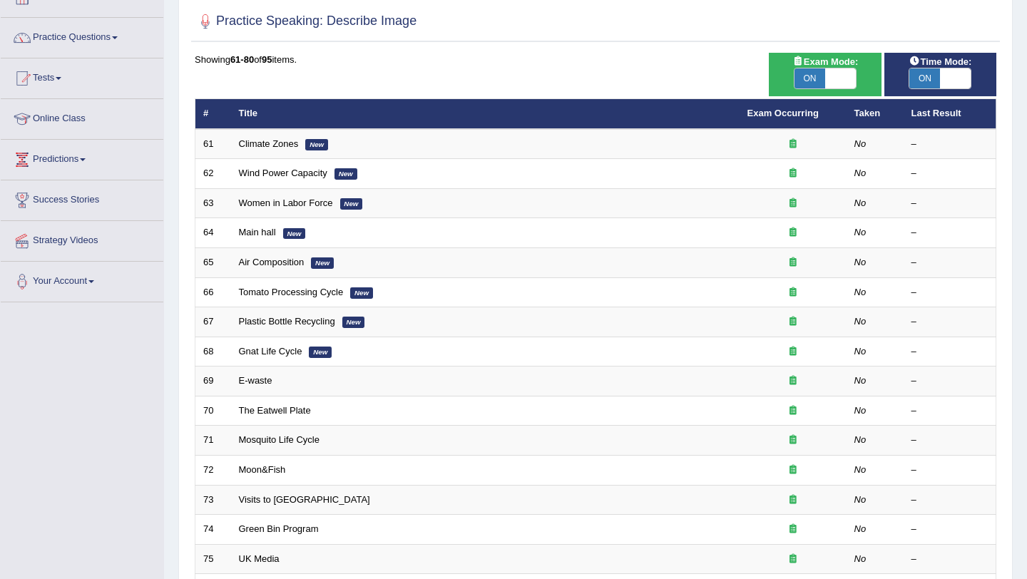
scroll to position [94, 0]
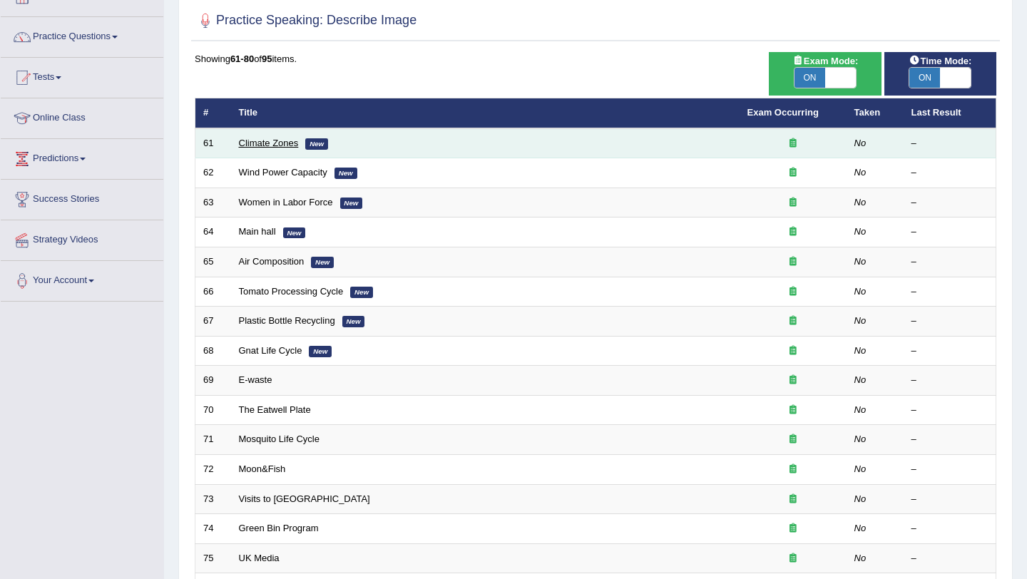
click at [259, 142] on link "Climate Zones" at bounding box center [269, 143] width 60 height 11
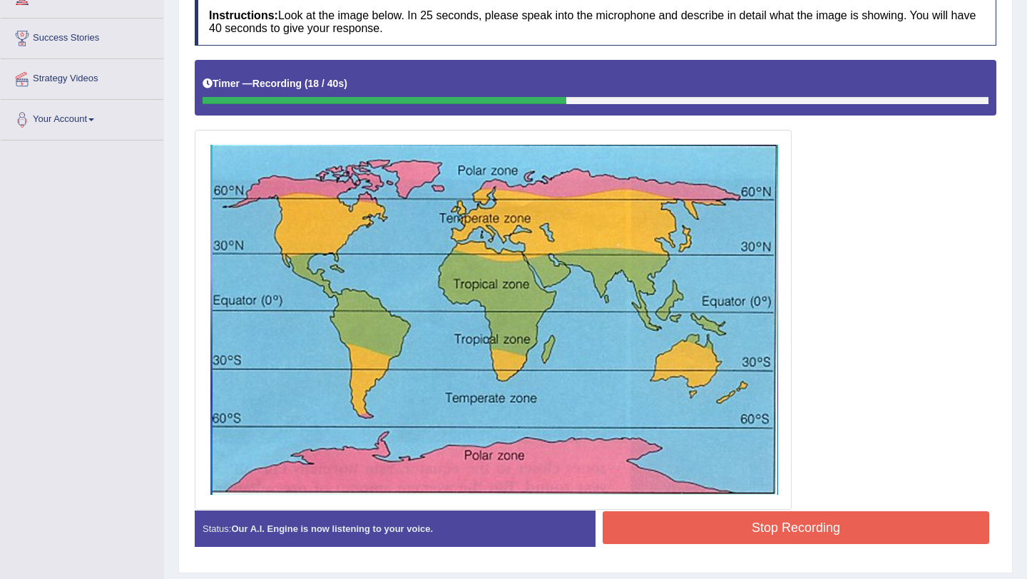
scroll to position [296, 0]
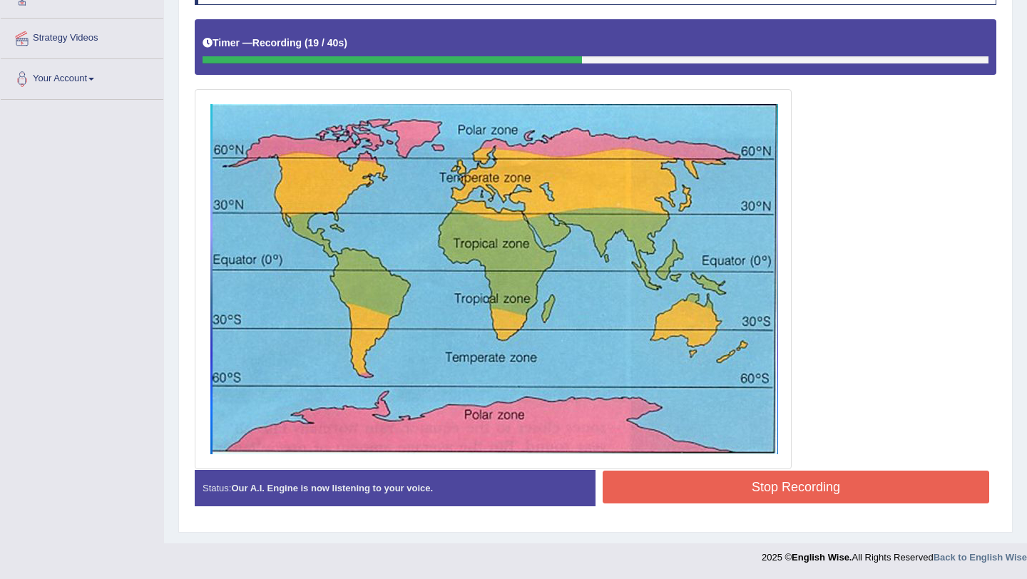
click at [711, 471] on button "Stop Recording" at bounding box center [795, 487] width 386 height 33
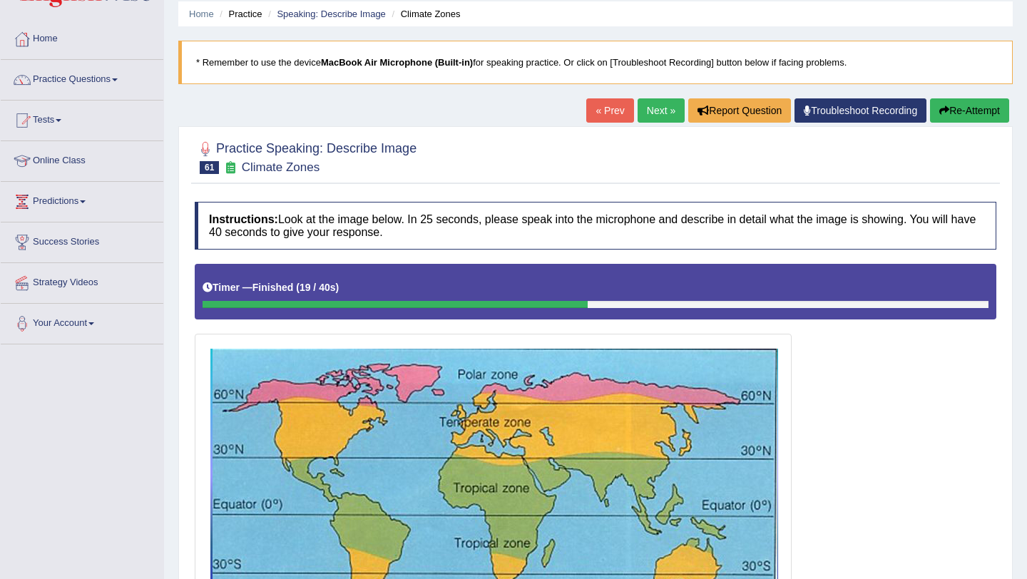
scroll to position [48, 0]
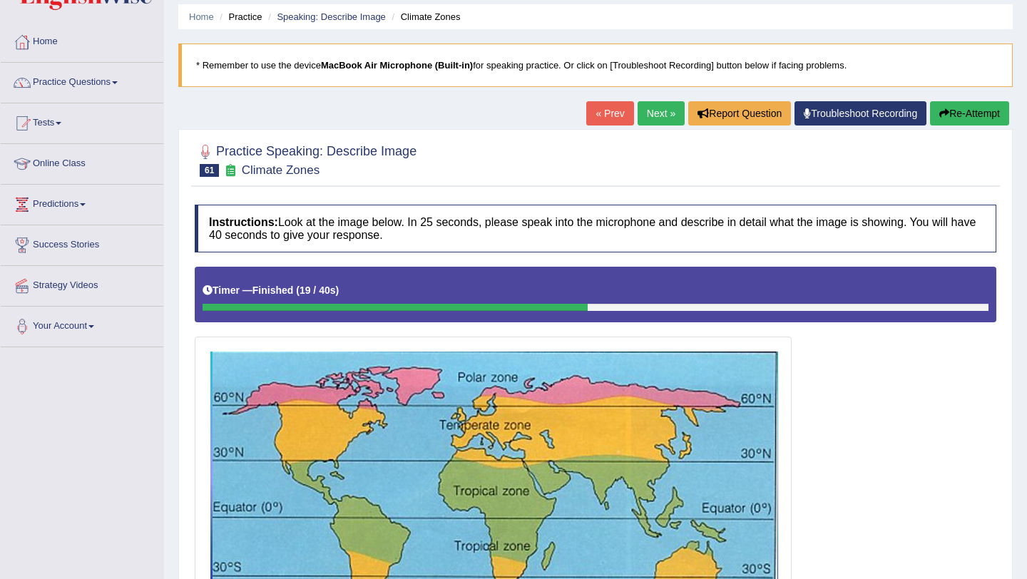
click at [964, 118] on button "Re-Attempt" at bounding box center [969, 113] width 79 height 24
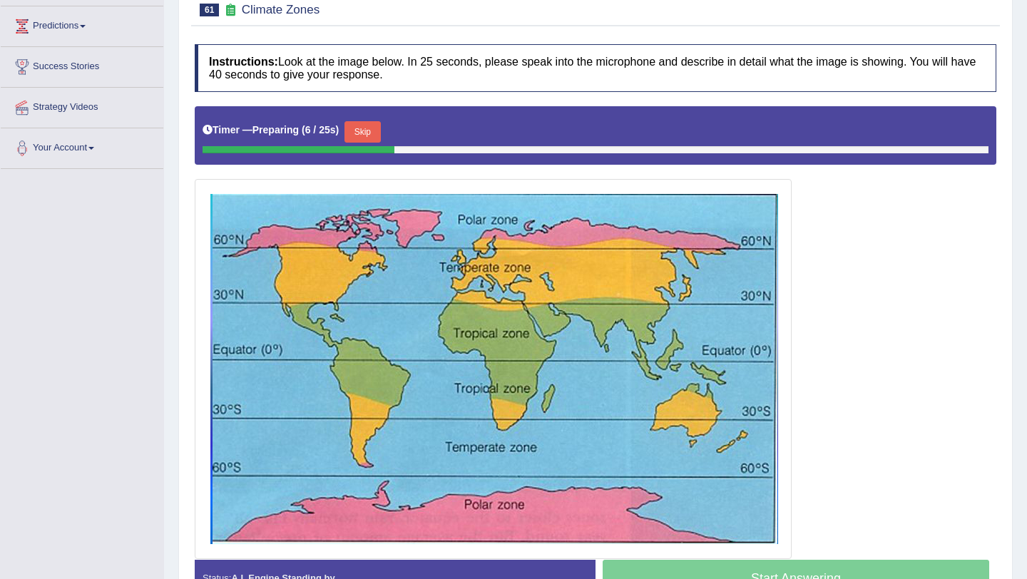
scroll to position [228, 0]
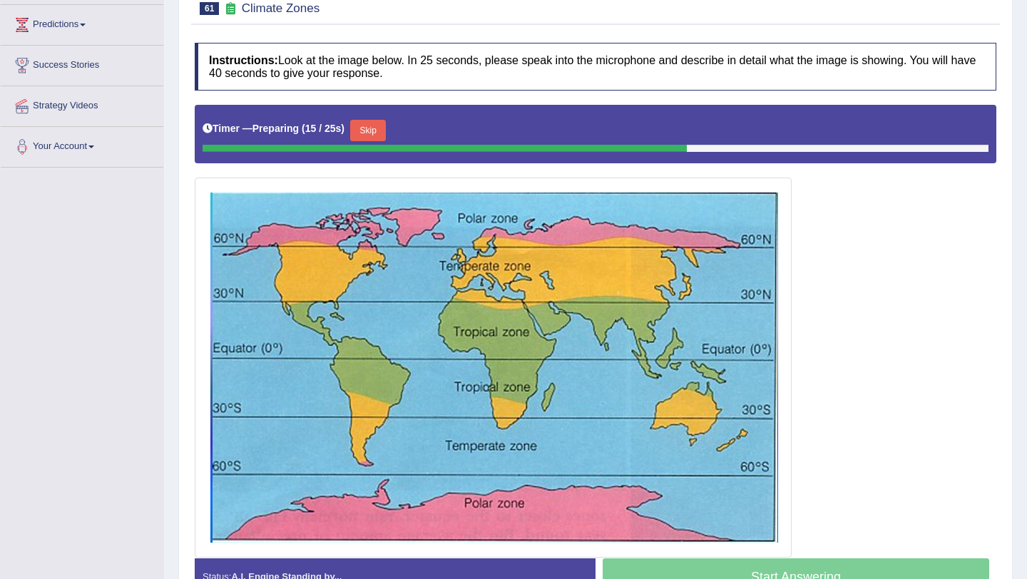
click at [369, 126] on button "Skip" at bounding box center [368, 130] width 36 height 21
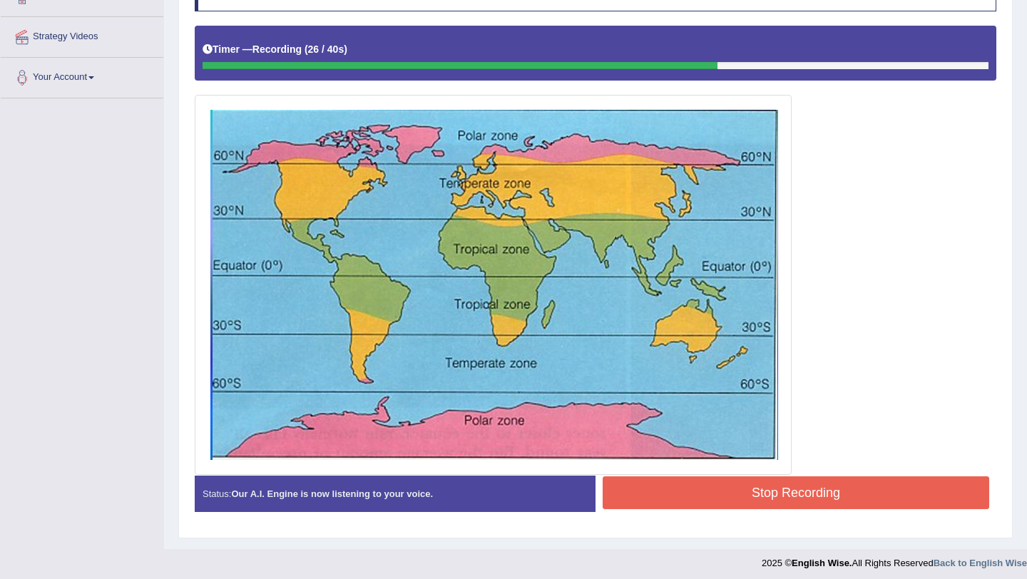
scroll to position [303, 0]
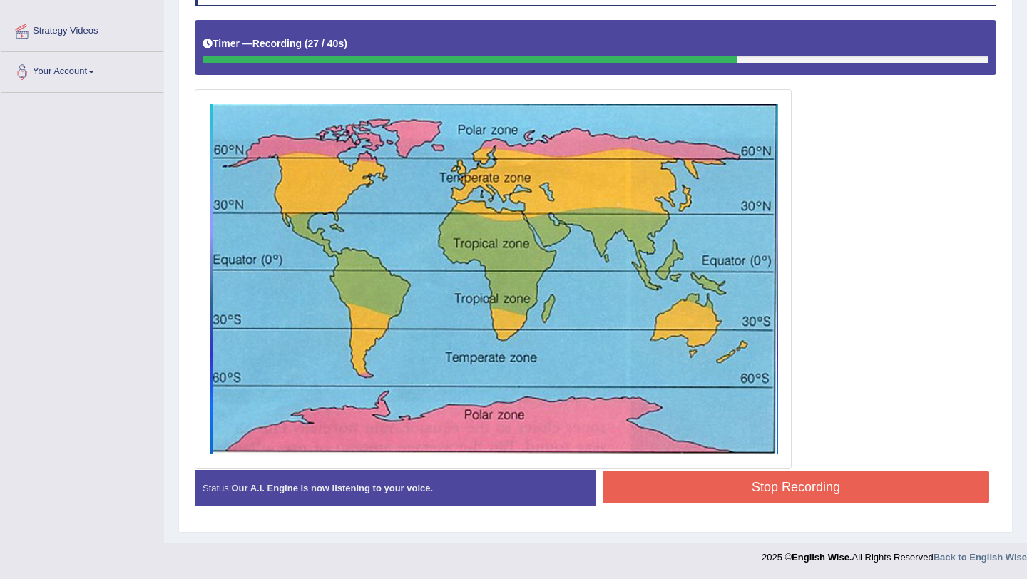
click at [778, 496] on button "Stop Recording" at bounding box center [795, 487] width 386 height 33
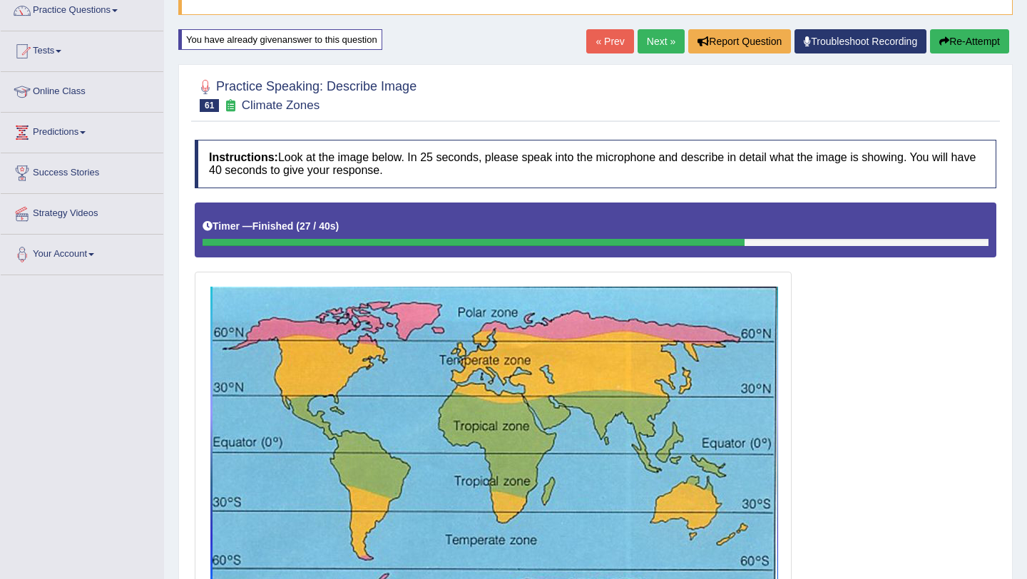
scroll to position [0, 0]
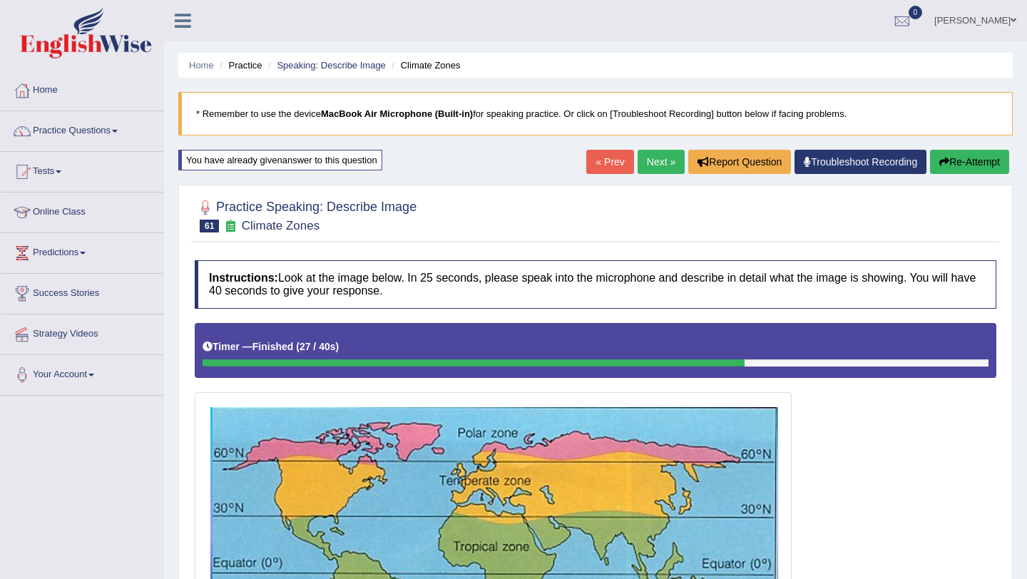
click at [652, 166] on link "Next »" at bounding box center [660, 162] width 47 height 24
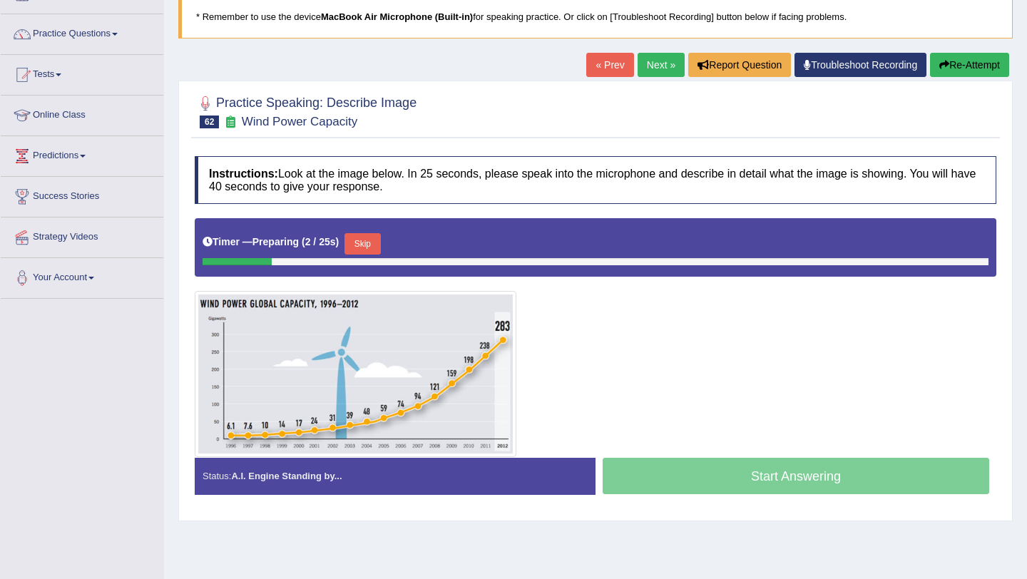
scroll to position [105, 0]
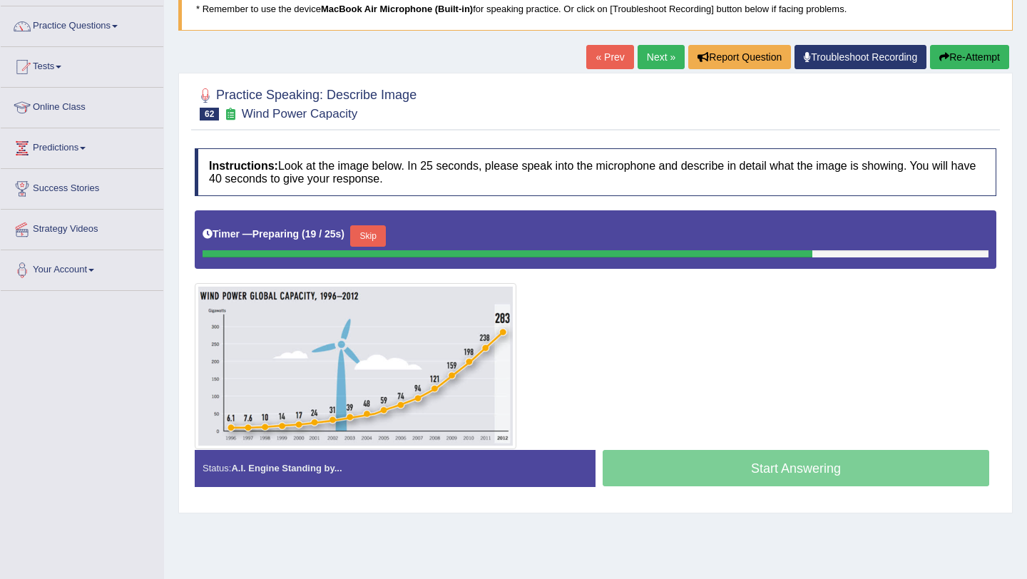
click at [374, 242] on button "Skip" at bounding box center [368, 235] width 36 height 21
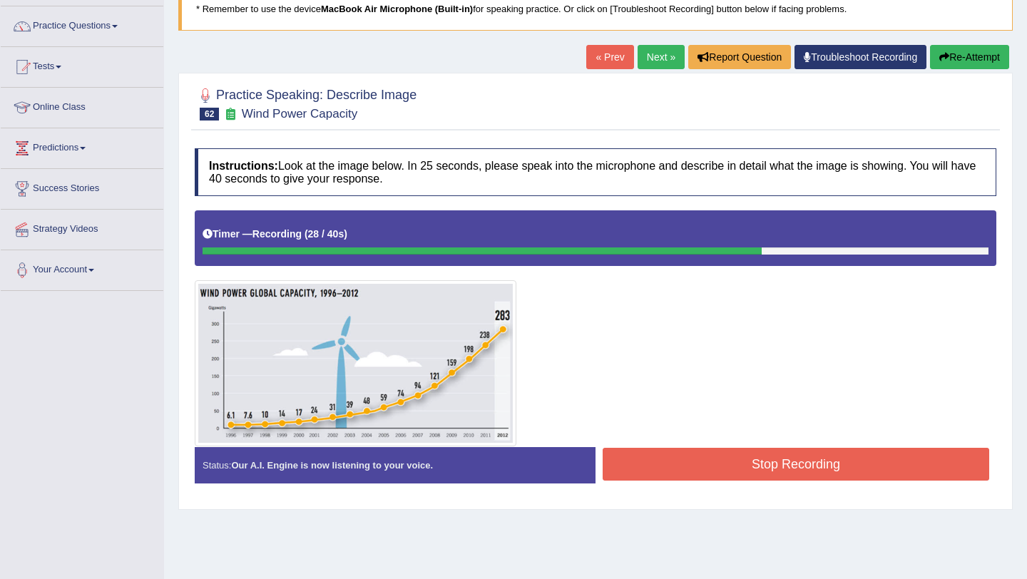
click at [679, 457] on button "Stop Recording" at bounding box center [795, 464] width 386 height 33
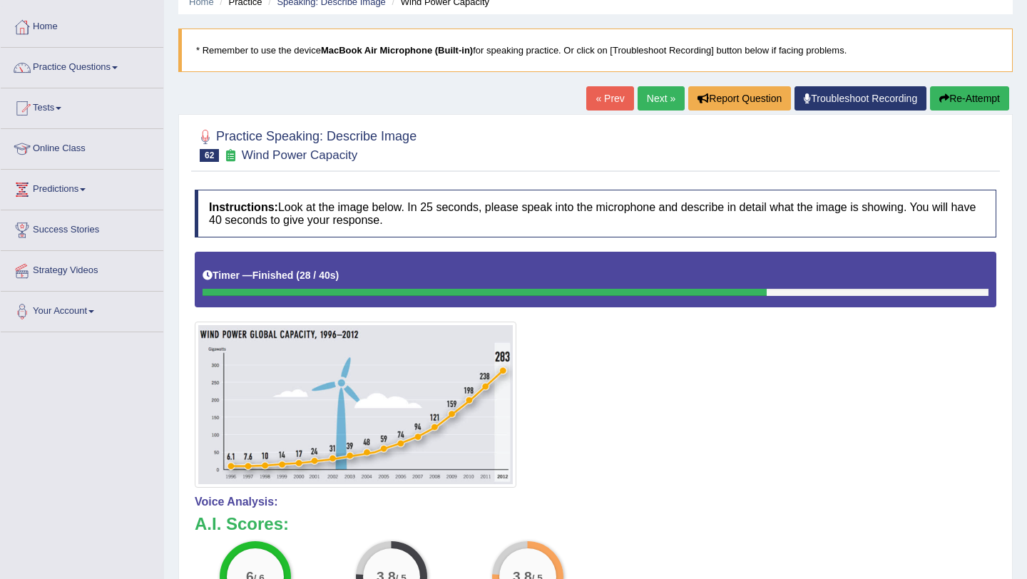
scroll to position [0, 0]
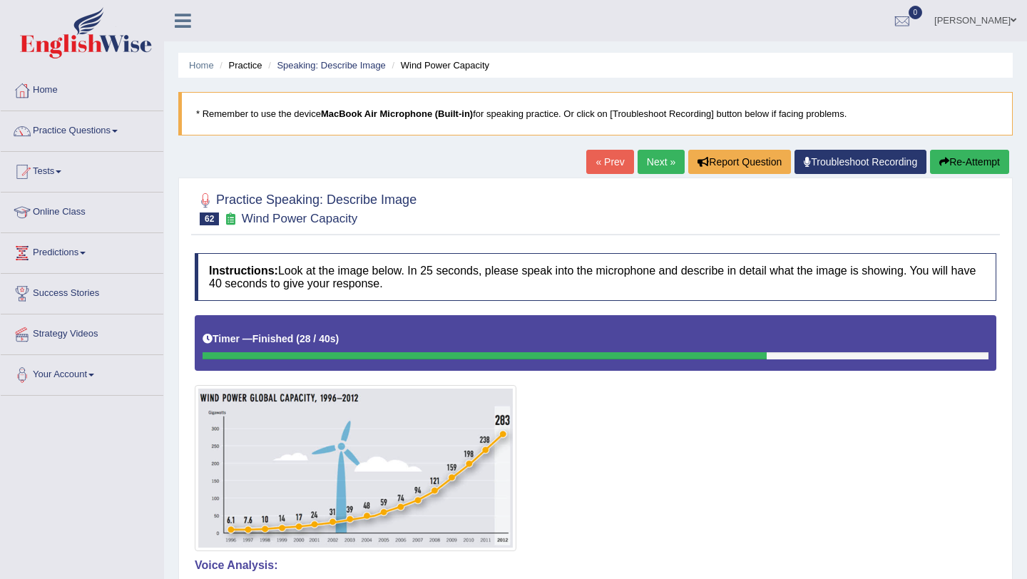
click at [662, 165] on link "Next »" at bounding box center [660, 162] width 47 height 24
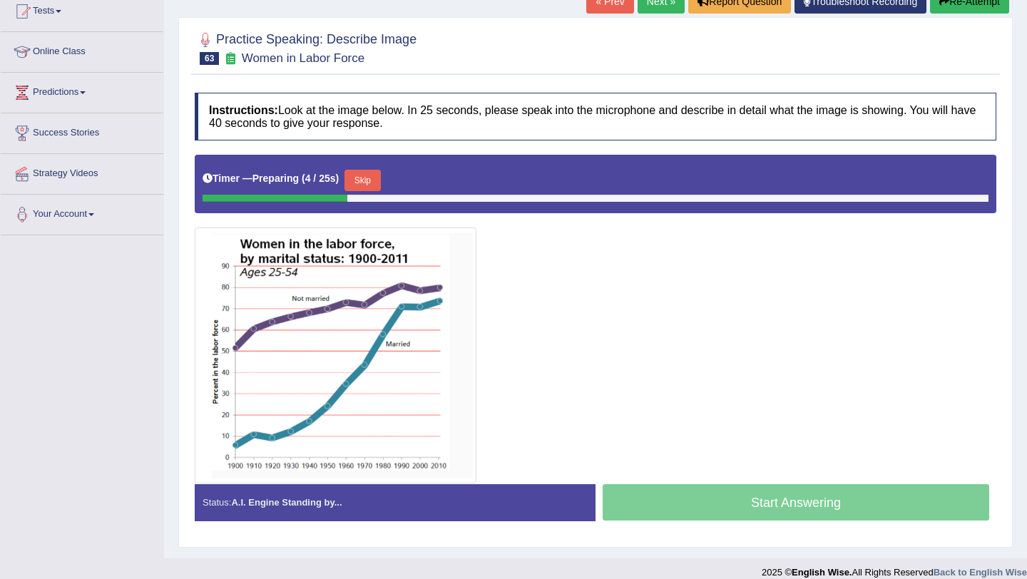
scroll to position [162, 0]
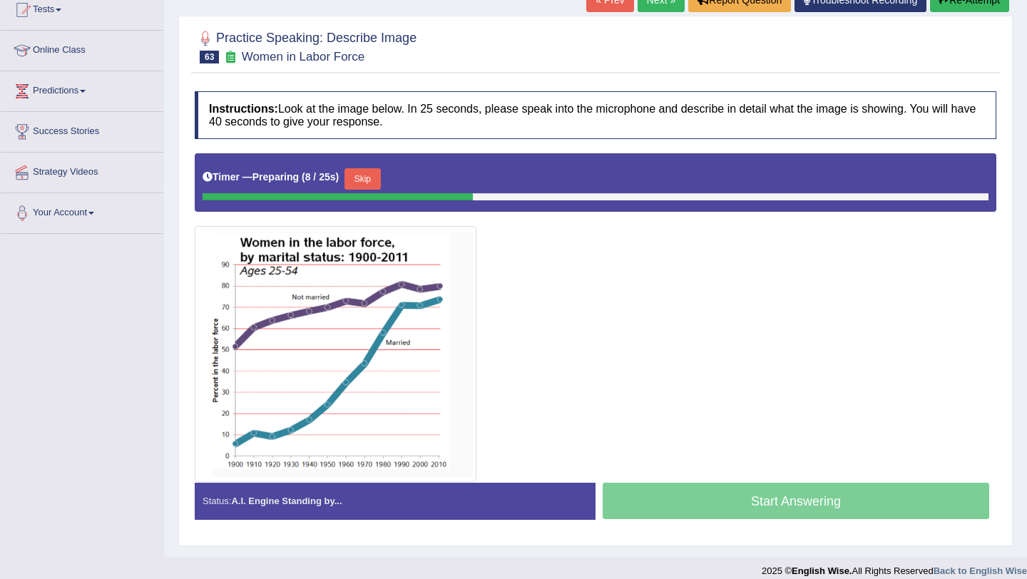
click at [380, 178] on button "Skip" at bounding box center [362, 178] width 36 height 21
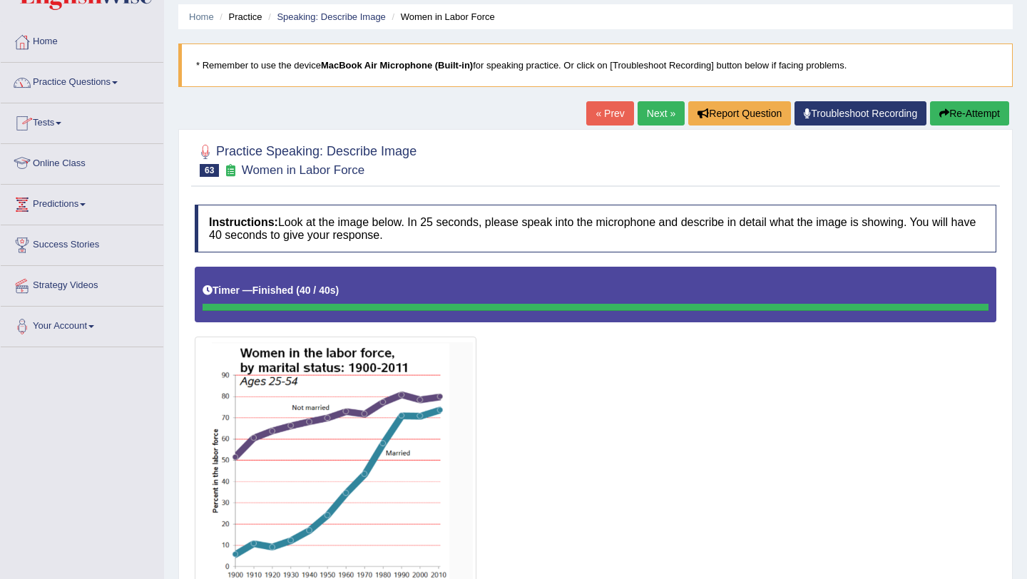
scroll to position [0, 0]
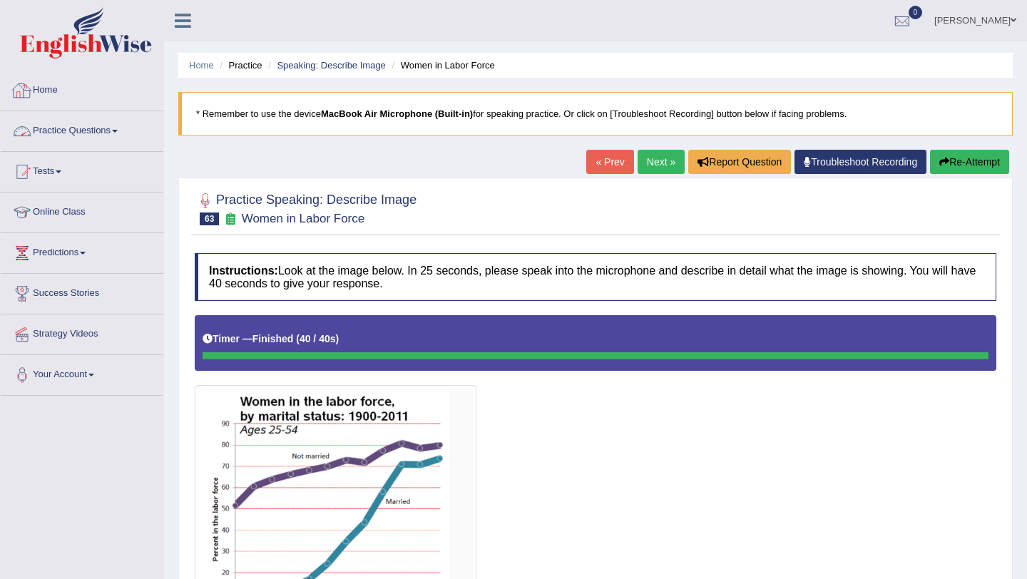
click at [119, 127] on link "Practice Questions" at bounding box center [82, 129] width 163 height 36
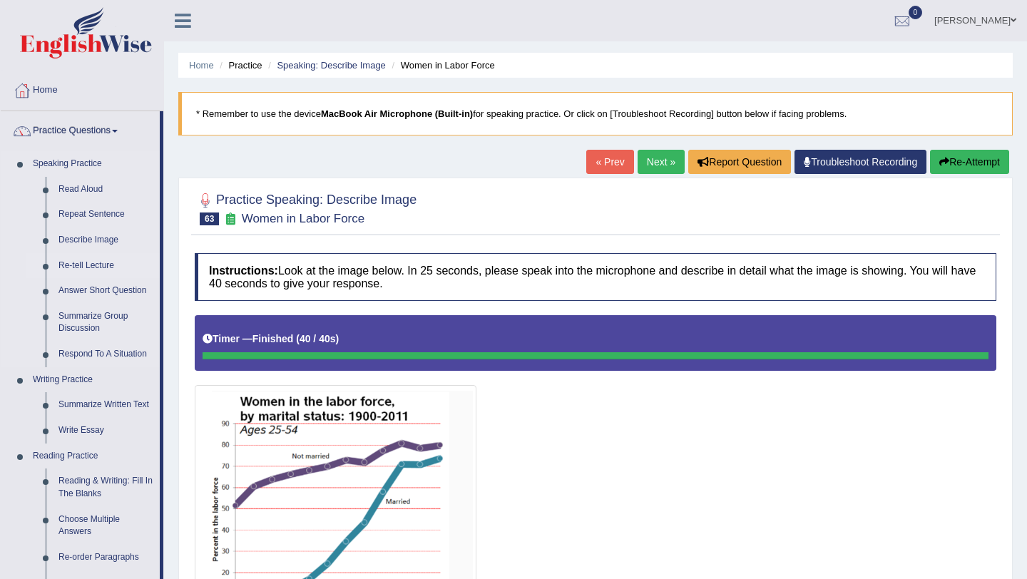
click at [97, 267] on link "Re-tell Lecture" at bounding box center [106, 266] width 108 height 26
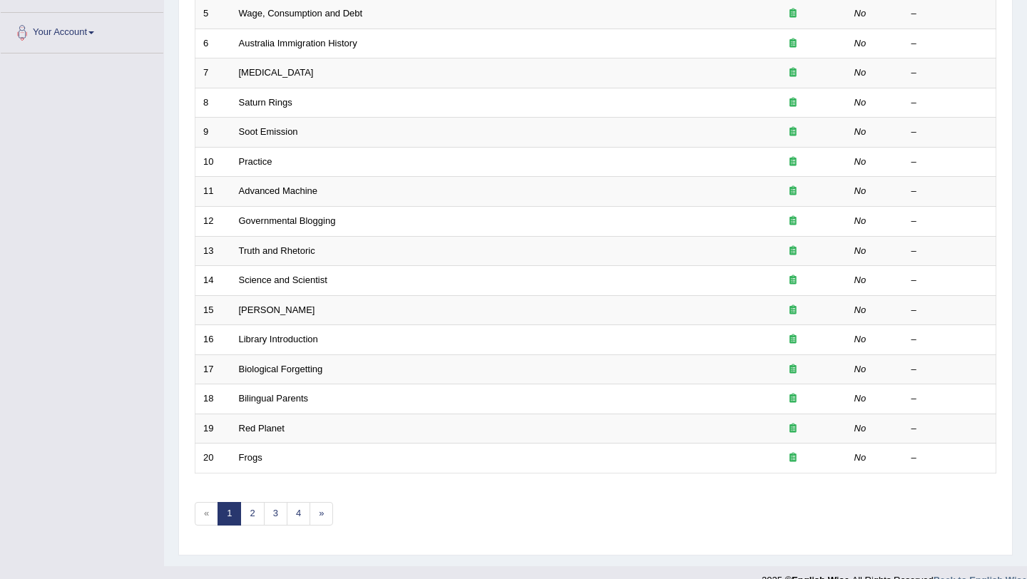
scroll to position [344, 0]
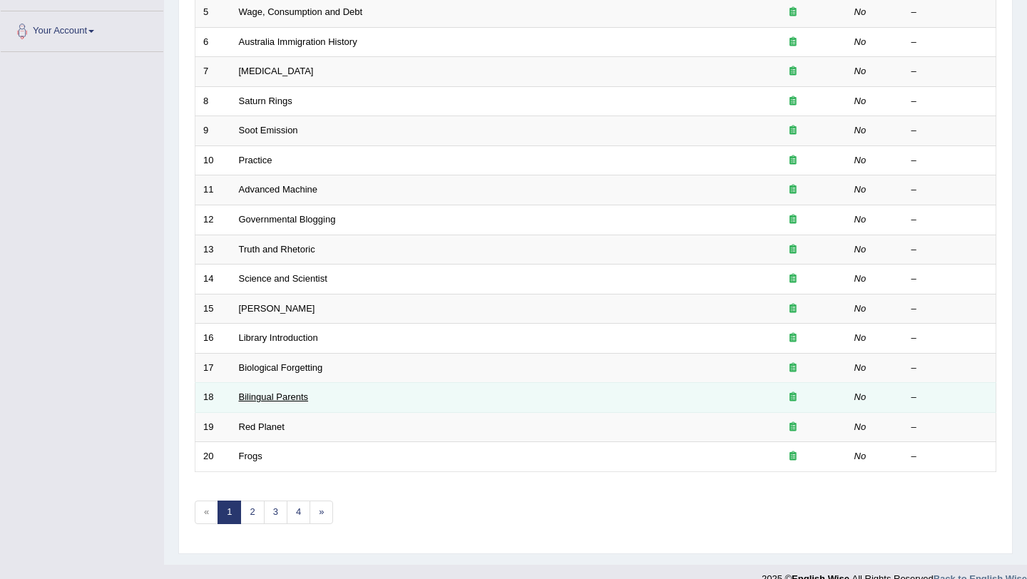
click at [270, 396] on link "Bilingual Parents" at bounding box center [274, 396] width 70 height 11
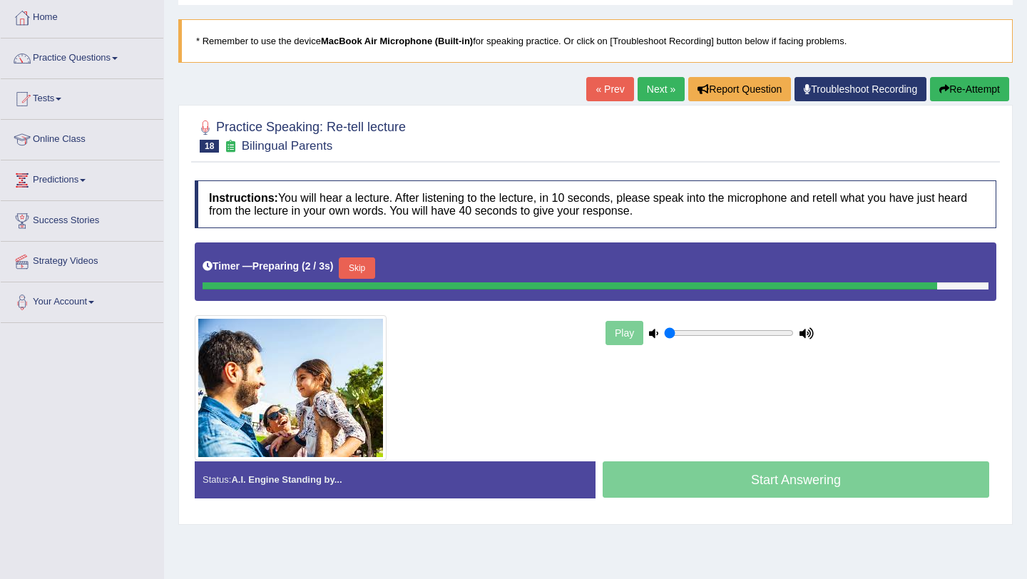
scroll to position [73, 0]
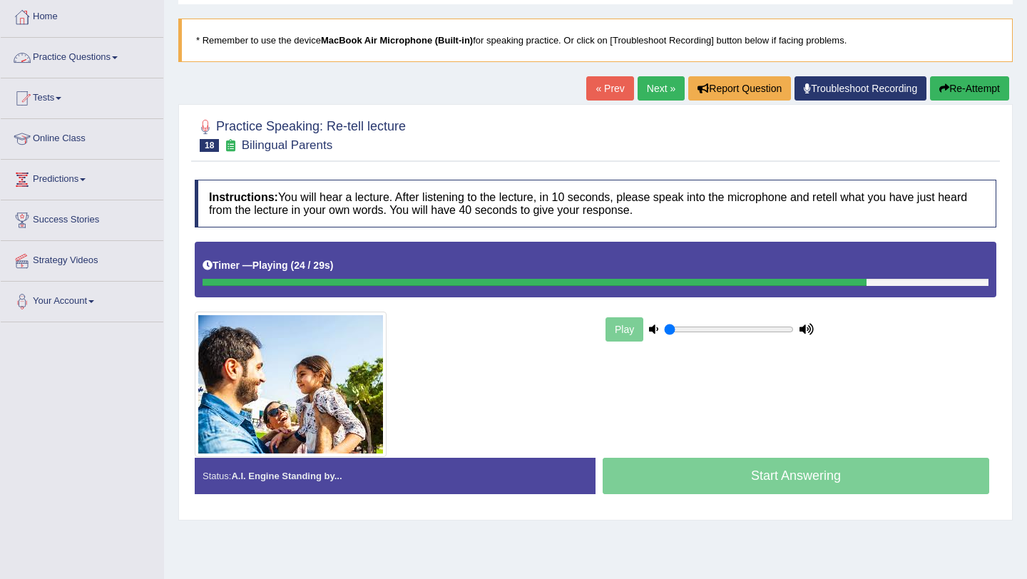
click at [75, 61] on link "Practice Questions" at bounding box center [82, 56] width 163 height 36
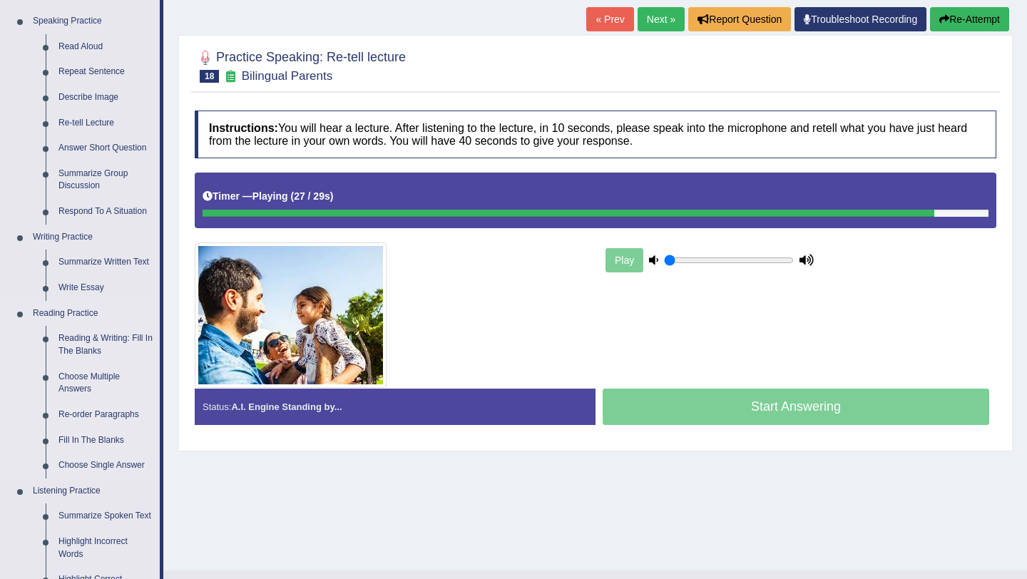
scroll to position [156, 0]
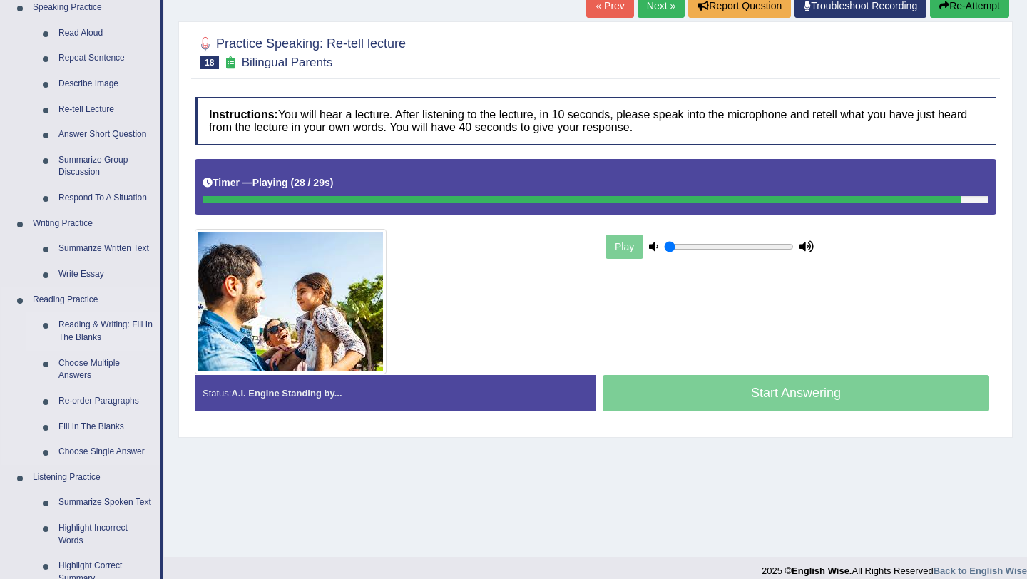
click at [94, 322] on link "Reading & Writing: Fill In The Blanks" at bounding box center [106, 331] width 108 height 38
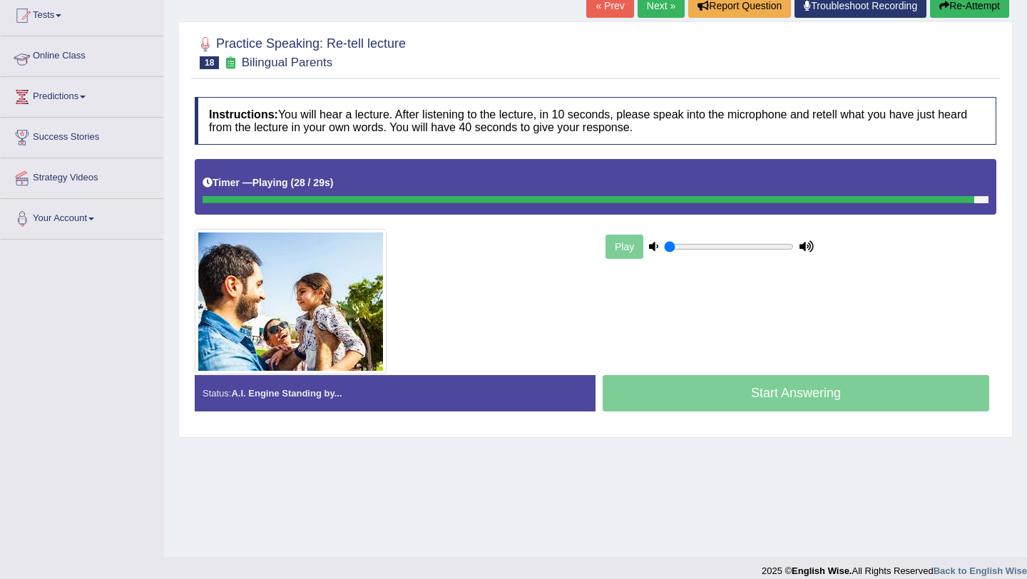
scroll to position [165, 0]
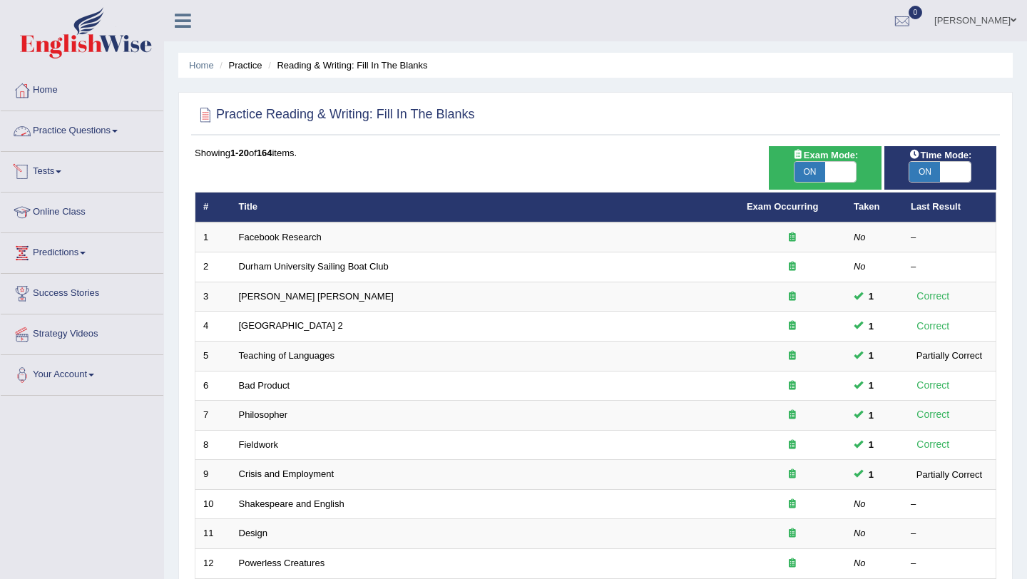
click at [56, 130] on link "Practice Questions" at bounding box center [82, 129] width 163 height 36
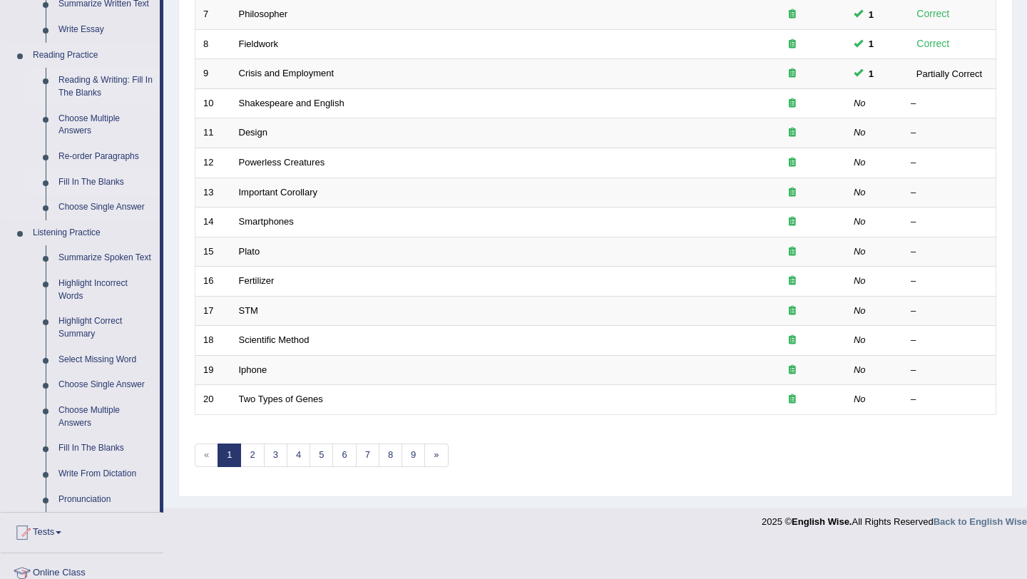
scroll to position [396, 0]
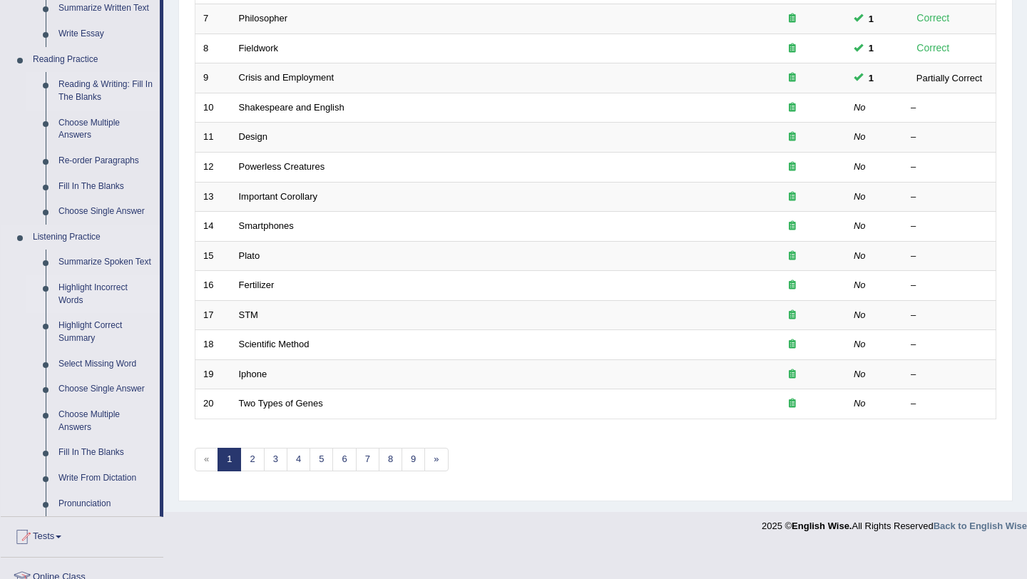
click at [82, 303] on link "Highlight Incorrect Words" at bounding box center [106, 294] width 108 height 38
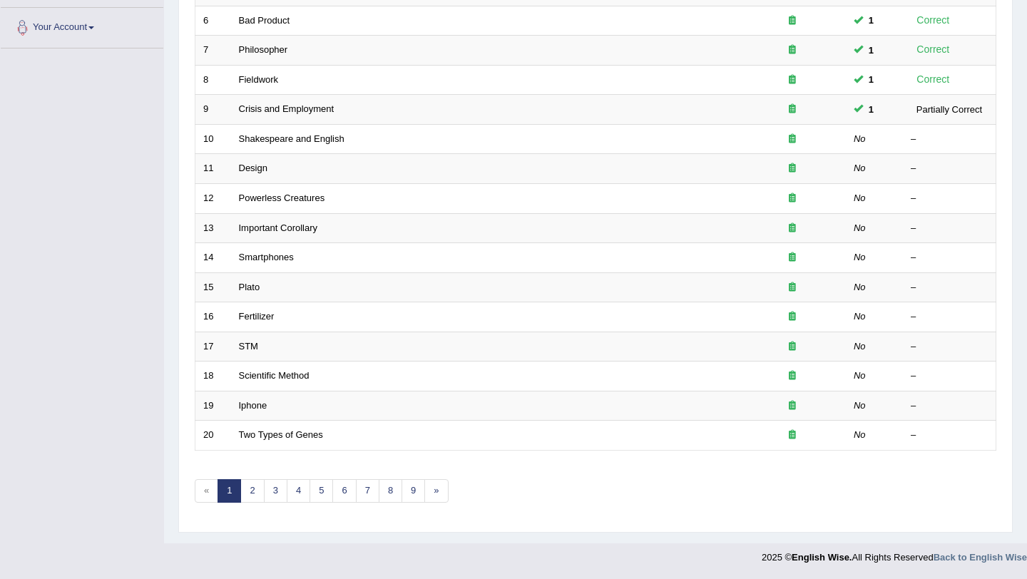
scroll to position [175, 0]
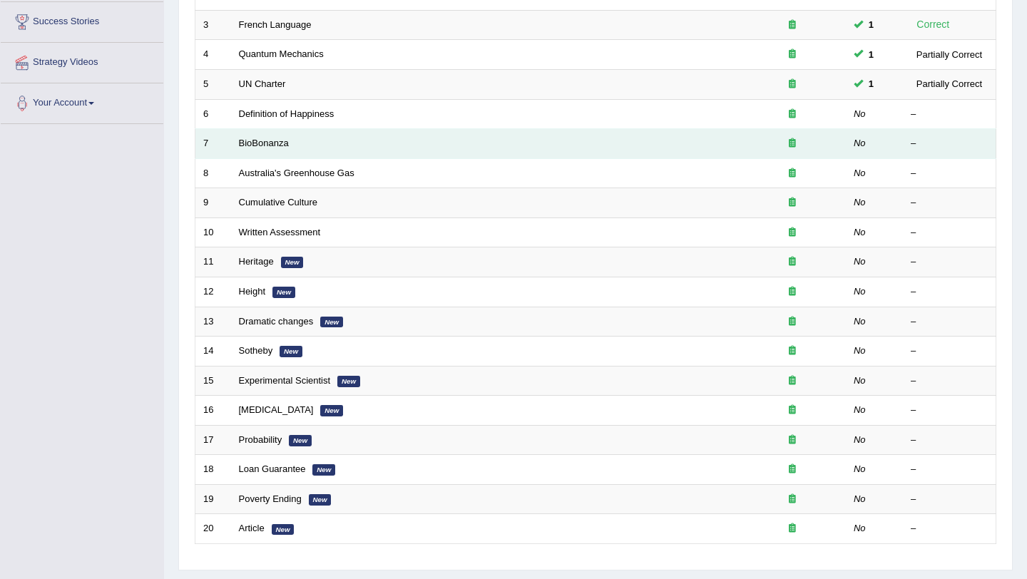
scroll to position [287, 0]
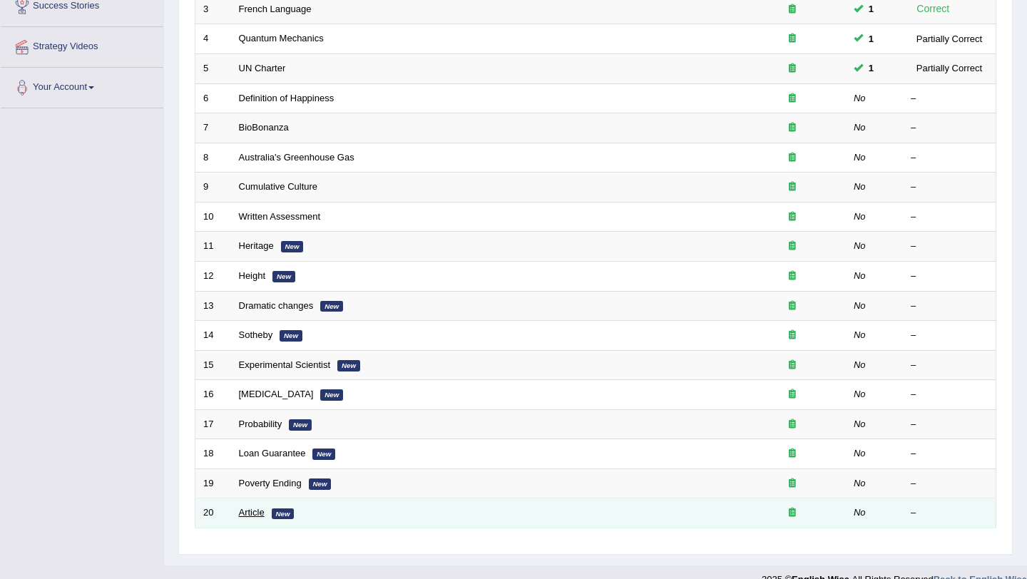
click at [257, 515] on link "Article" at bounding box center [252, 512] width 26 height 11
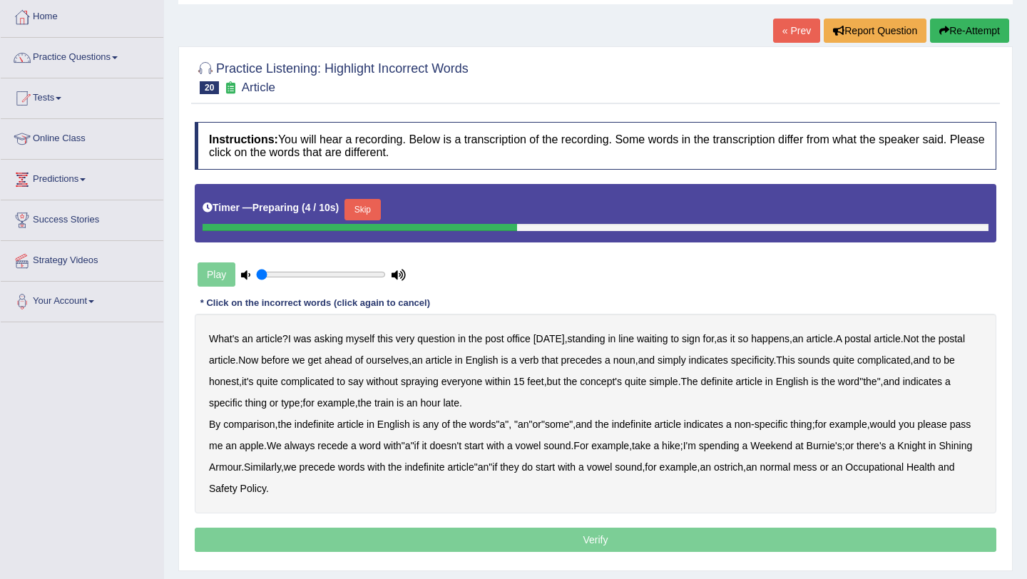
scroll to position [108, 0]
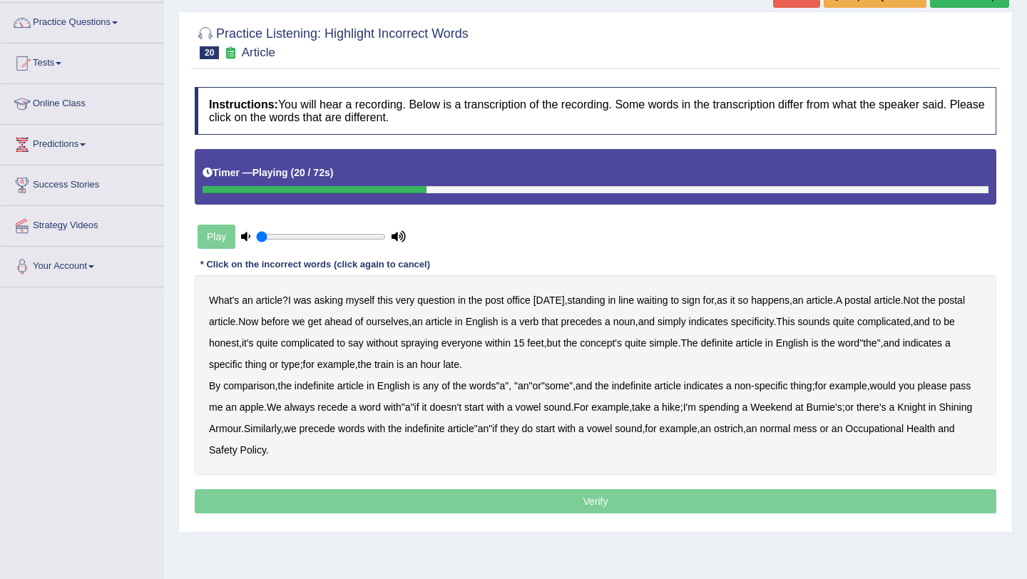
click at [602, 321] on b "precedes" at bounding box center [581, 321] width 41 height 11
click at [538, 320] on b "verb" at bounding box center [528, 321] width 19 height 11
click at [602, 322] on b "precedes" at bounding box center [581, 321] width 41 height 11
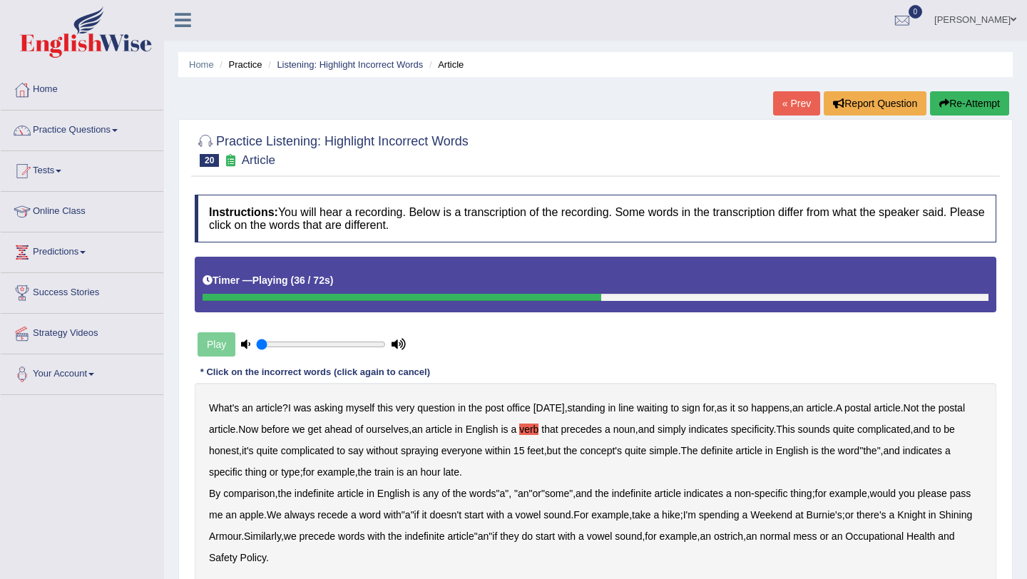
scroll to position [0, 0]
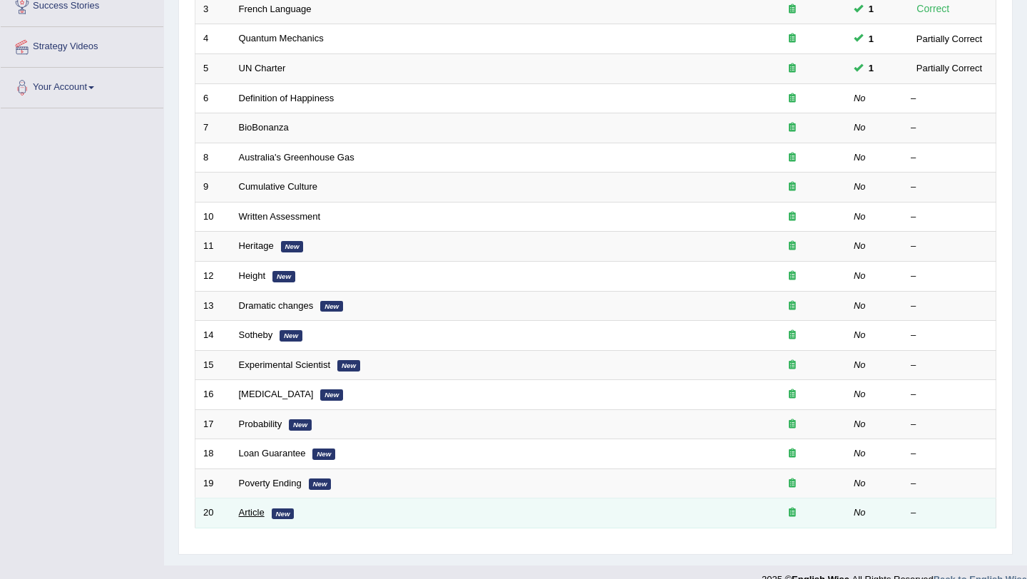
click at [255, 513] on link "Article" at bounding box center [252, 512] width 26 height 11
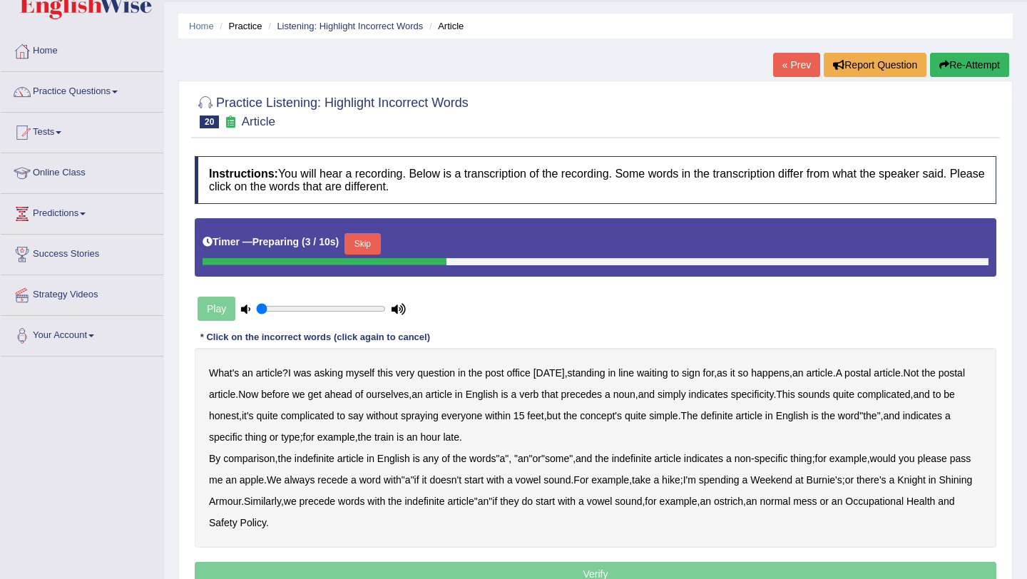
scroll to position [47, 0]
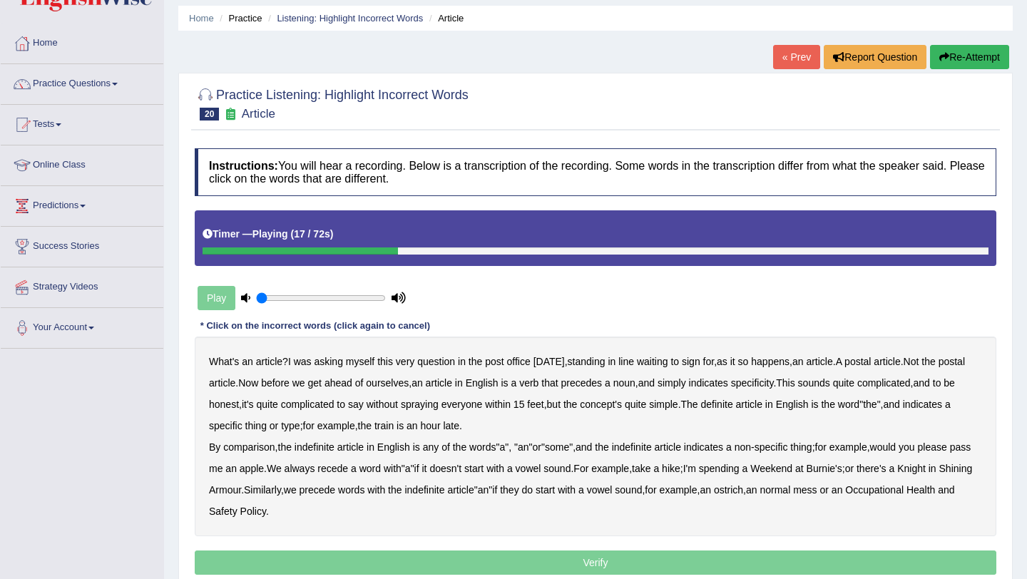
click at [538, 385] on b "verb" at bounding box center [528, 382] width 19 height 11
click at [267, 424] on b "thing" at bounding box center [255, 425] width 21 height 11
click at [267, 427] on b "thing" at bounding box center [255, 425] width 21 height 11
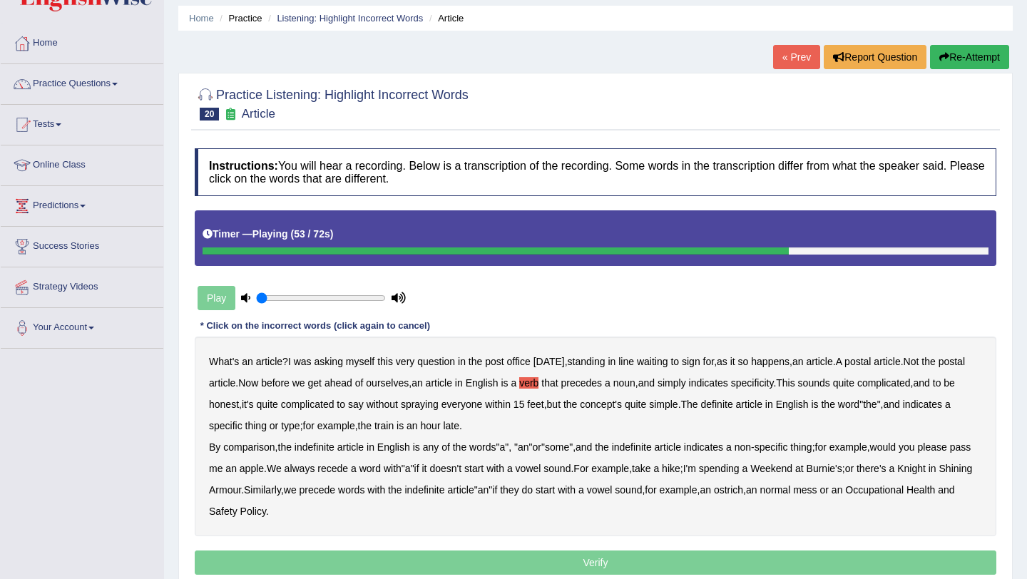
click at [434, 470] on div "What's an article ? I was asking myself this very question in the post office y…" at bounding box center [595, 436] width 801 height 200
click at [348, 471] on b "recede" at bounding box center [332, 468] width 31 height 11
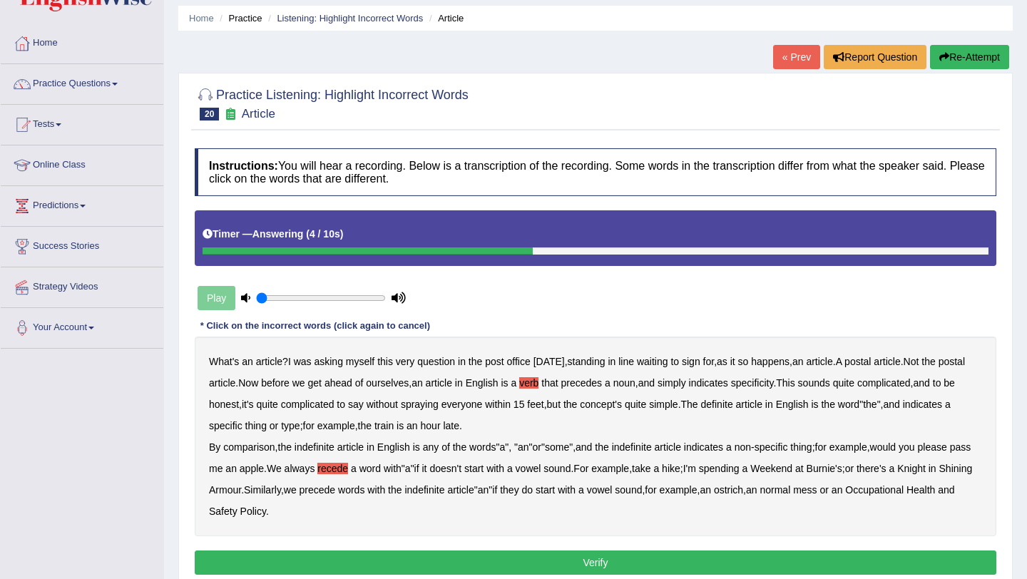
click at [790, 490] on b "normal" at bounding box center [774, 489] width 31 height 11
click at [675, 560] on button "Verify" at bounding box center [595, 562] width 801 height 24
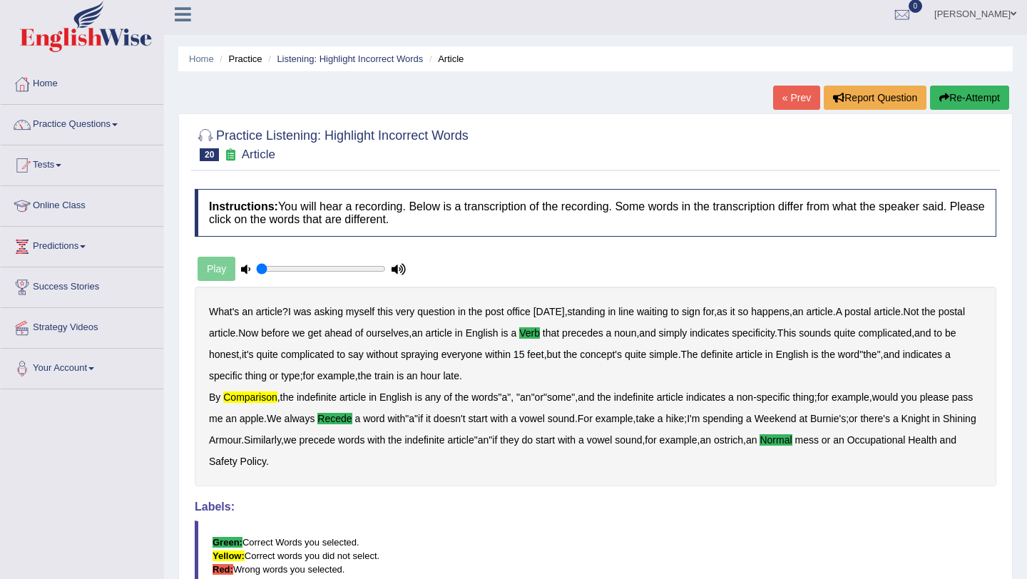
scroll to position [0, 0]
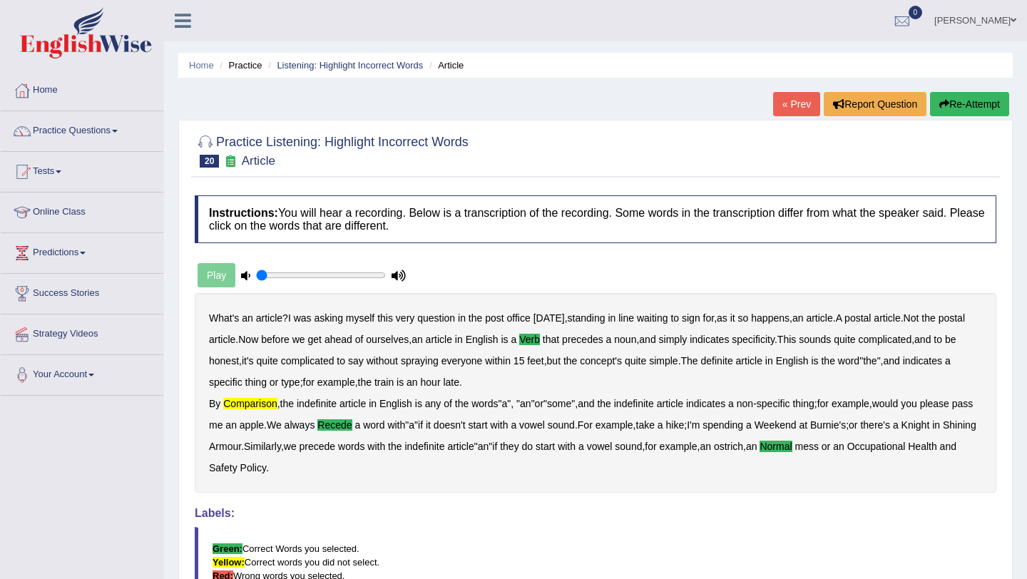
click at [796, 113] on link "« Prev" at bounding box center [796, 104] width 47 height 24
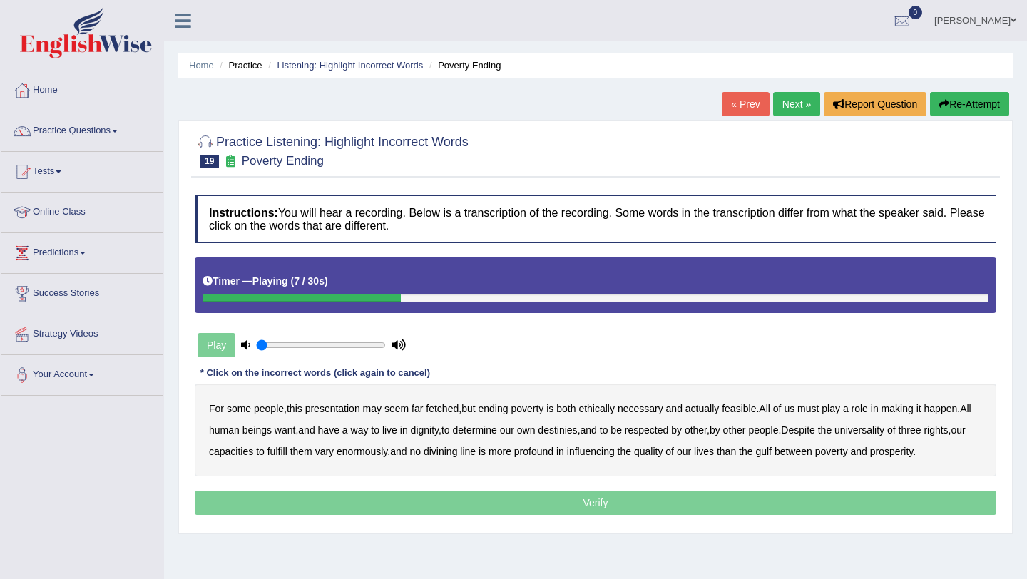
click at [712, 412] on b "actually" at bounding box center [702, 408] width 34 height 11
click at [717, 407] on b "actually" at bounding box center [702, 408] width 34 height 11
click at [921, 431] on b "three" at bounding box center [909, 429] width 23 height 11
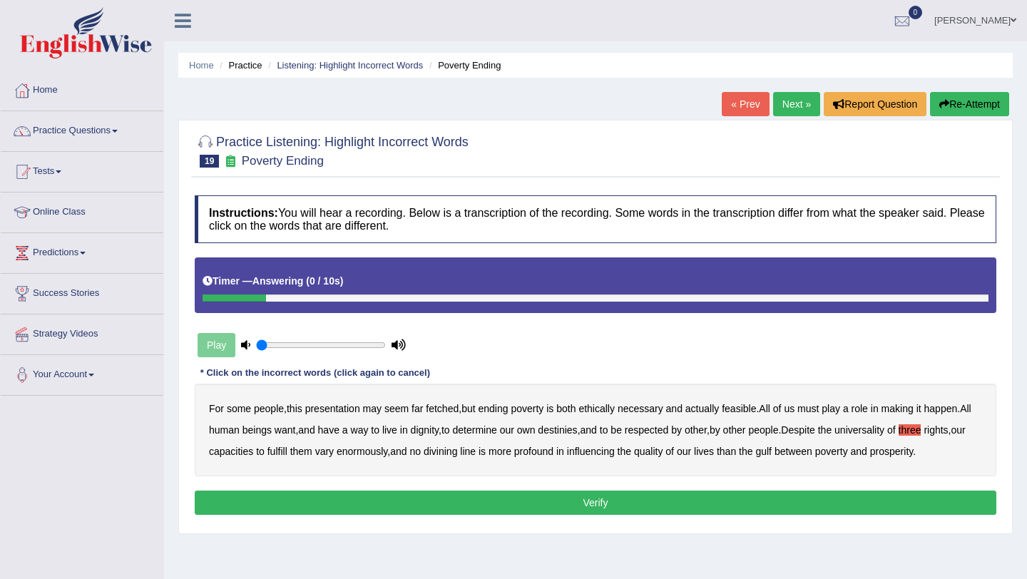
click at [880, 494] on button "Verify" at bounding box center [595, 502] width 801 height 24
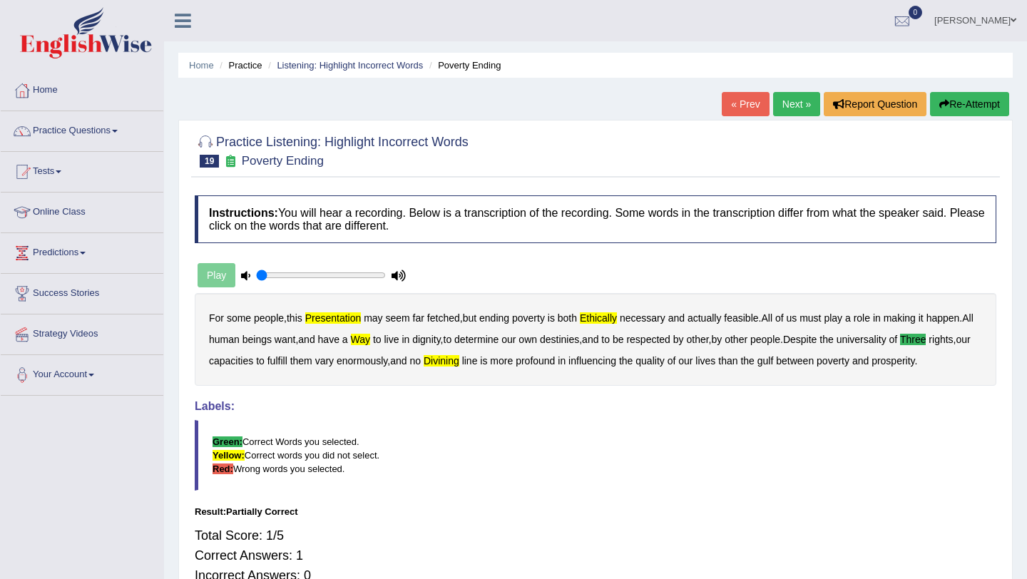
click at [737, 109] on link "« Prev" at bounding box center [744, 104] width 47 height 24
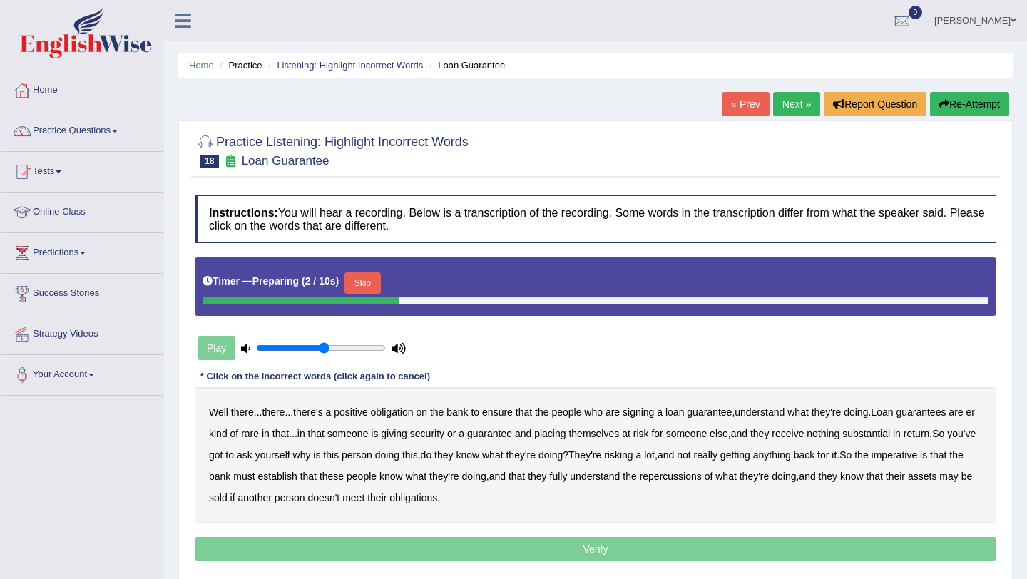
type input "0.55"
click at [321, 349] on input "range" at bounding box center [321, 347] width 130 height 11
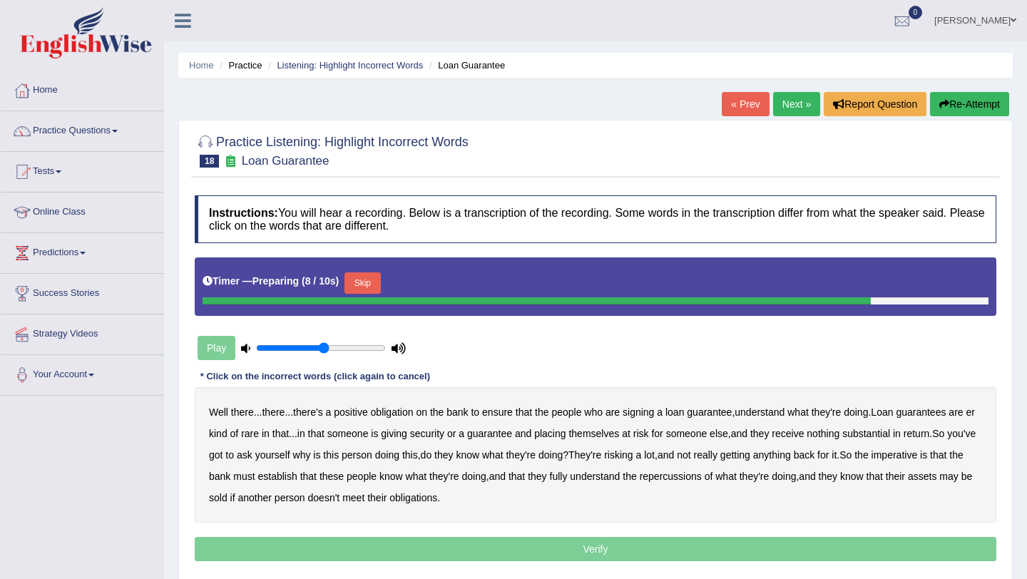
click at [368, 292] on button "Skip" at bounding box center [362, 282] width 36 height 21
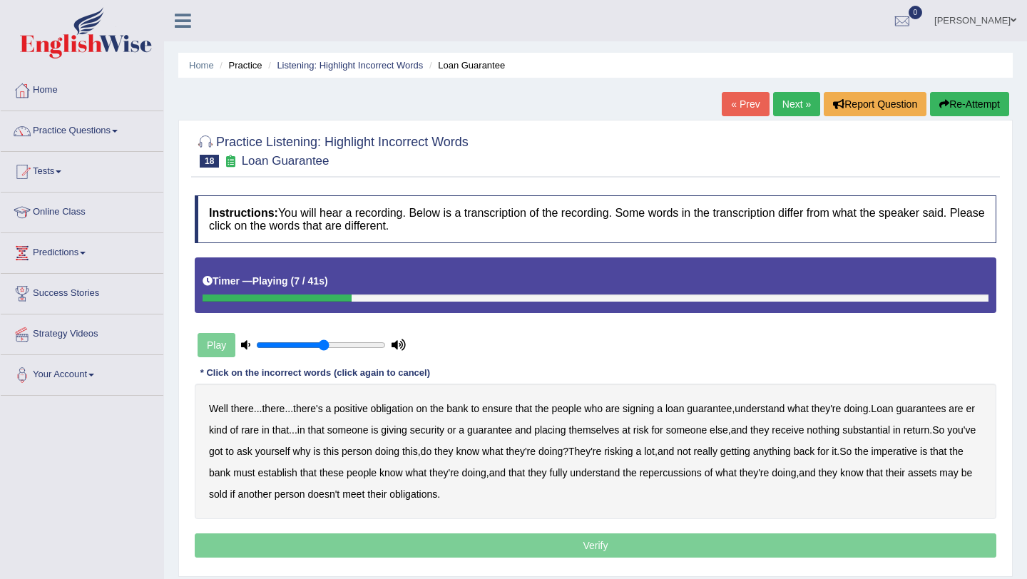
click at [760, 409] on b "understand" at bounding box center [759, 408] width 50 height 11
click at [259, 430] on b "rare" at bounding box center [250, 429] width 18 height 11
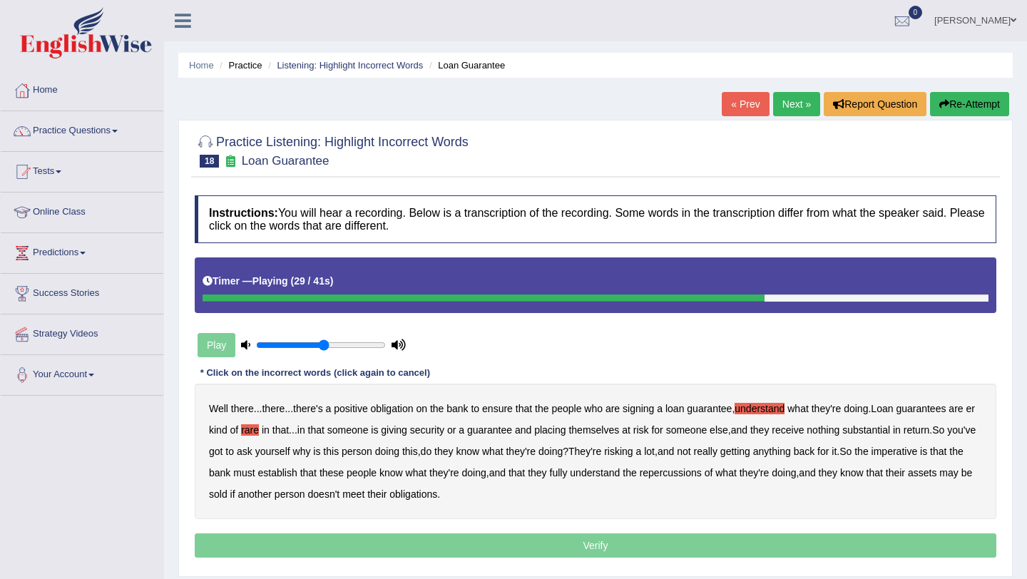
click at [690, 451] on b "not" at bounding box center [684, 451] width 14 height 11
click at [717, 451] on b "really" at bounding box center [706, 451] width 24 height 11
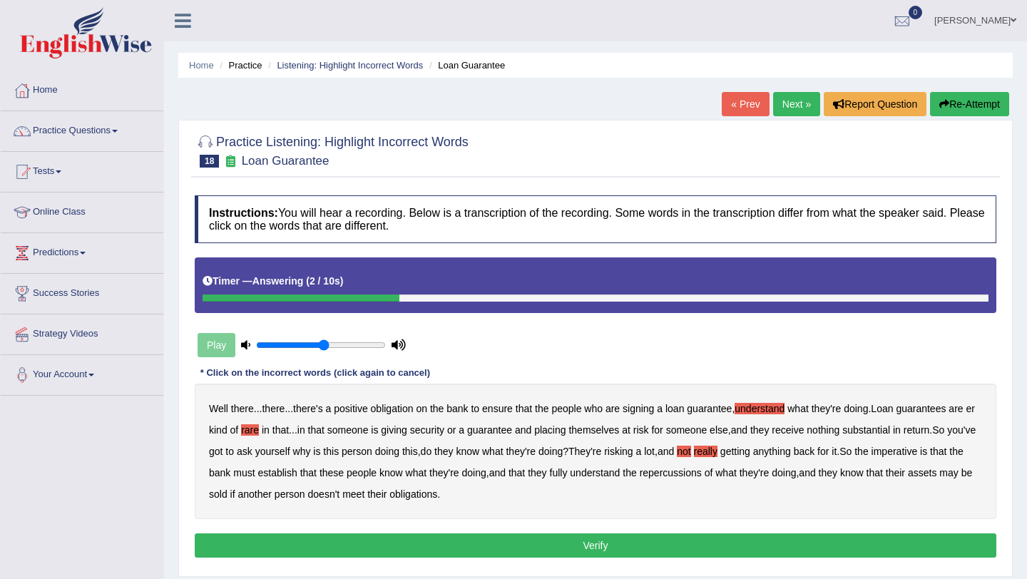
click at [480, 535] on button "Verify" at bounding box center [595, 545] width 801 height 24
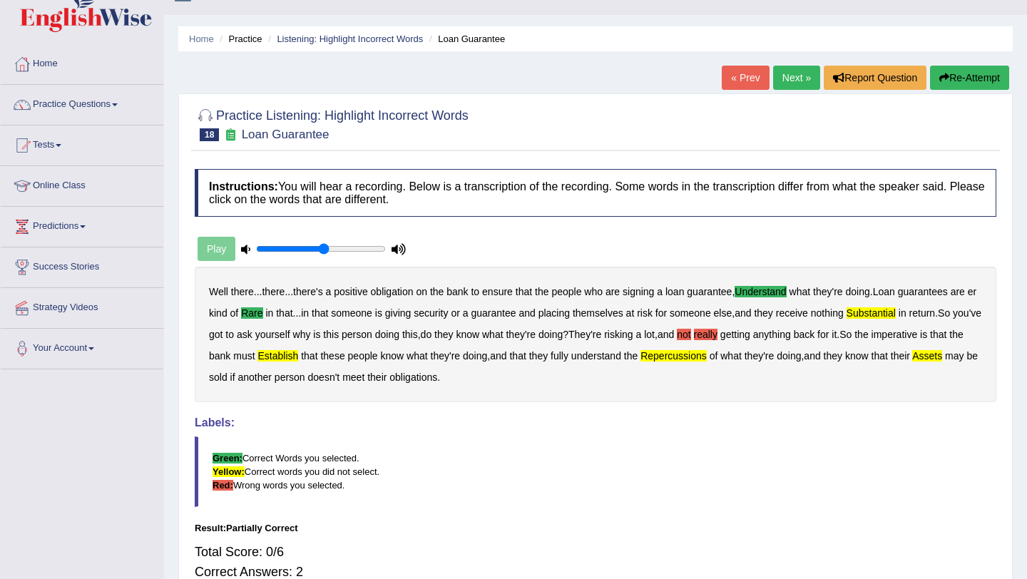
scroll to position [25, 0]
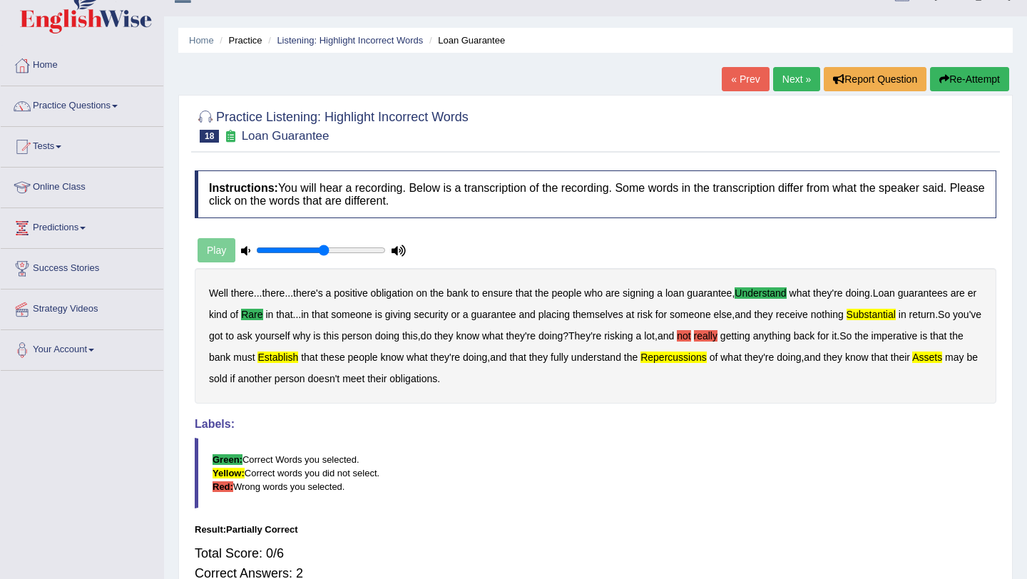
click at [733, 83] on link "« Prev" at bounding box center [744, 79] width 47 height 24
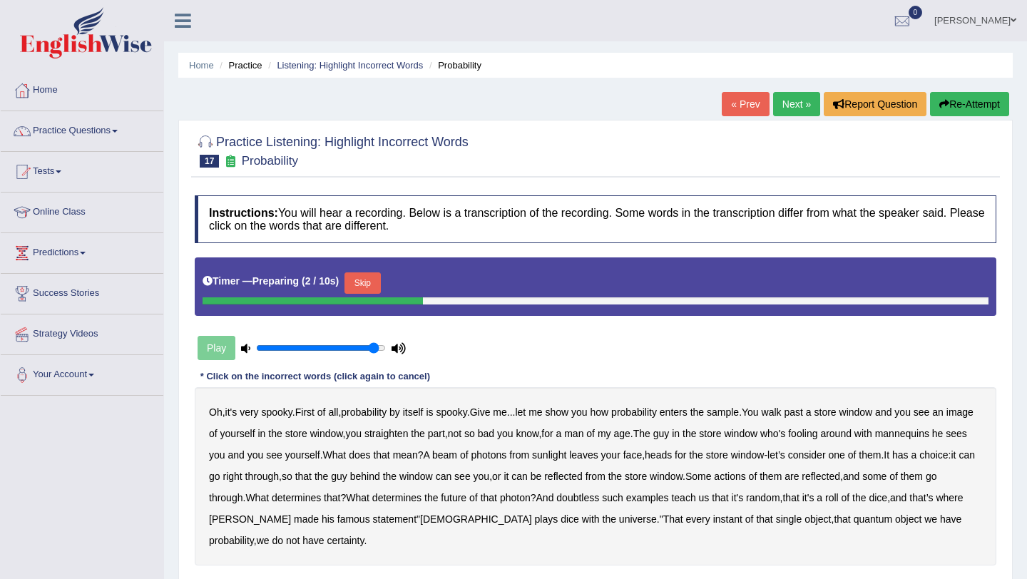
type input "0.95"
click at [376, 347] on input "range" at bounding box center [321, 347] width 130 height 11
click at [373, 285] on button "Skip" at bounding box center [362, 282] width 36 height 21
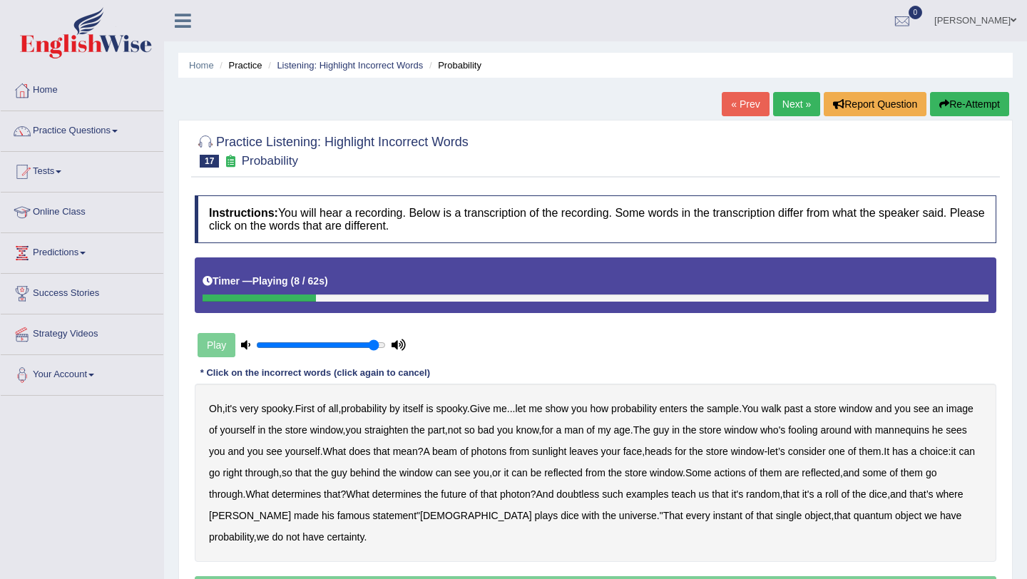
click at [739, 409] on b "sample" at bounding box center [723, 408] width 32 height 11
click at [457, 451] on b "beam" at bounding box center [444, 451] width 25 height 11
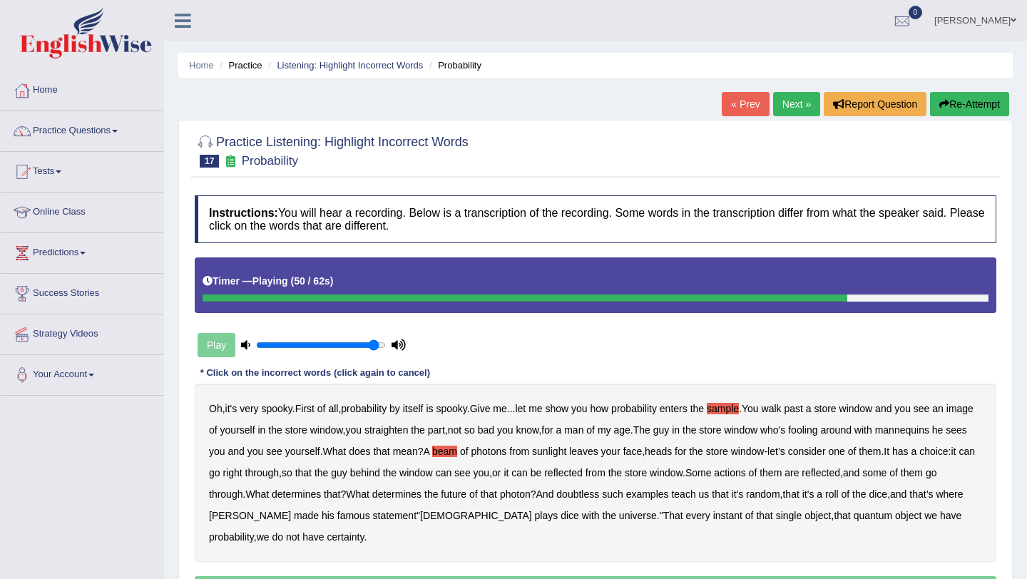
click at [599, 494] on b "doubtless" at bounding box center [577, 493] width 43 height 11
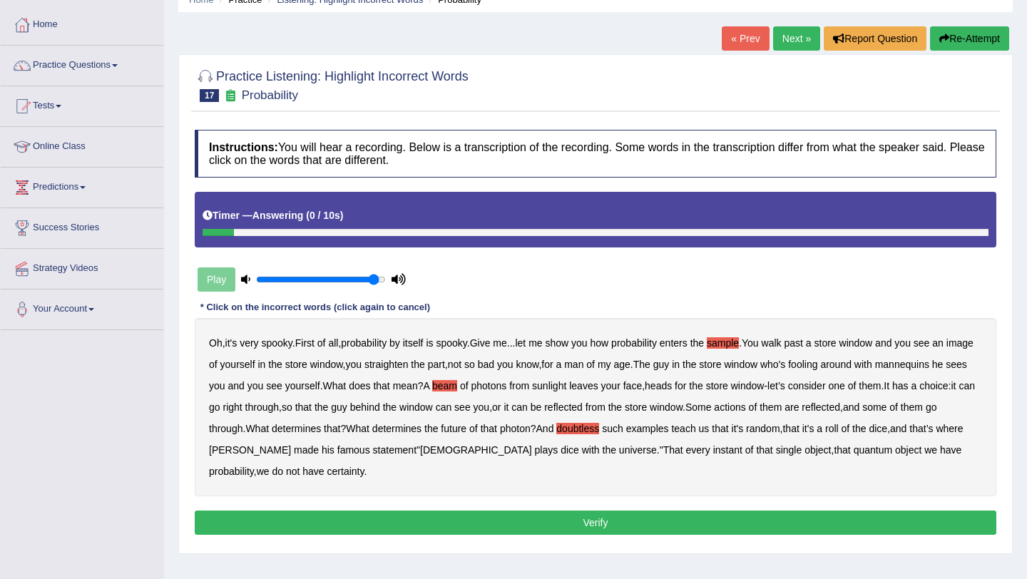
scroll to position [72, 0]
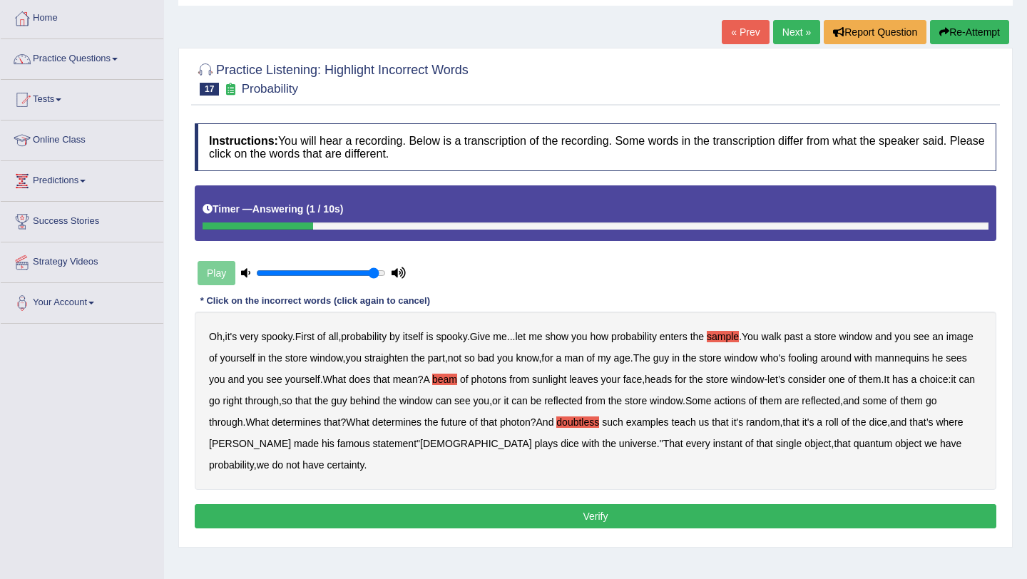
click at [341, 519] on button "Verify" at bounding box center [595, 516] width 801 height 24
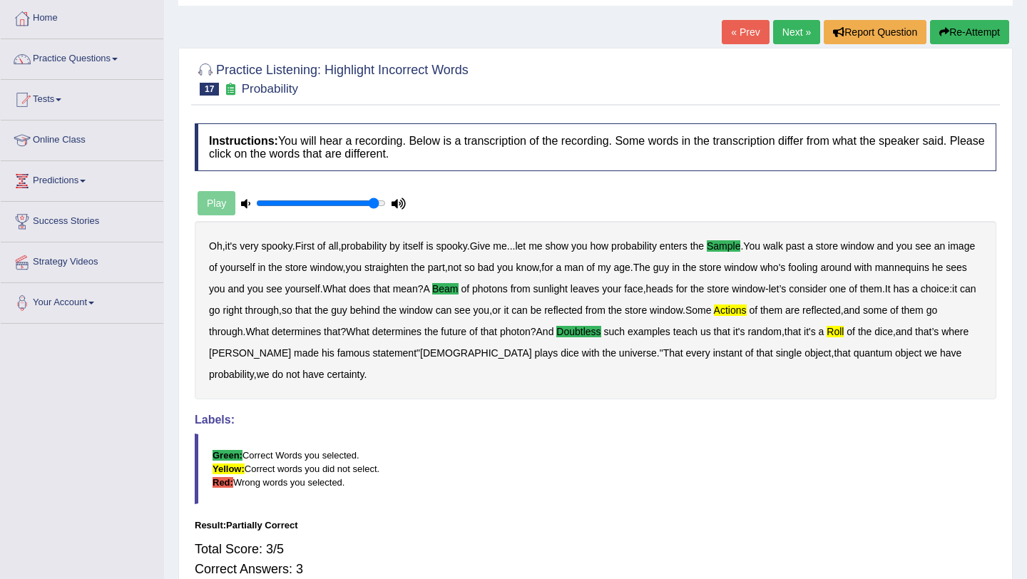
click at [743, 34] on link "« Prev" at bounding box center [744, 32] width 47 height 24
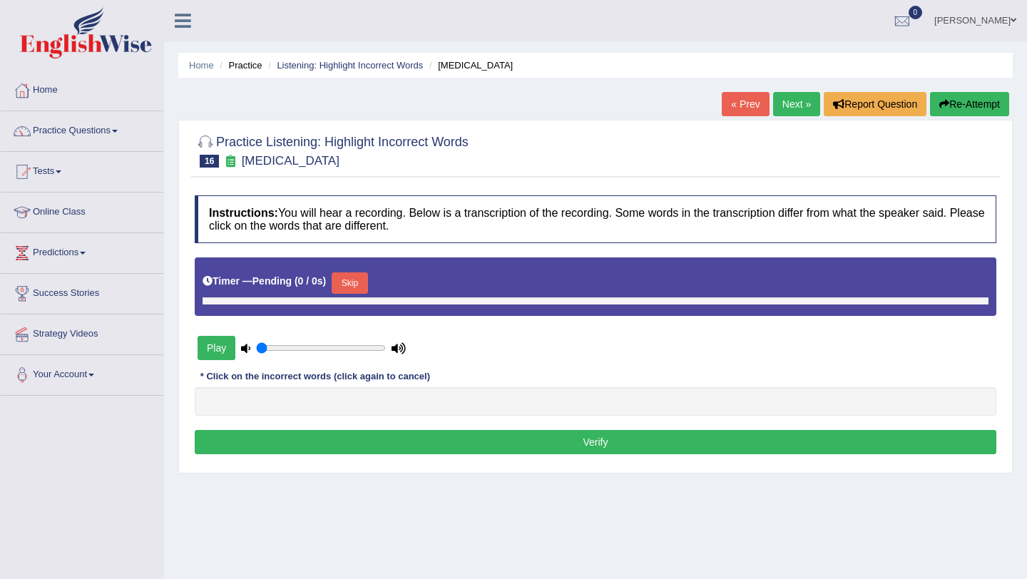
type input "0.95"
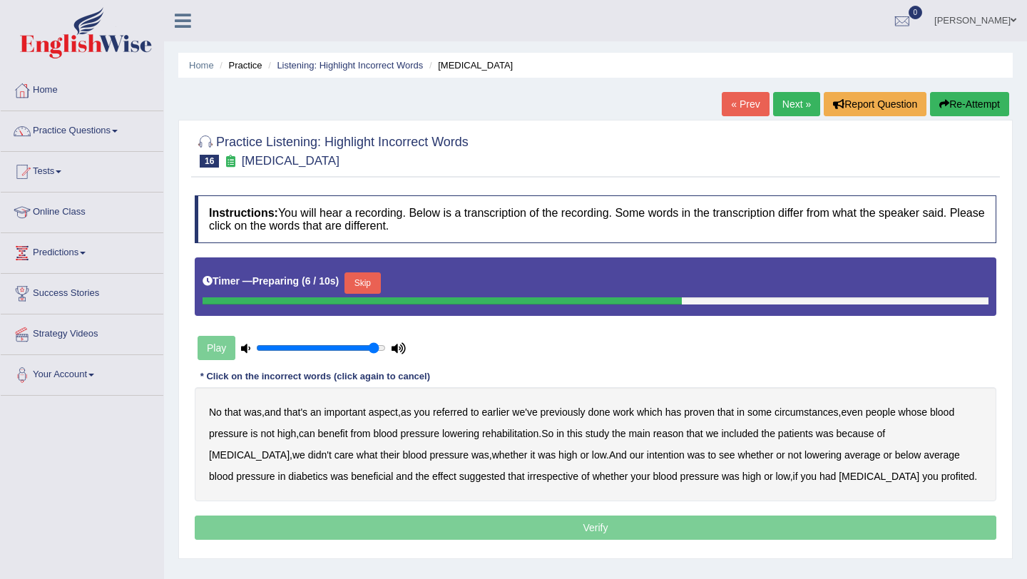
click at [366, 282] on button "Skip" at bounding box center [362, 282] width 36 height 21
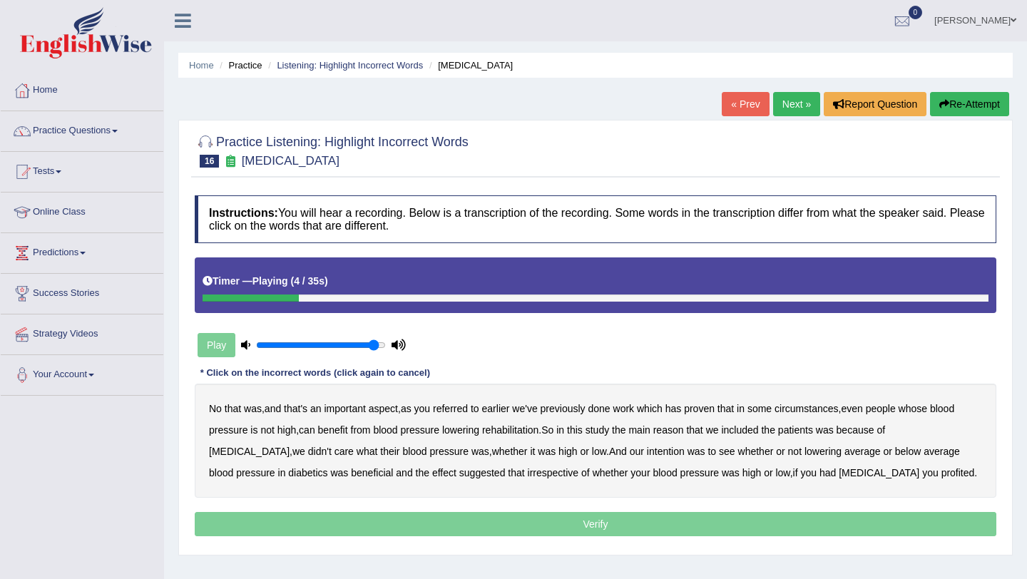
click at [468, 406] on b "referred" at bounding box center [450, 408] width 35 height 11
click at [807, 411] on b "circumstances" at bounding box center [805, 408] width 63 height 11
click at [513, 429] on b "rehabilitation" at bounding box center [510, 429] width 56 height 11
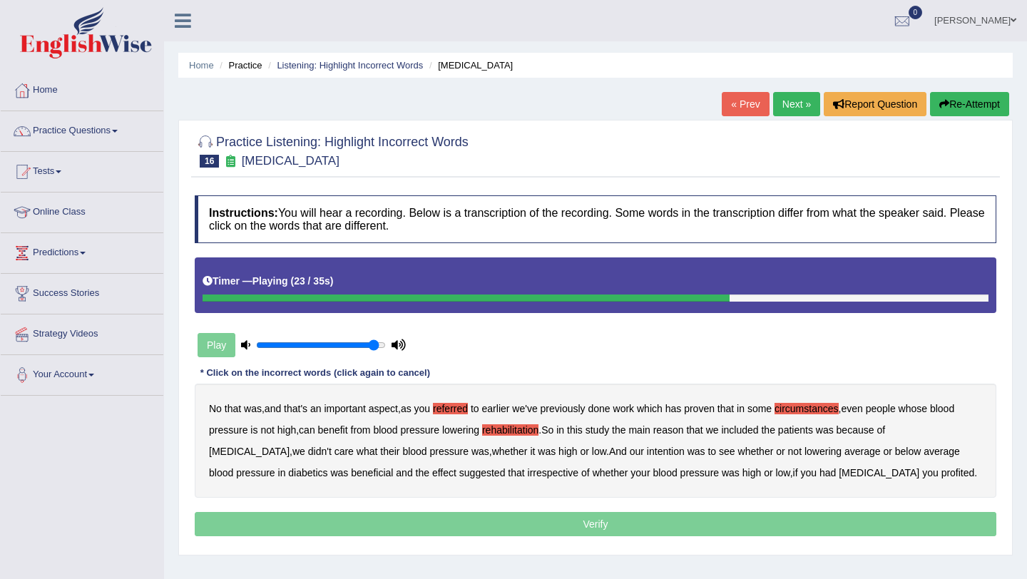
click at [647, 453] on b "intention" at bounding box center [666, 451] width 38 height 11
click at [528, 473] on b "irrespective" at bounding box center [553, 472] width 51 height 11
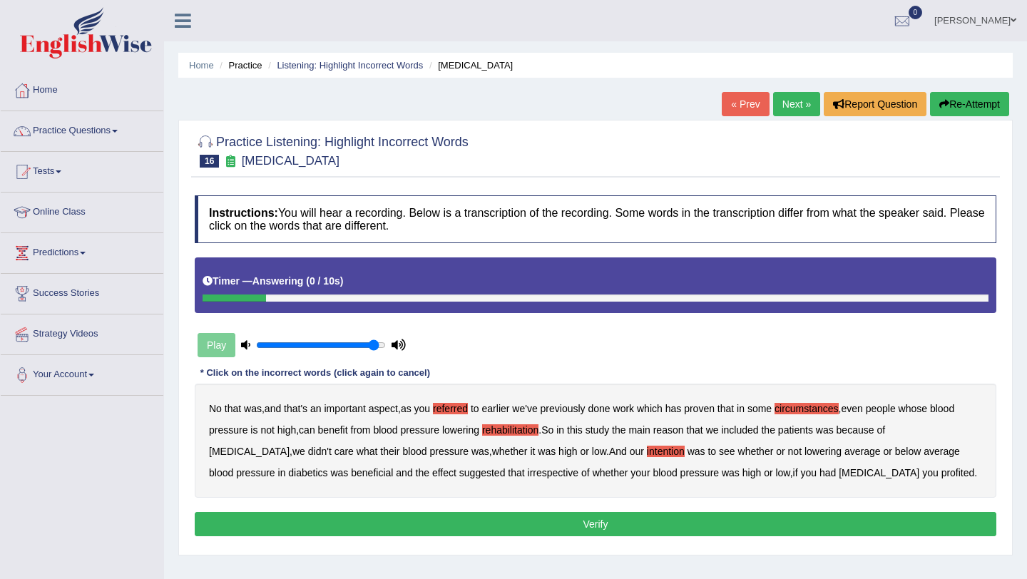
click at [841, 479] on div "No that was , and that's an important aspect , as you referred to earlier we've…" at bounding box center [595, 441] width 801 height 114
click at [941, 475] on b "profited" at bounding box center [958, 472] width 34 height 11
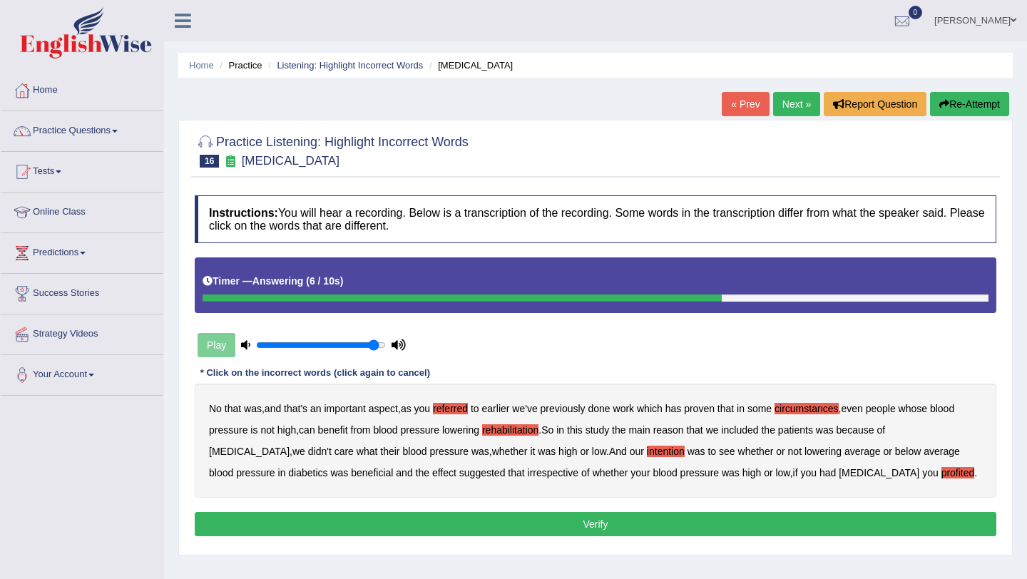
click at [485, 532] on button "Verify" at bounding box center [595, 524] width 801 height 24
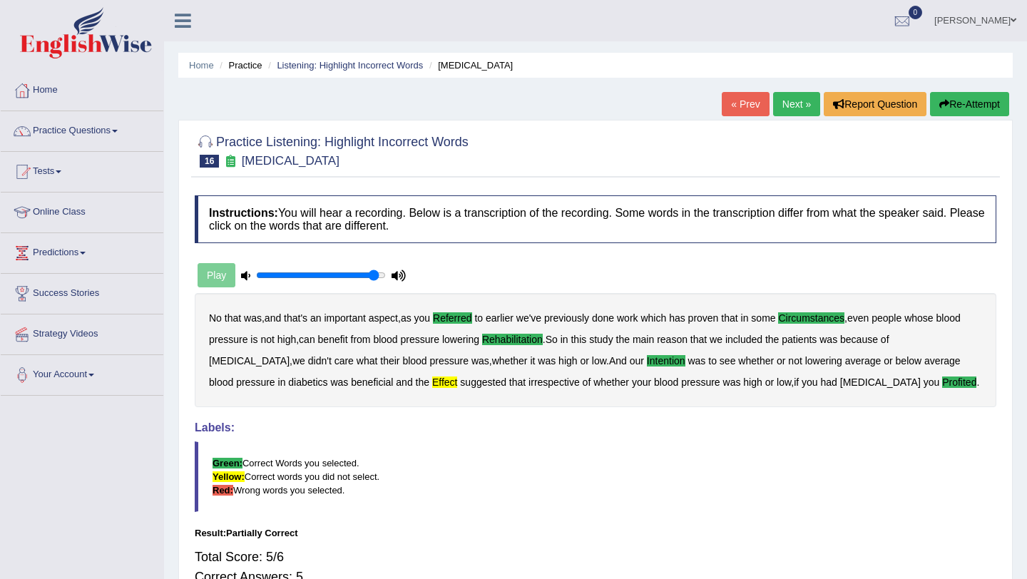
click at [747, 107] on link "« Prev" at bounding box center [744, 104] width 47 height 24
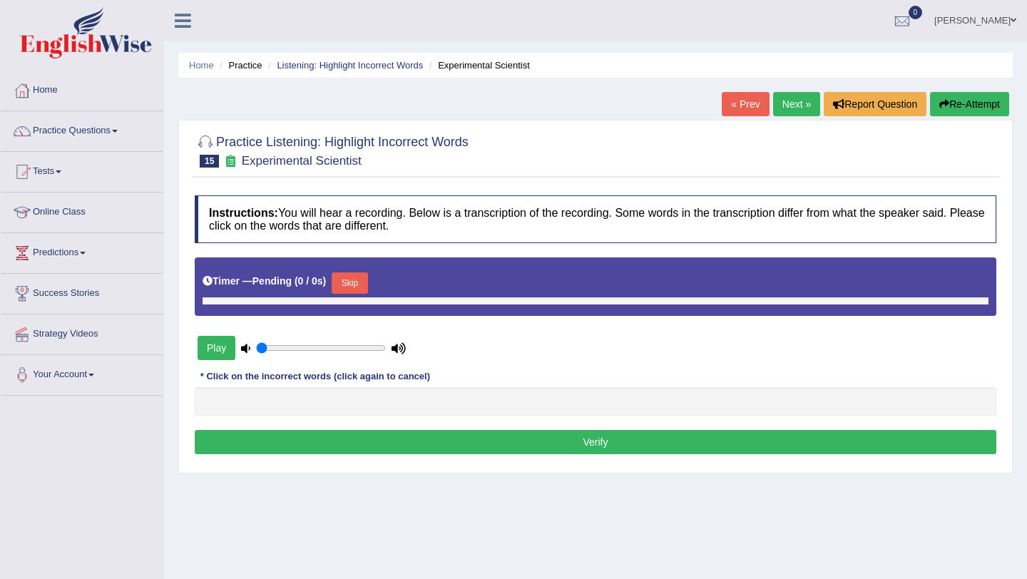
type input "0.95"
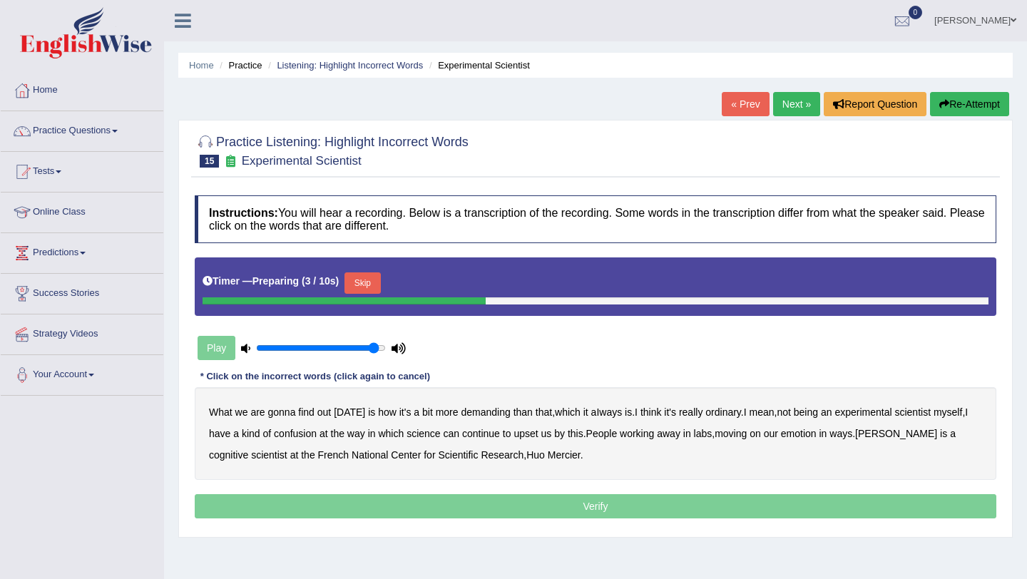
click at [371, 287] on button "Skip" at bounding box center [362, 282] width 36 height 21
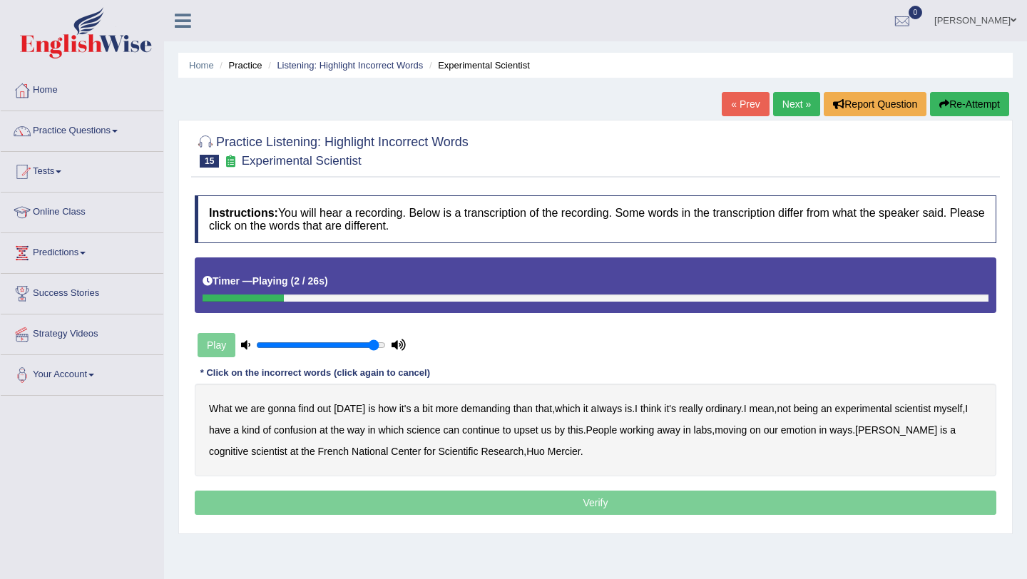
click at [496, 408] on b "demanding" at bounding box center [485, 408] width 49 height 11
click at [727, 408] on b "ordinary" at bounding box center [723, 408] width 36 height 11
click at [739, 408] on b "ordinary" at bounding box center [723, 408] width 36 height 11
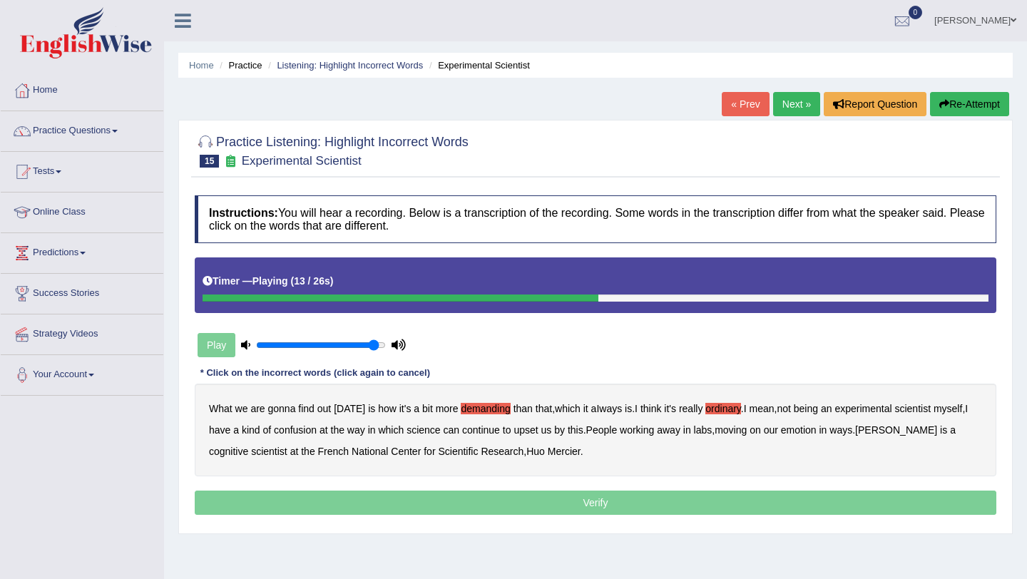
click at [317, 431] on b "confusion" at bounding box center [295, 429] width 43 height 11
click at [712, 430] on b "labs" at bounding box center [703, 429] width 19 height 11
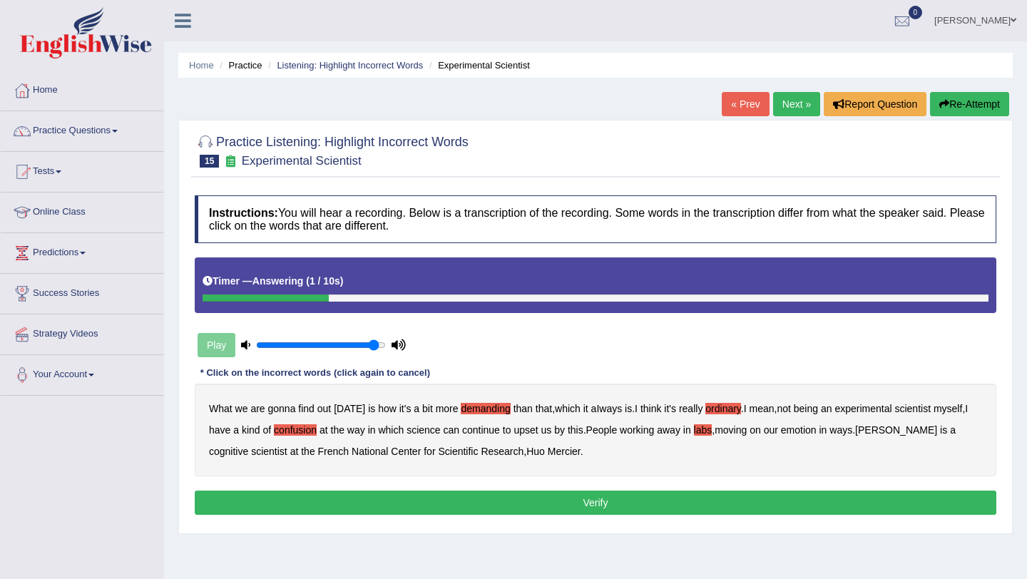
click at [526, 501] on button "Verify" at bounding box center [595, 502] width 801 height 24
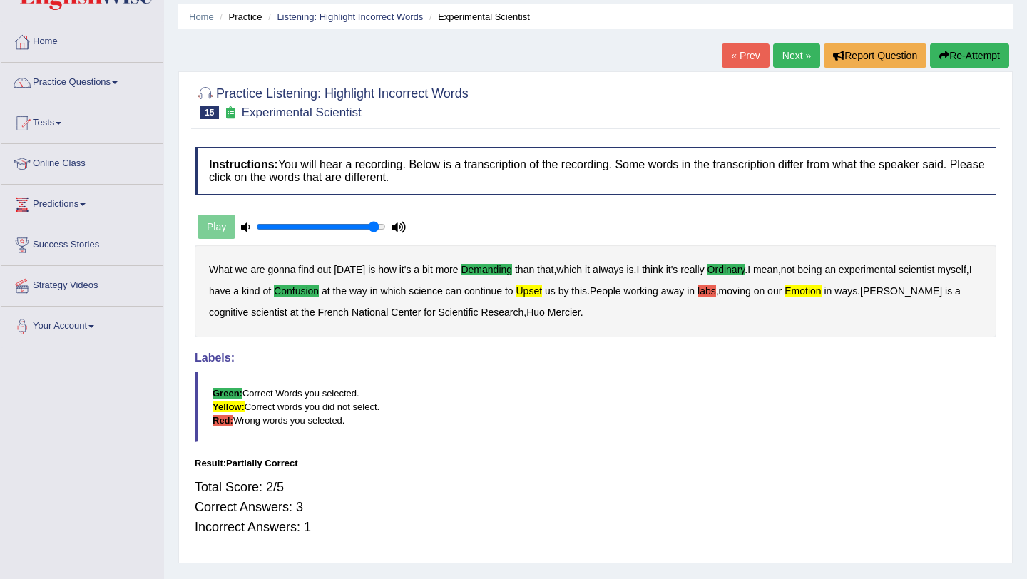
scroll to position [16, 0]
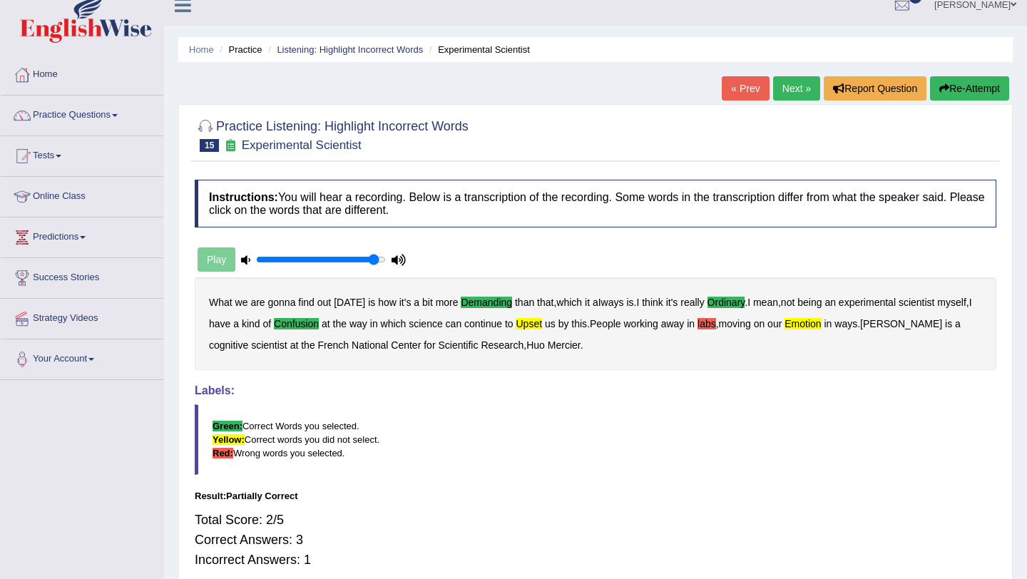
click at [745, 93] on link "« Prev" at bounding box center [744, 88] width 47 height 24
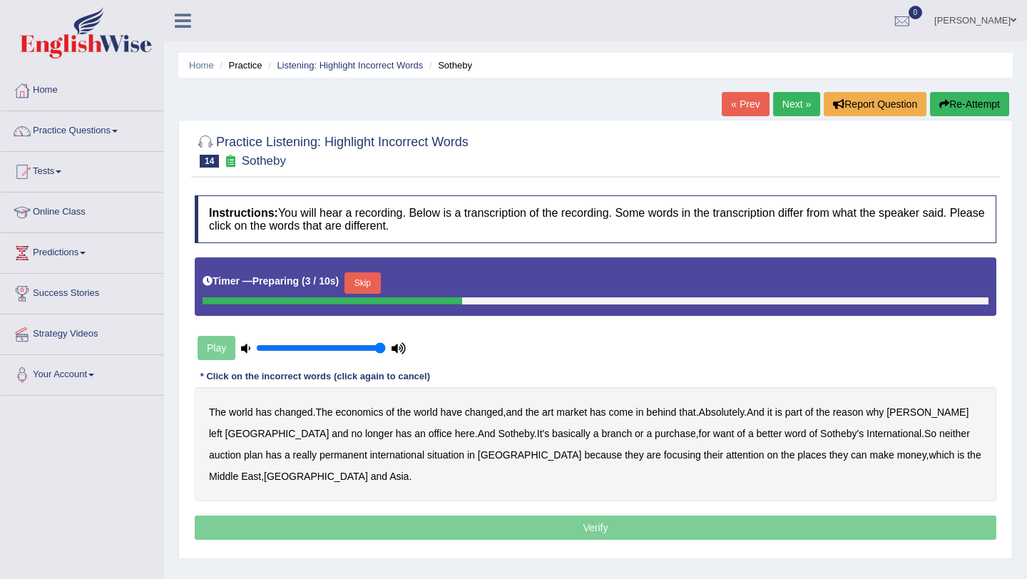
type input "1"
drag, startPoint x: 381, startPoint y: 349, endPoint x: 398, endPoint y: 349, distance: 17.1
click at [398, 349] on div "Play" at bounding box center [302, 348] width 214 height 36
click at [364, 283] on button "Skip" at bounding box center [362, 282] width 36 height 21
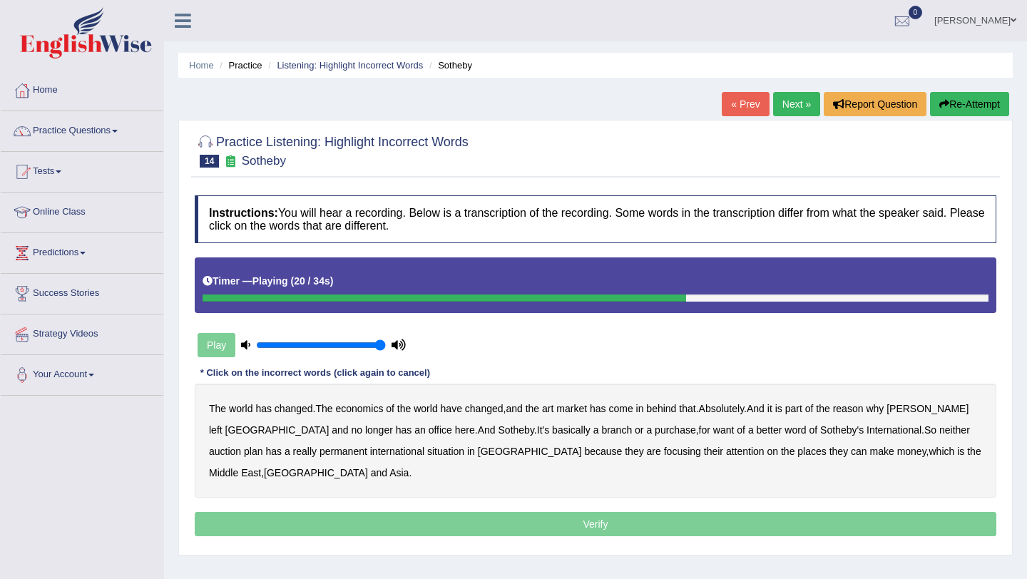
click at [820, 435] on b "Sotheby's" at bounding box center [841, 429] width 43 height 11
click at [427, 452] on b "situation" at bounding box center [445, 451] width 37 height 11
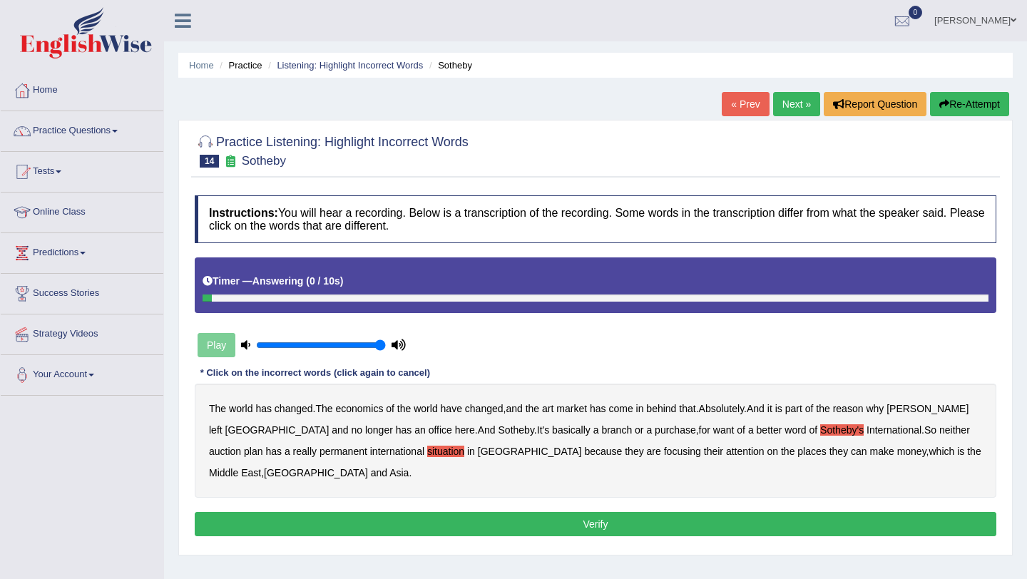
click at [427, 455] on b "situation" at bounding box center [445, 451] width 37 height 11
click at [726, 453] on b "attention" at bounding box center [745, 451] width 38 height 11
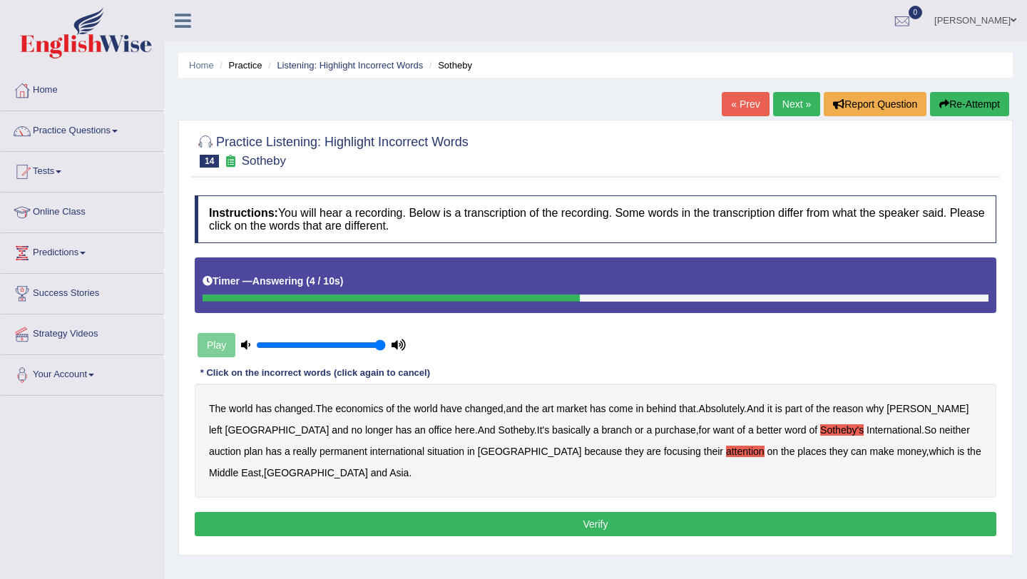
click at [508, 537] on div "Instructions: You will hear a recording. Below is a transcription of the record…" at bounding box center [595, 367] width 808 height 359
click at [528, 523] on button "Verify" at bounding box center [595, 524] width 801 height 24
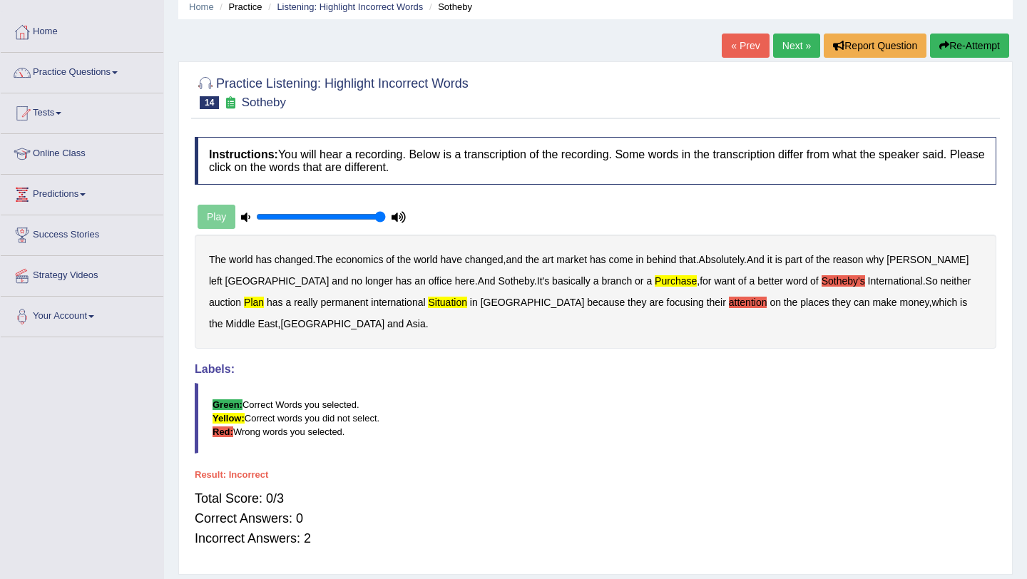
scroll to position [42, 0]
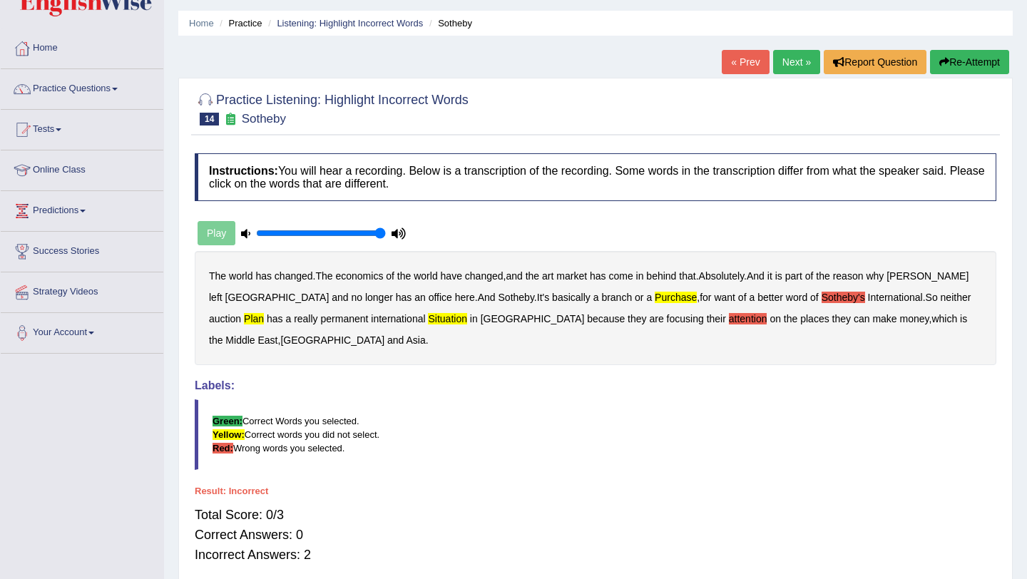
click at [739, 66] on link "« Prev" at bounding box center [744, 62] width 47 height 24
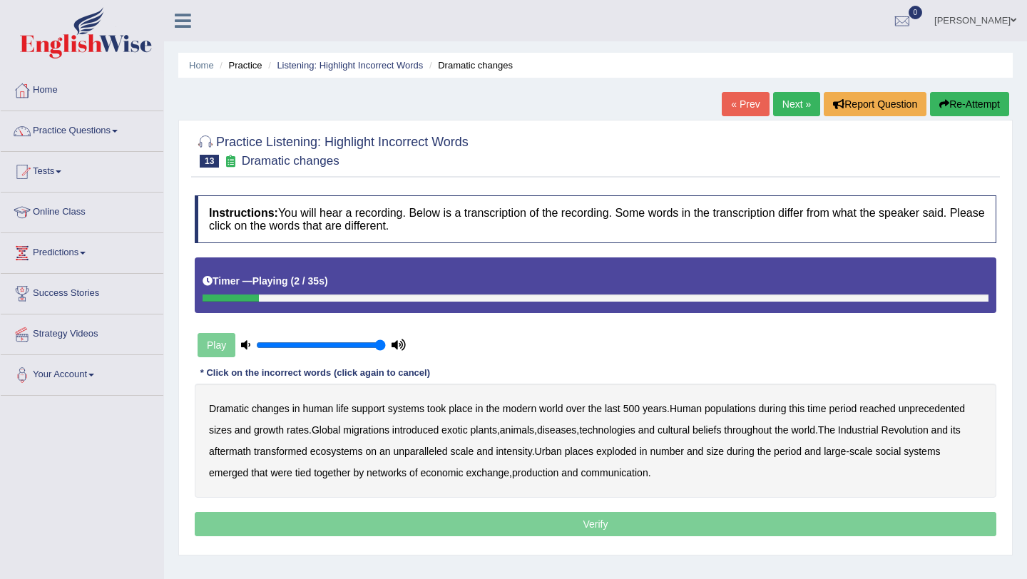
click at [215, 342] on div "Play" at bounding box center [302, 345] width 214 height 36
